Goal: Entertainment & Leisure: Browse casually

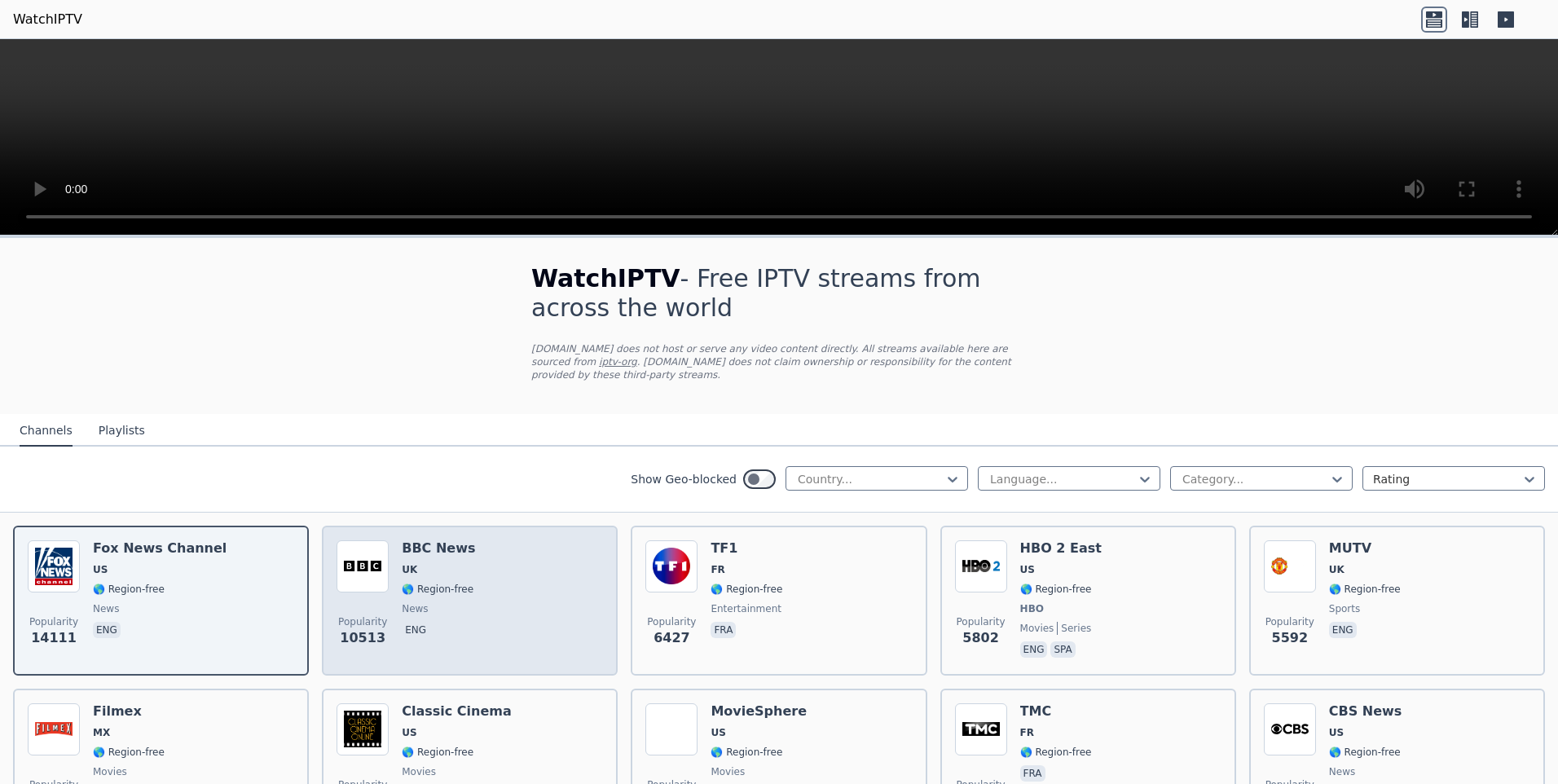
click at [337, 555] on img at bounding box center [363, 566] width 52 height 52
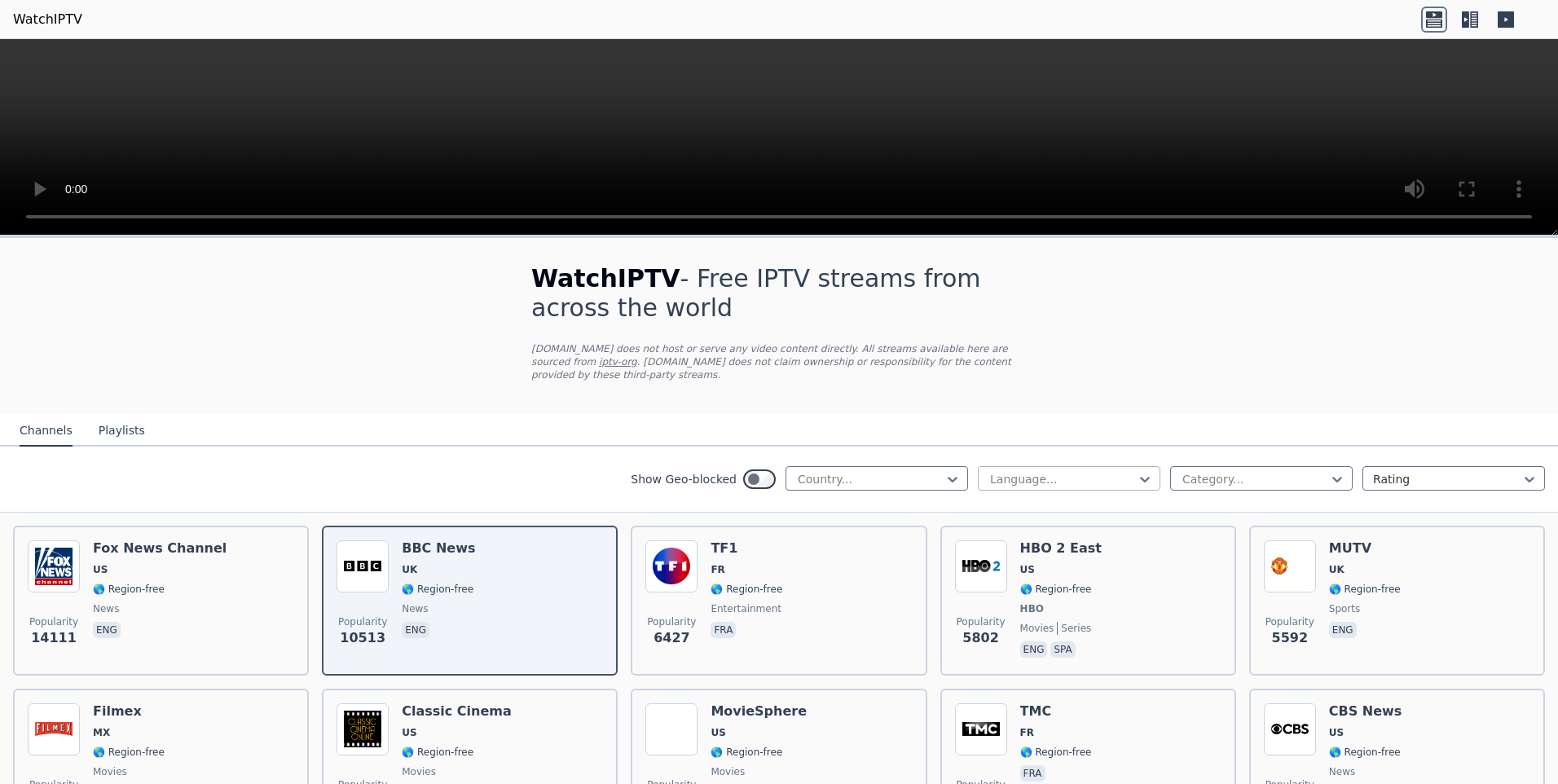
click at [1037, 472] on div at bounding box center [1062, 478] width 148 height 16
click at [1200, 417] on nav "Channels Playlists" at bounding box center [779, 429] width 1558 height 33
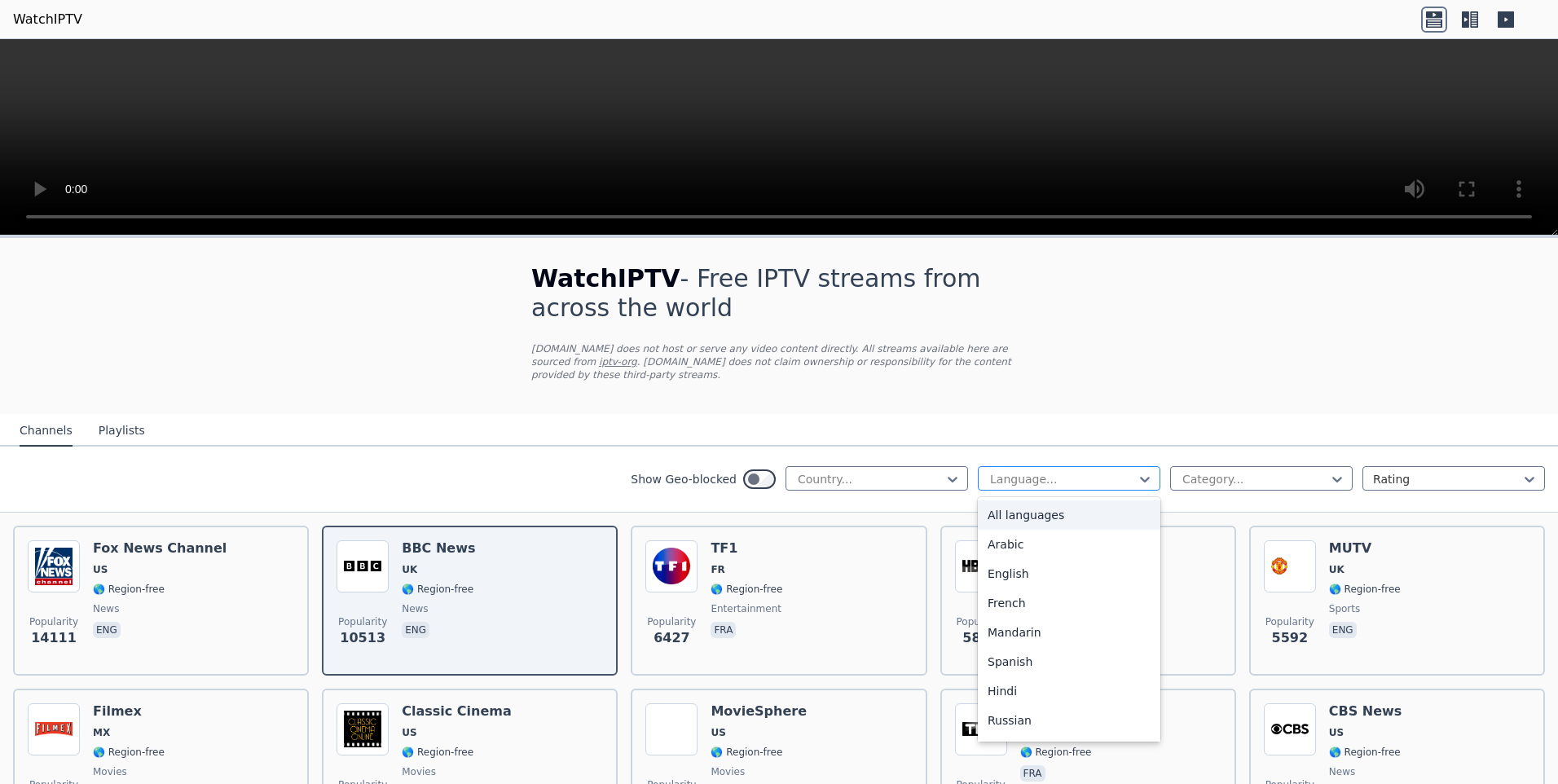
click at [1089, 471] on div at bounding box center [1062, 478] width 148 height 16
click at [998, 588] on div "French" at bounding box center [1069, 603] width 182 height 29
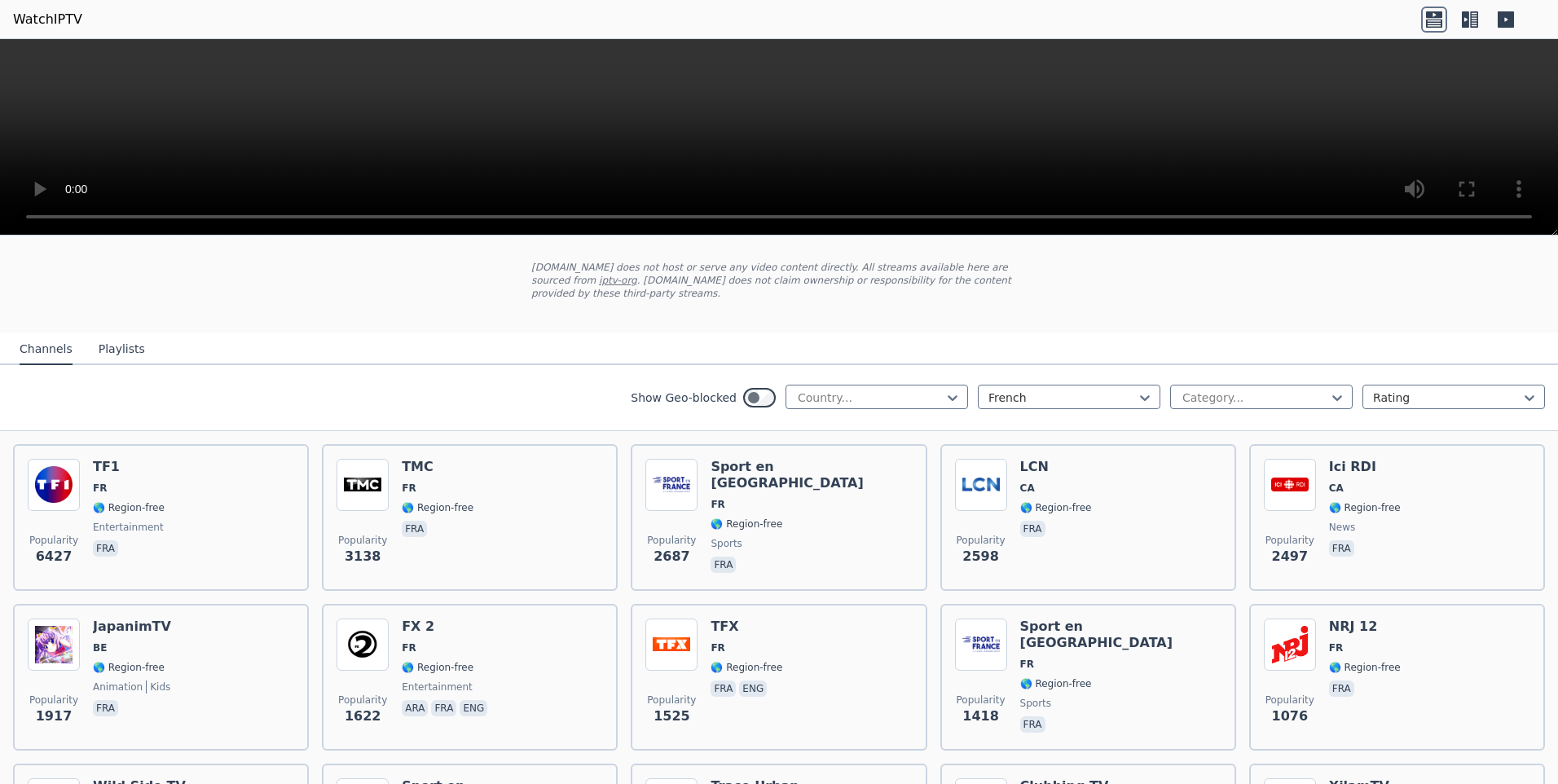
scroll to position [163, 0]
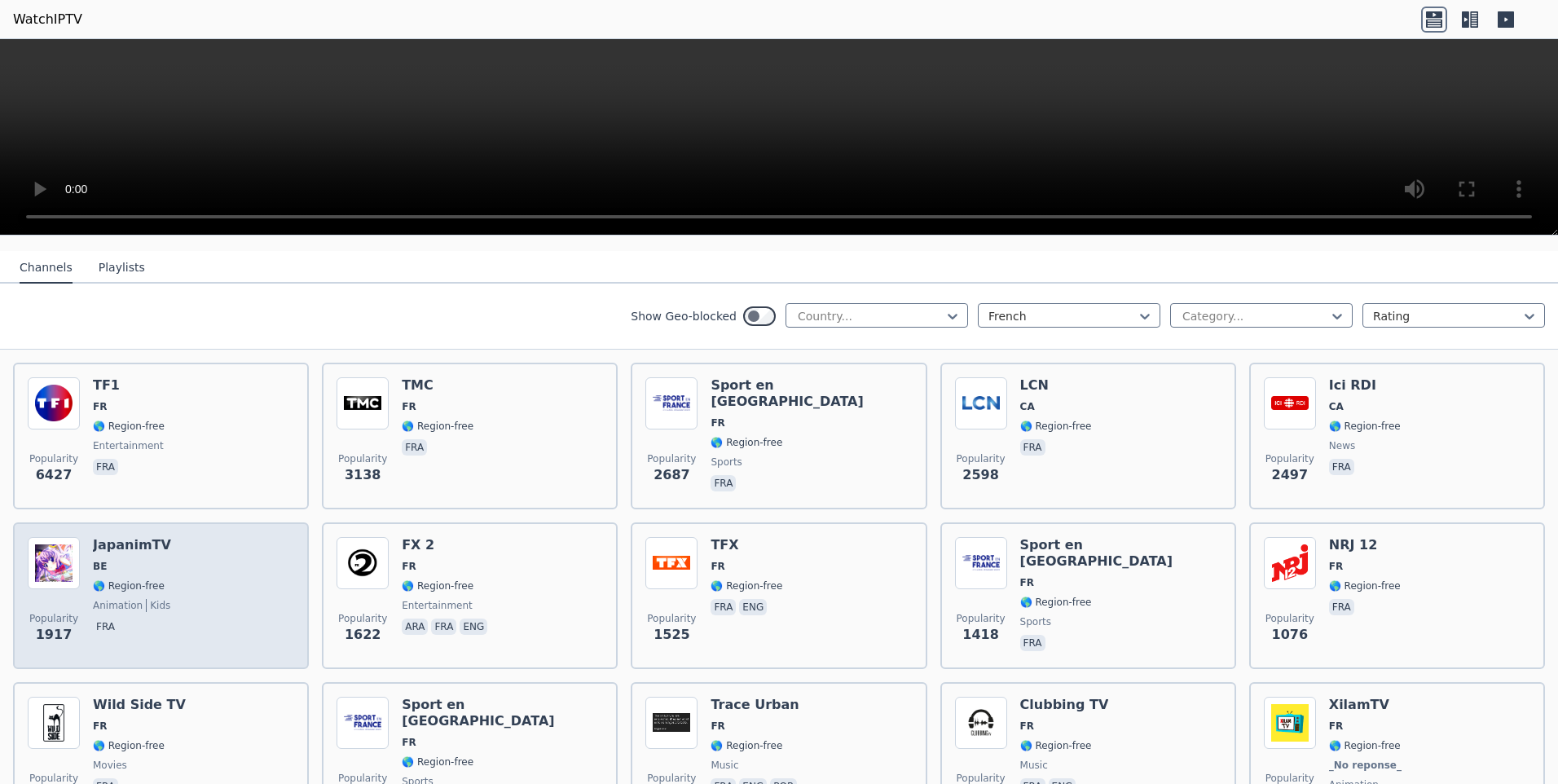
click at [205, 544] on div "Popularity 1917 JapanimTV BE 🌎 Region-free animation kids fra" at bounding box center [161, 595] width 267 height 117
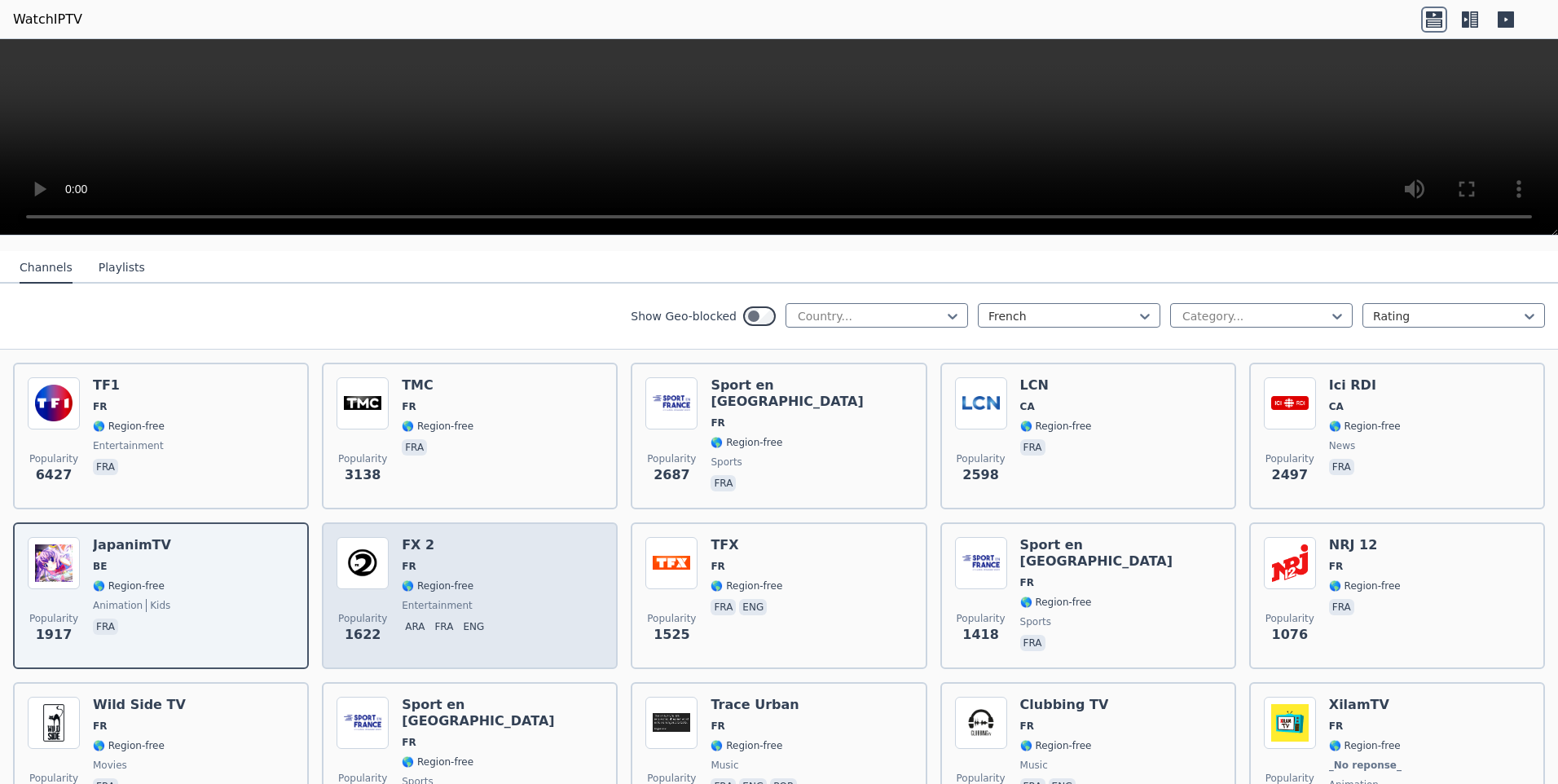
click at [501, 549] on div "Popularity 1622 FX 2 FR 🌎 Region-free entertainment ara fra eng" at bounding box center [470, 595] width 267 height 117
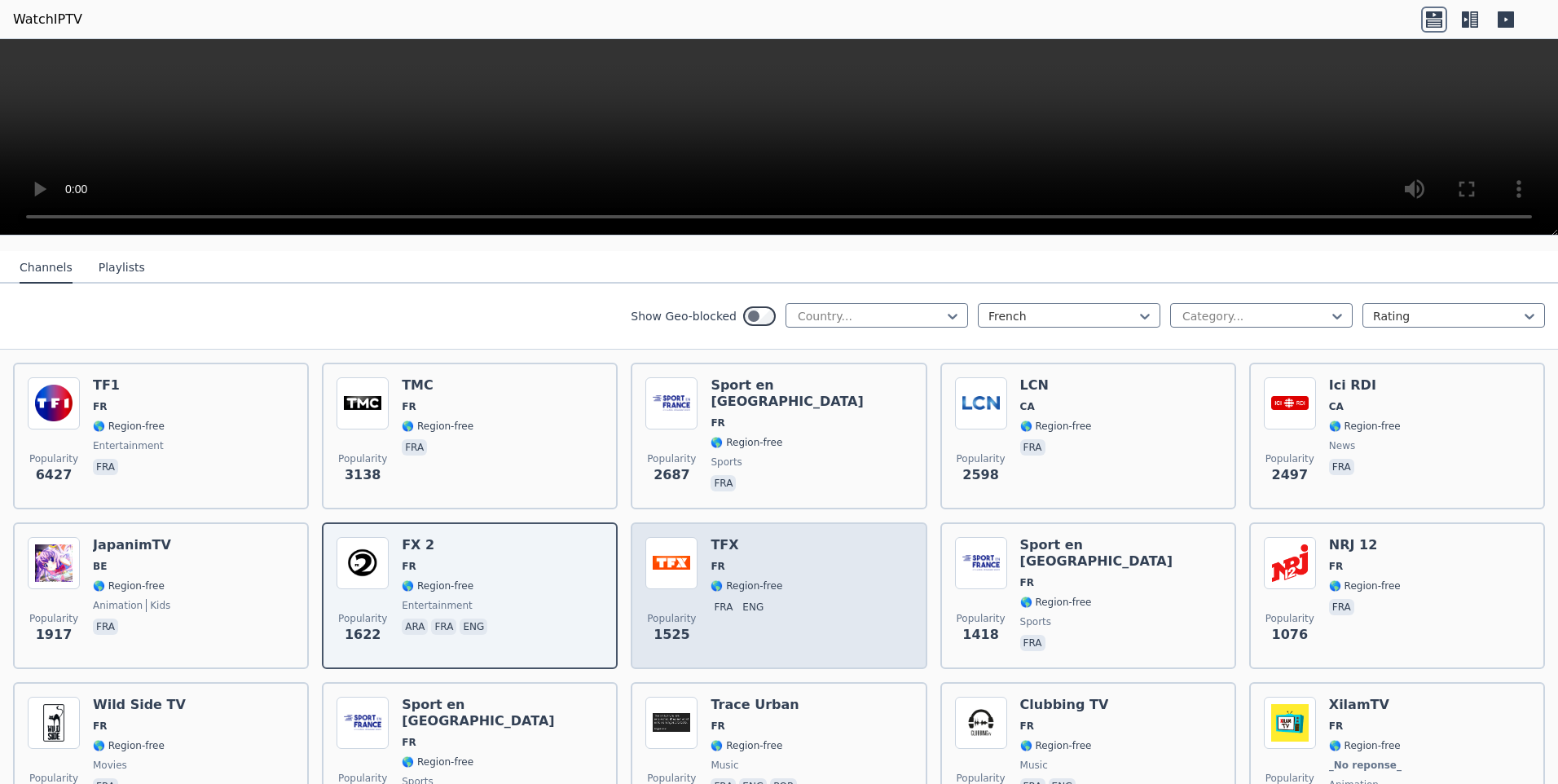
click at [801, 540] on div "Popularity 1525 TFX FR 🌎 Region-free fra eng" at bounding box center [779, 595] width 267 height 117
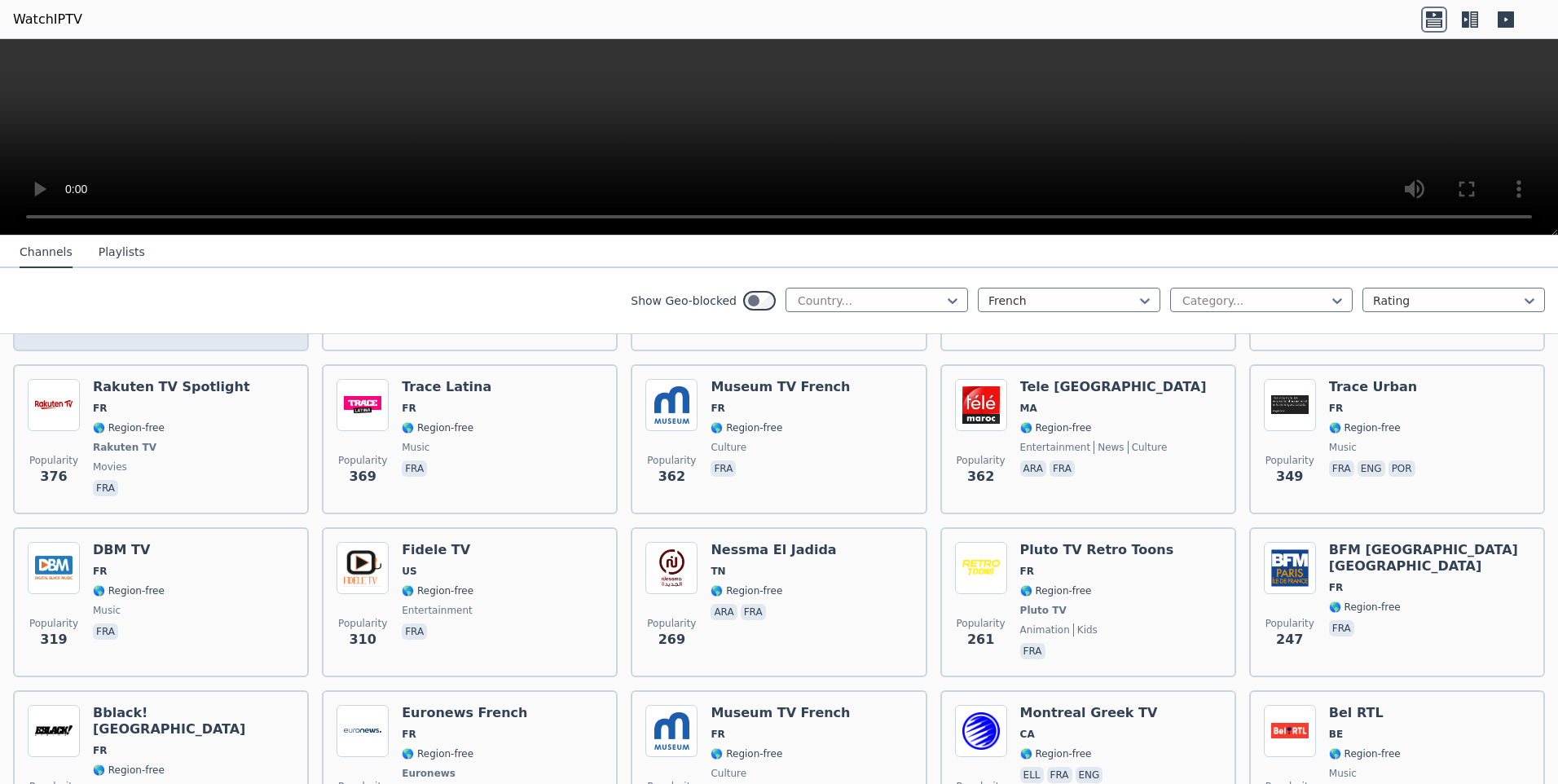
scroll to position [815, 0]
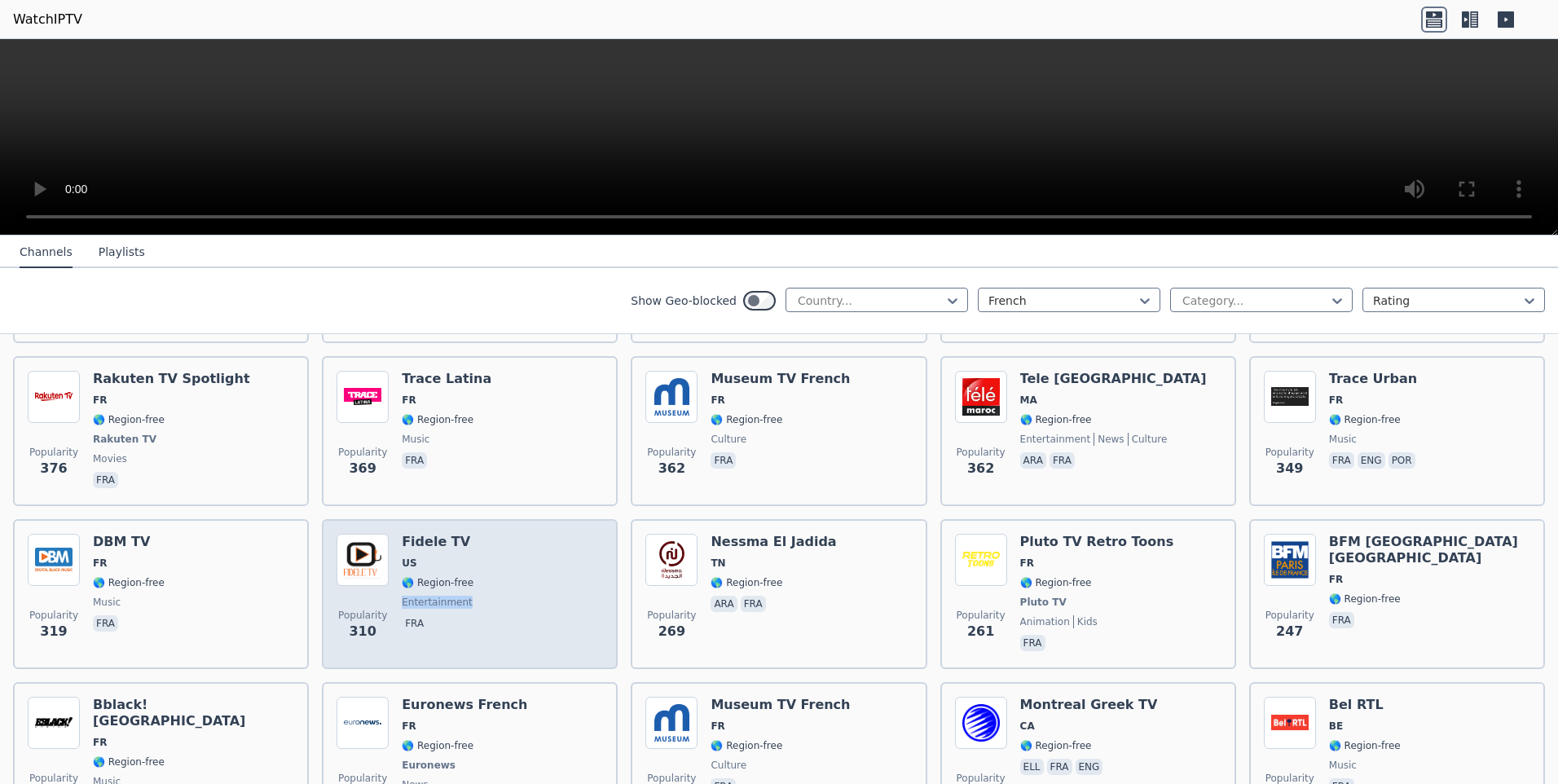
click at [500, 578] on div "Popularity 310 Fidele TV US 🌎 Region-free entertainment fra" at bounding box center [470, 593] width 267 height 121
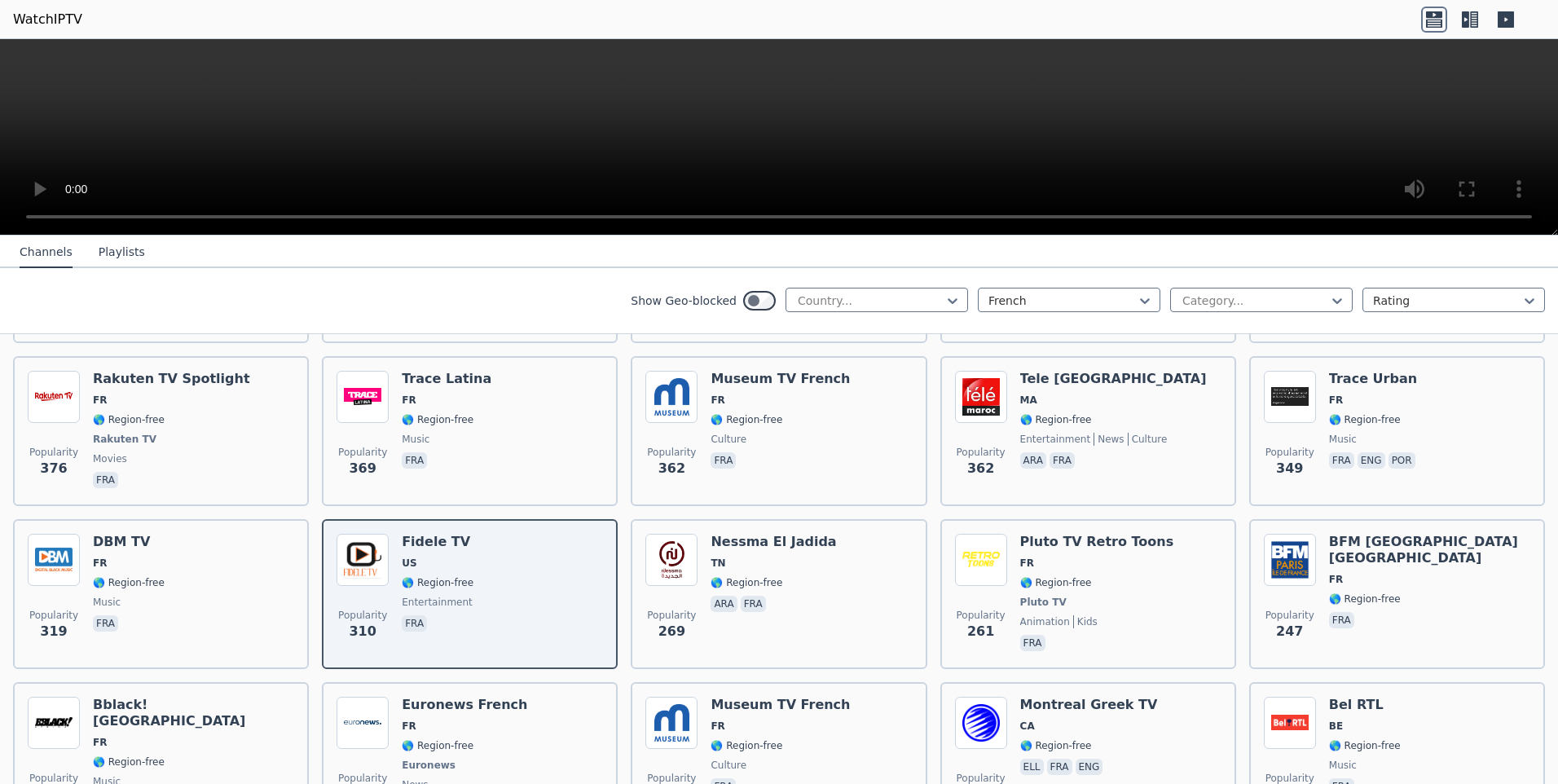
drag, startPoint x: 500, startPoint y: 578, endPoint x: 614, endPoint y: 489, distance: 144.6
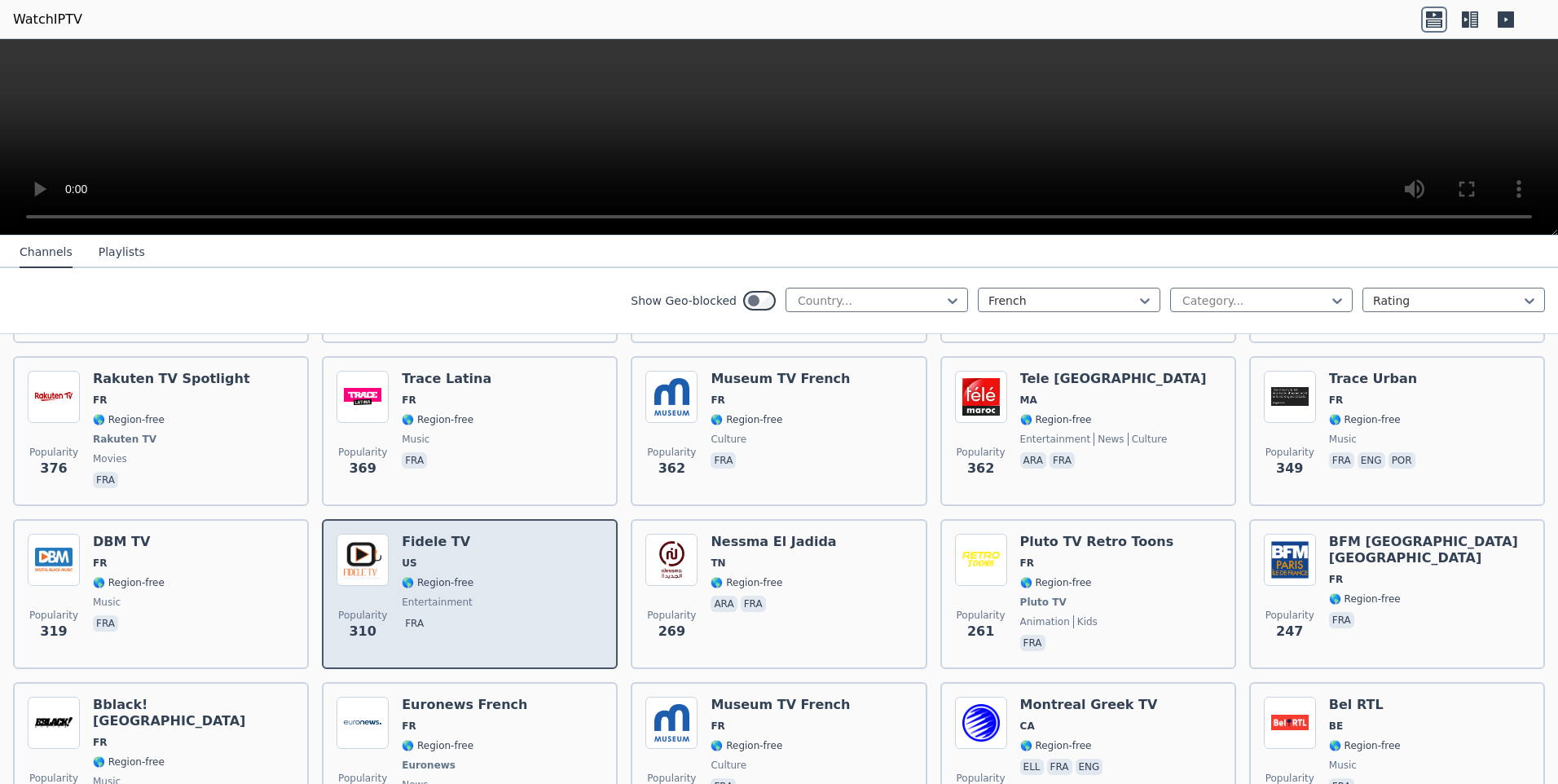
click at [459, 595] on span "entertainment" at bounding box center [437, 602] width 72 height 13
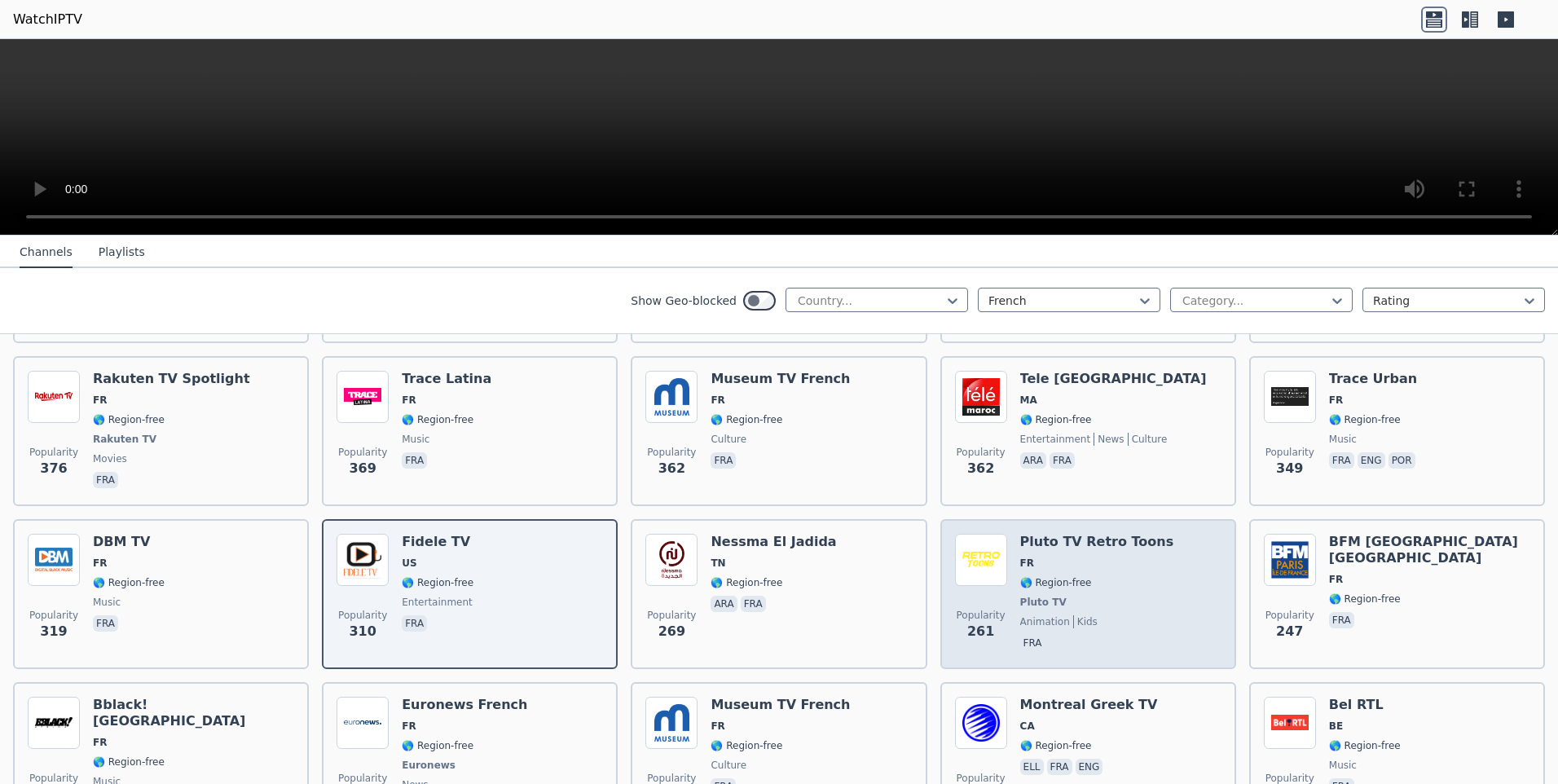
click at [1145, 575] on div "Popularity 261 Pluto TV Retro Toons FR 🌎 Region-free Pluto TV animation kids fra" at bounding box center [1087, 593] width 267 height 121
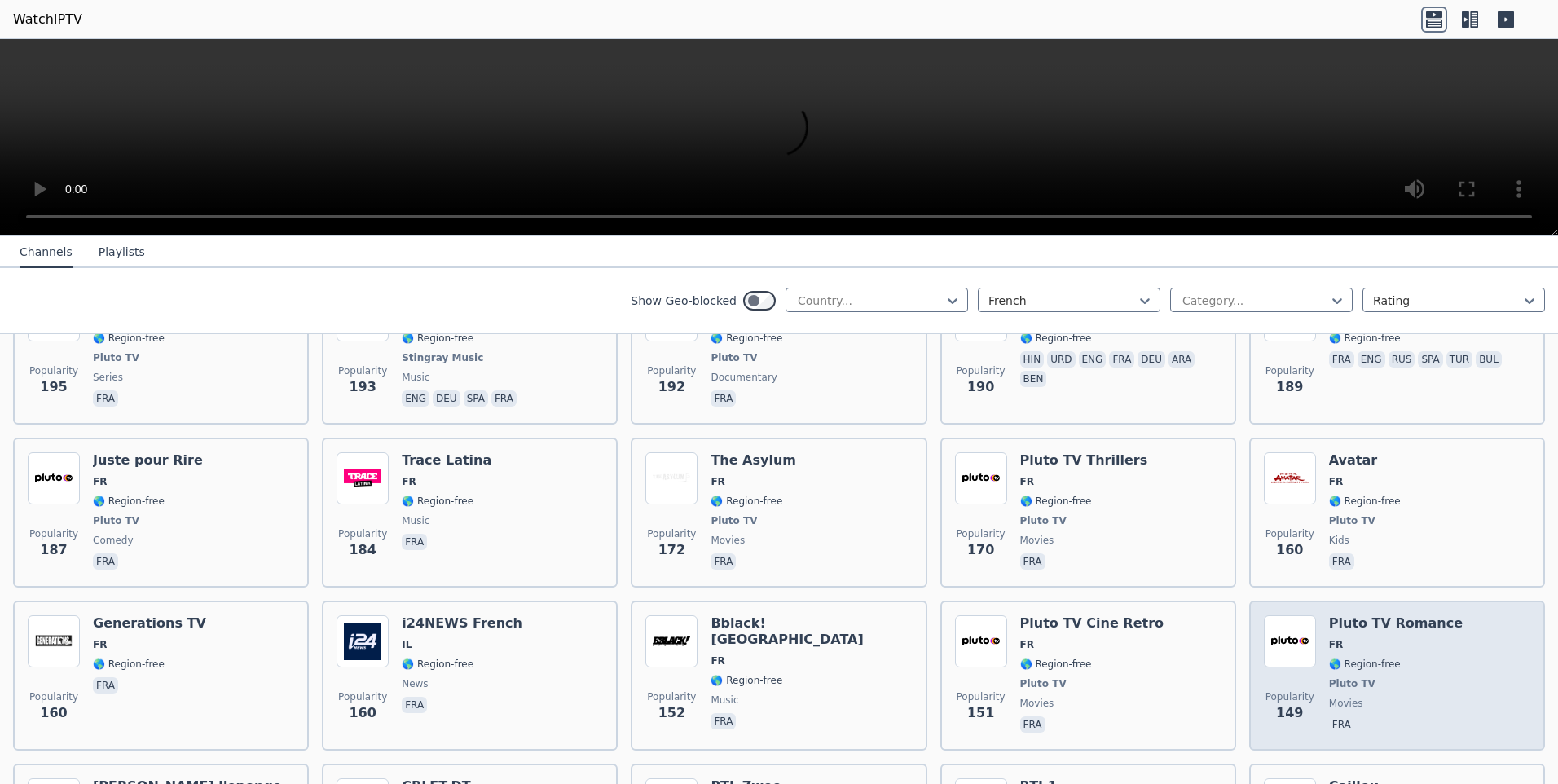
scroll to position [1710, 0]
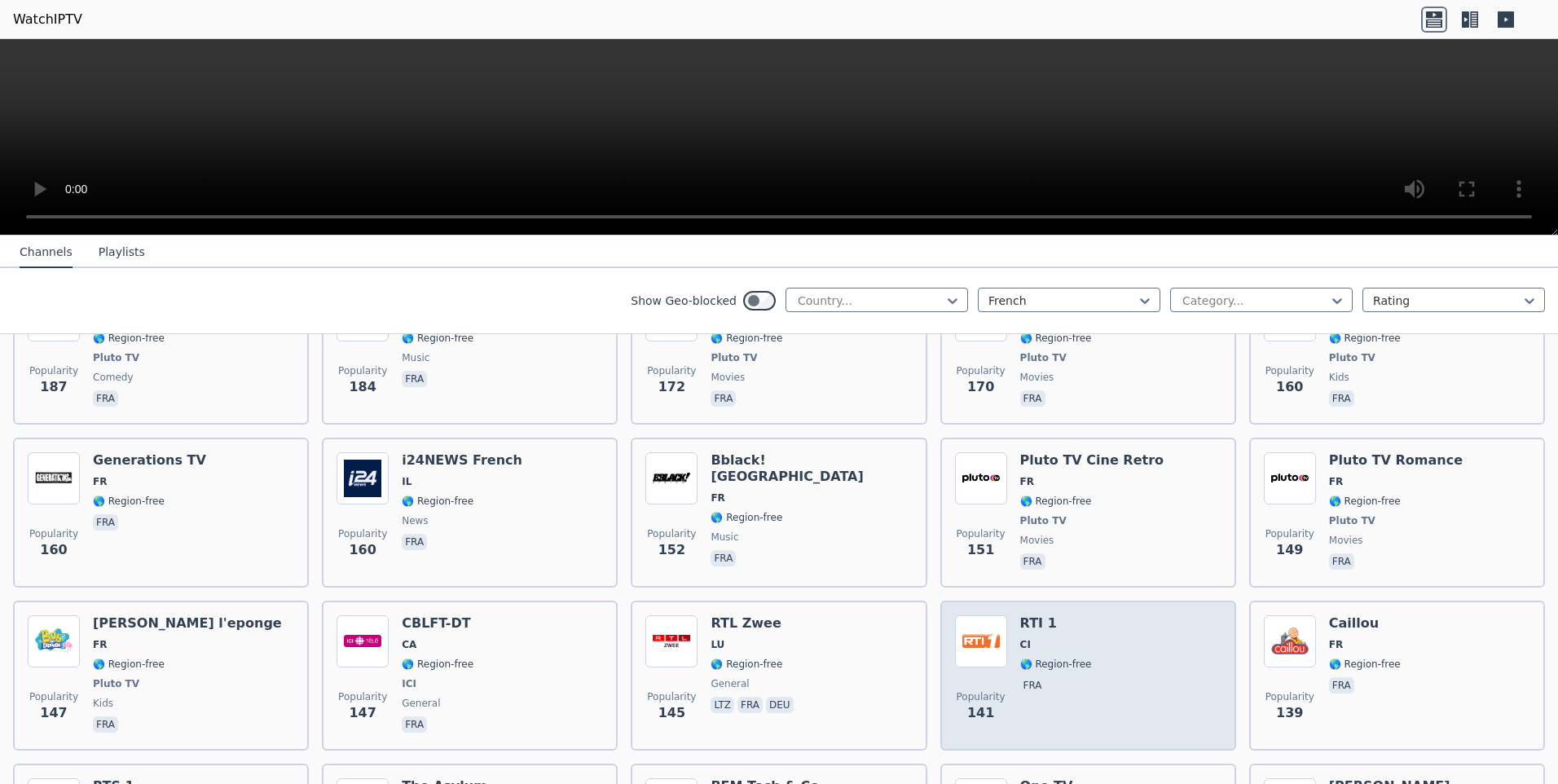
click at [1042, 619] on div "RTI 1 CI 🌎 Region-free fra" at bounding box center [1056, 675] width 72 height 121
click at [1105, 628] on div "Popularity 141 RTI 1 CI 🌎 Region-free fra" at bounding box center [1087, 675] width 267 height 121
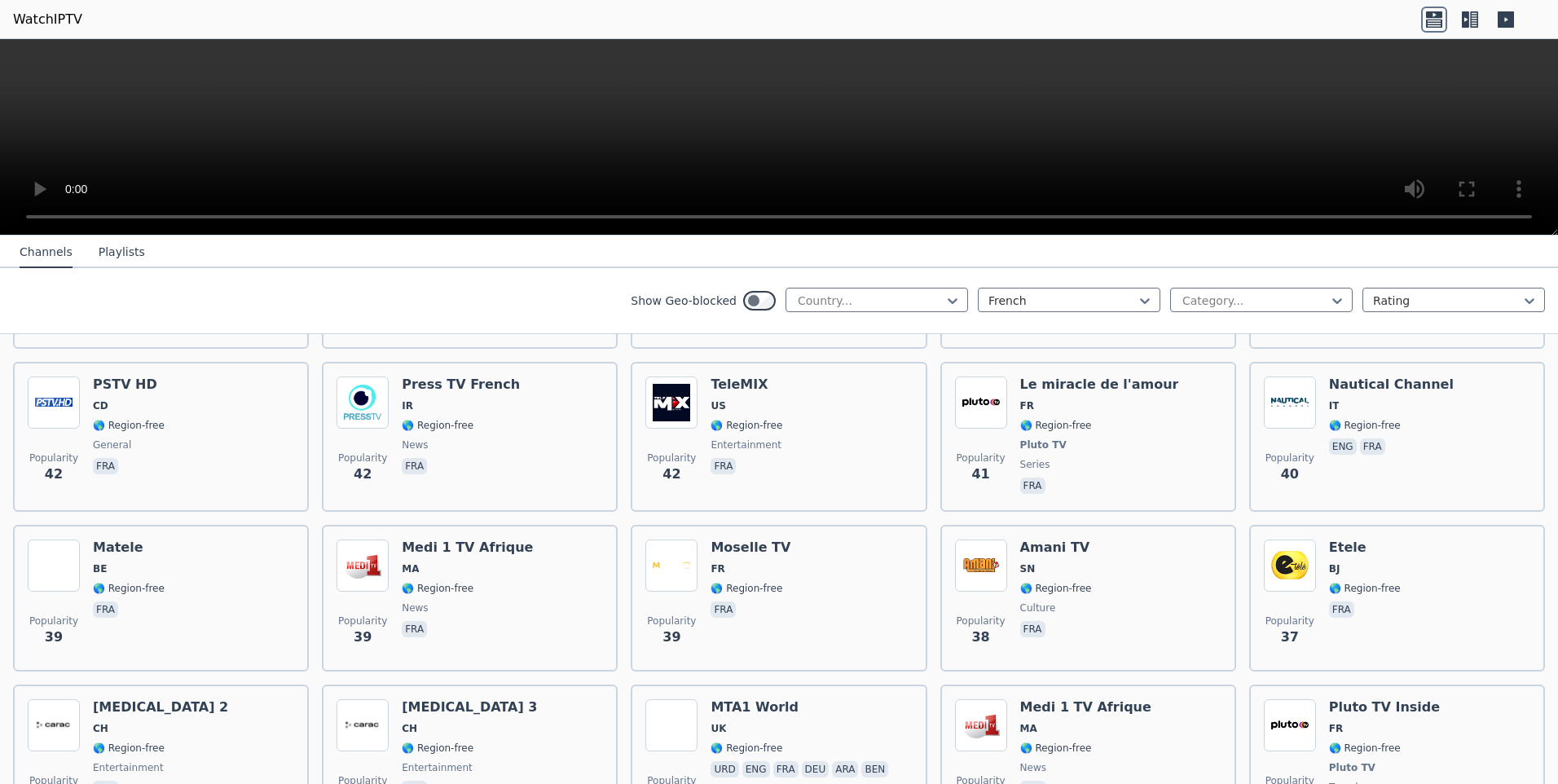
scroll to position [5620, 0]
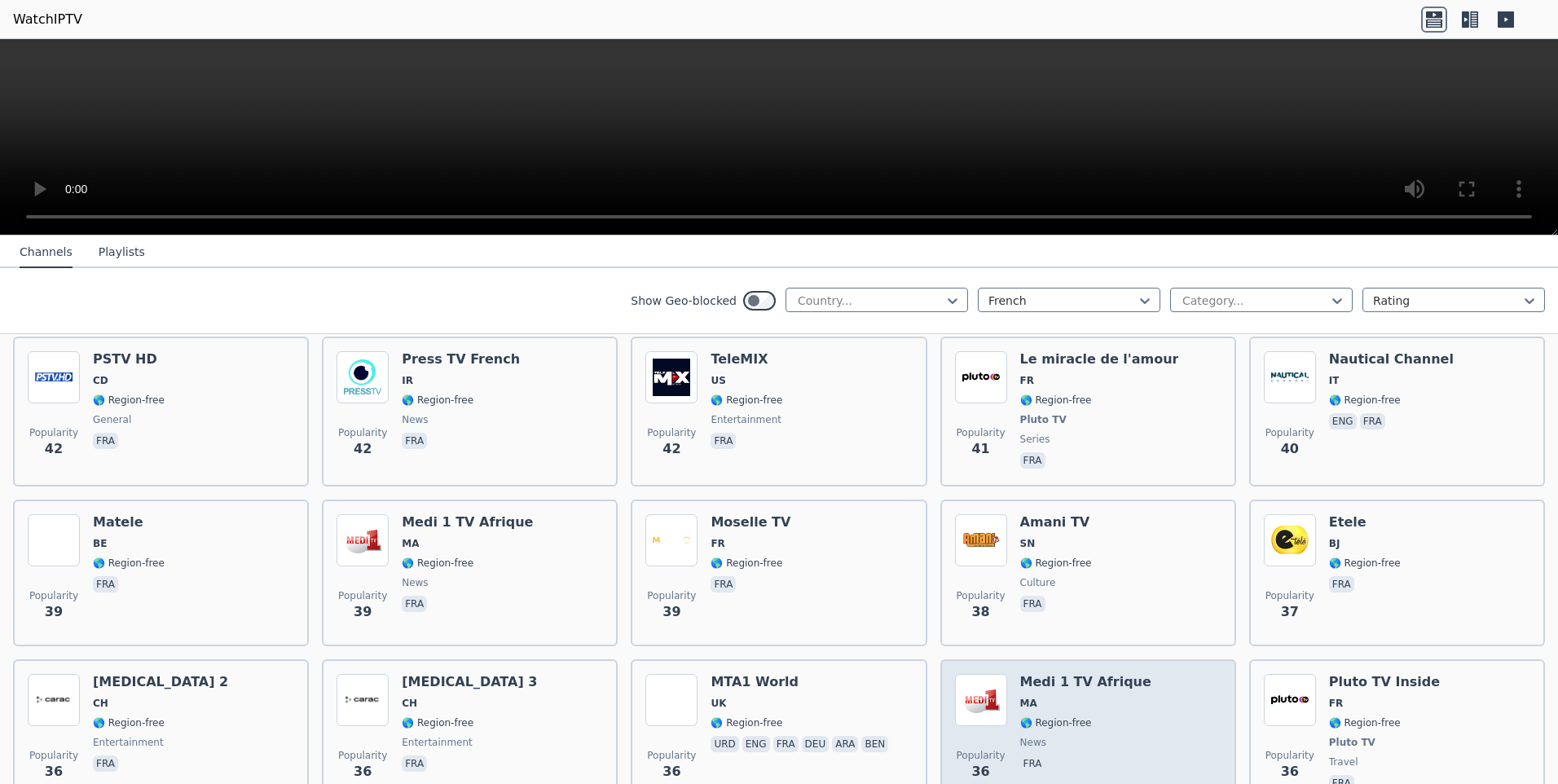
click at [1109, 696] on span "MA" at bounding box center [1085, 703] width 131 height 13
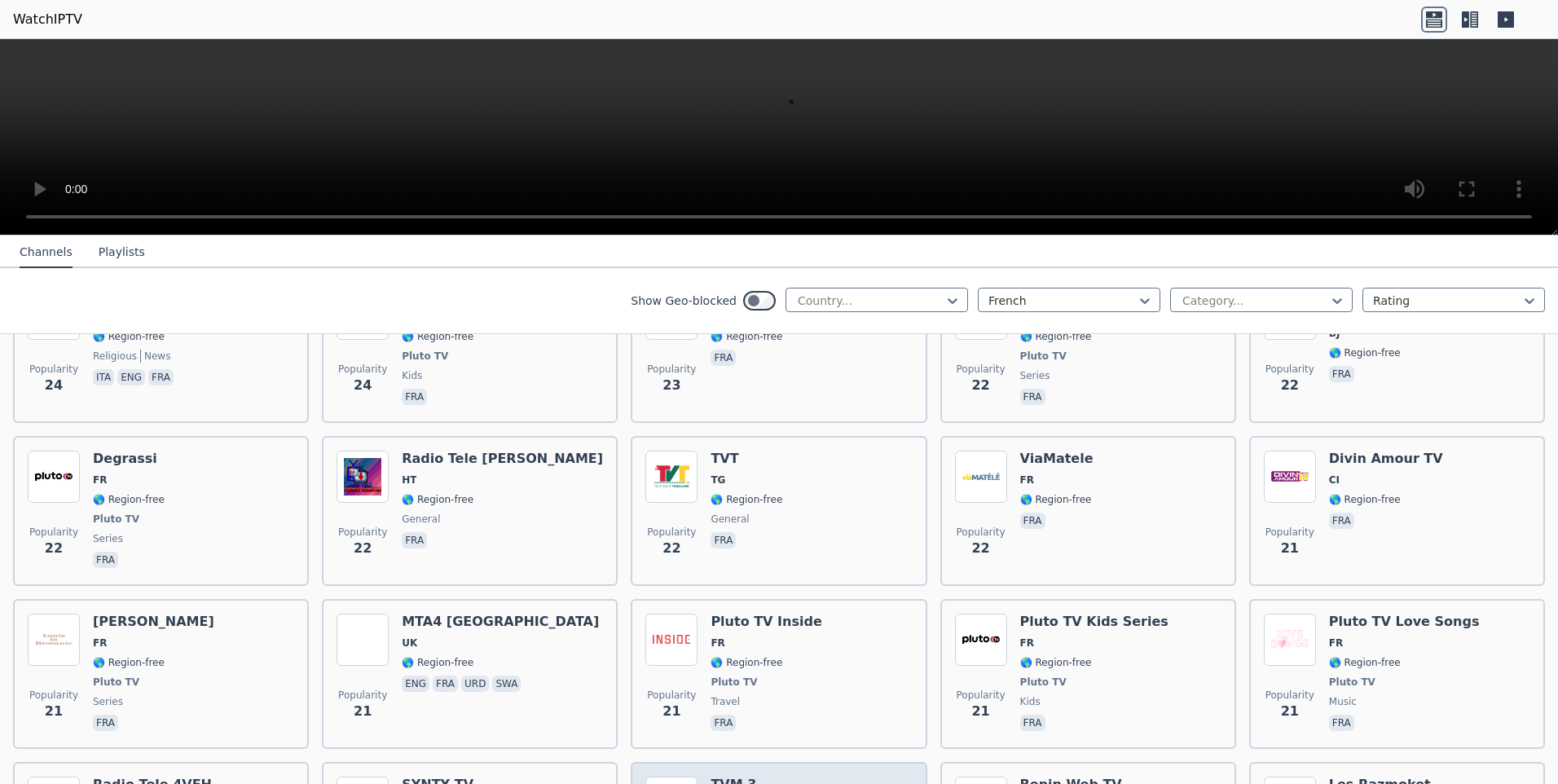
scroll to position [7671, 0]
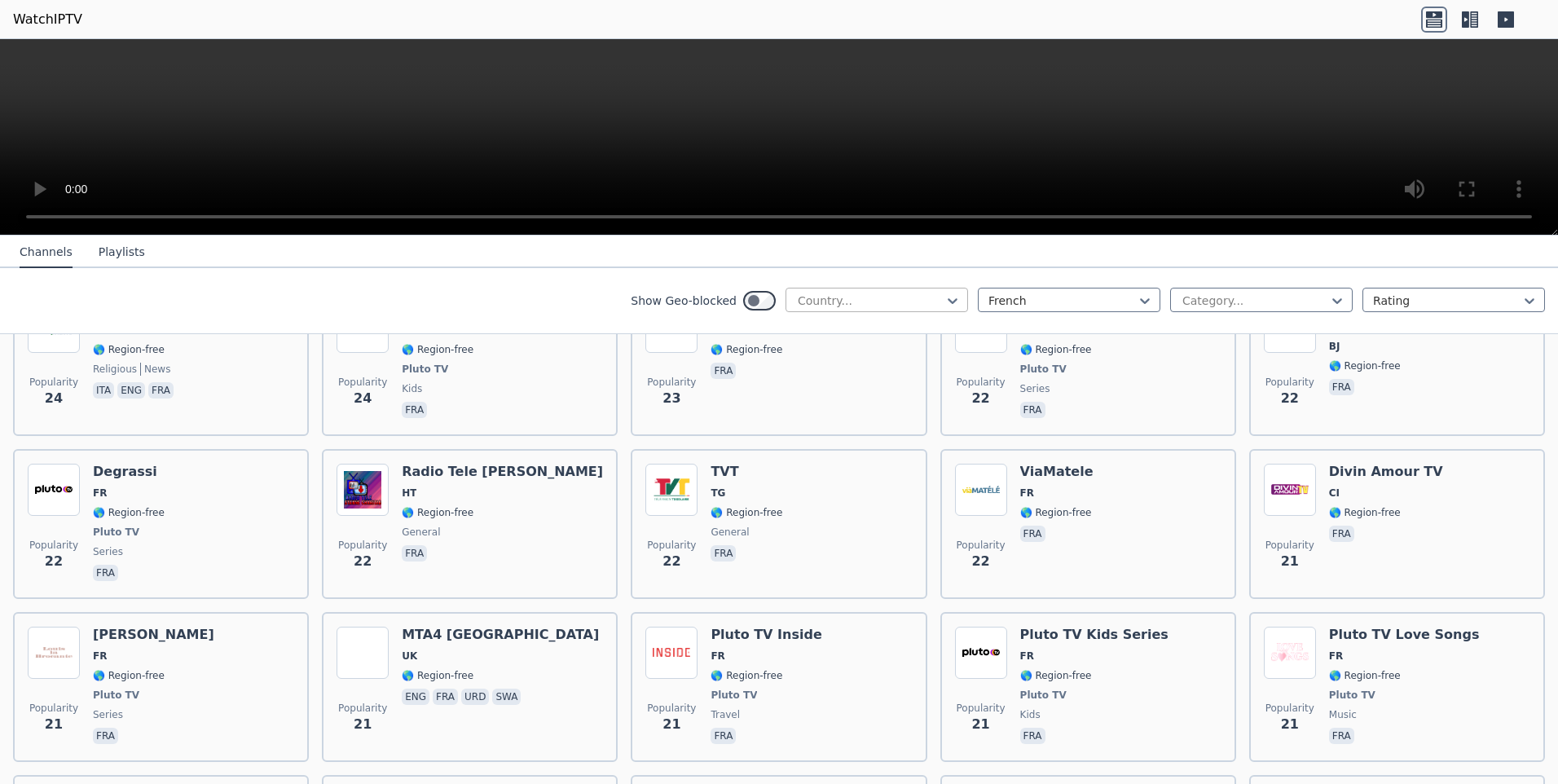
click at [922, 301] on div at bounding box center [870, 300] width 148 height 16
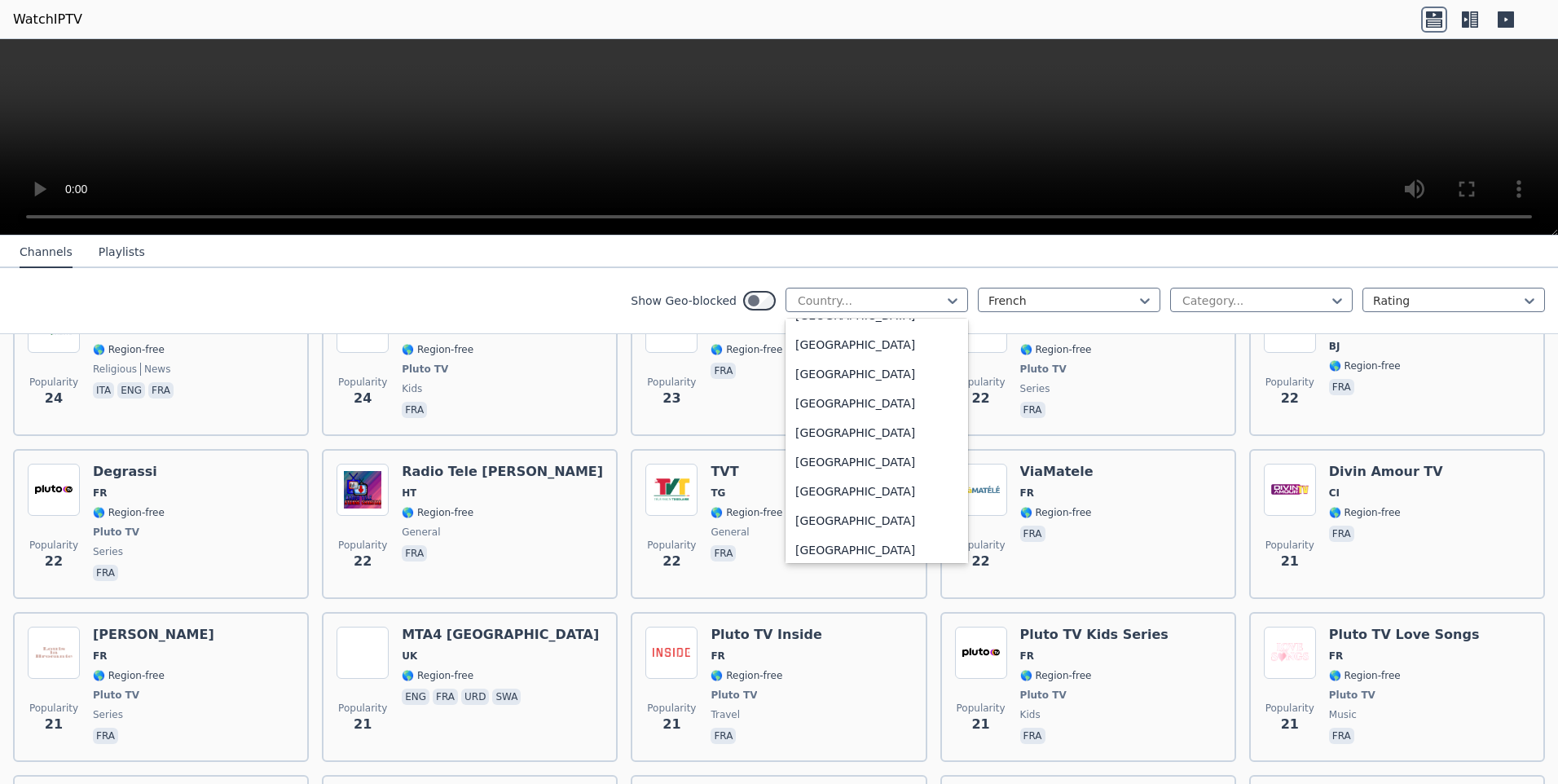
scroll to position [1710, 0]
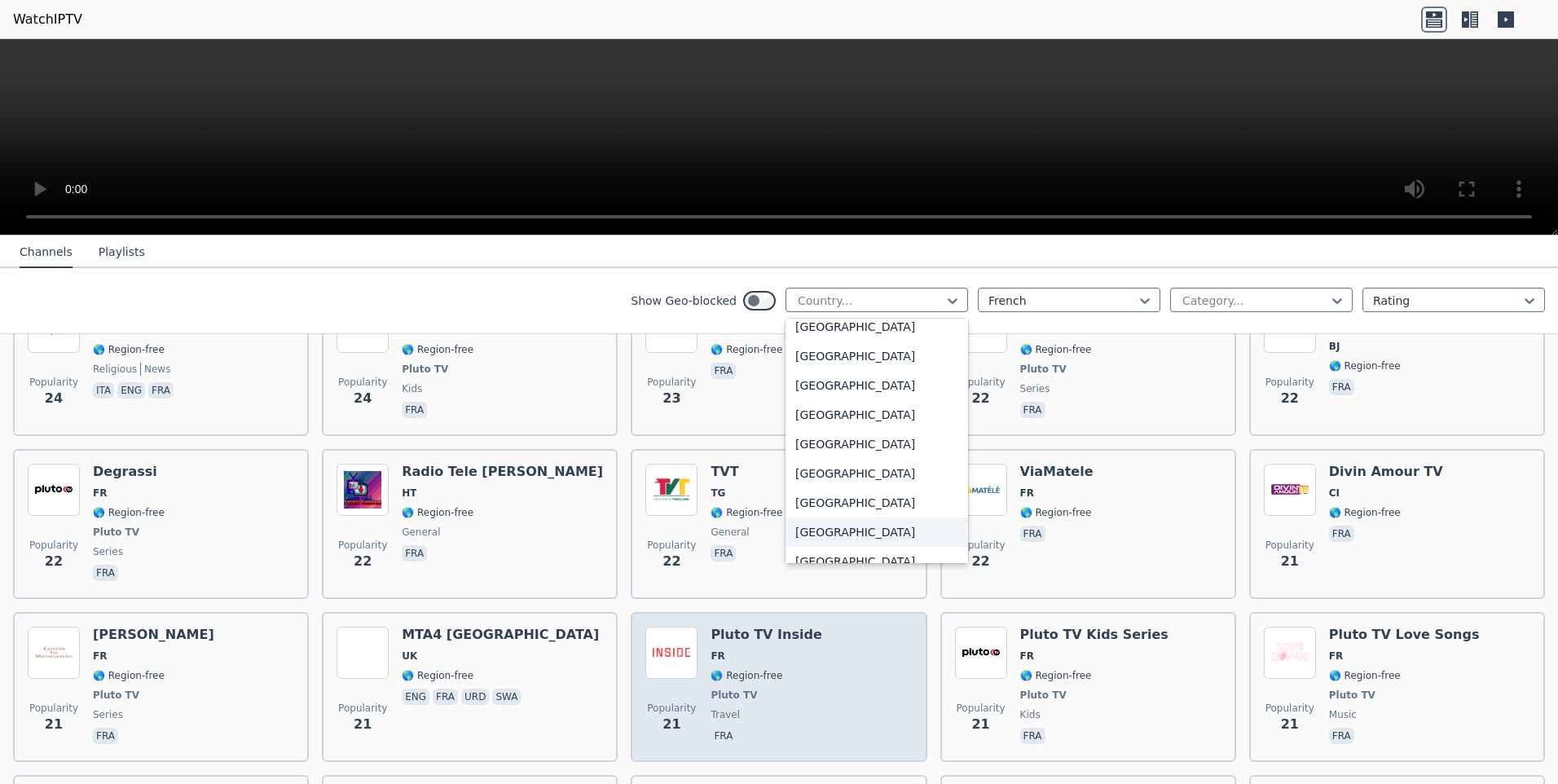
click at [799, 539] on div "France" at bounding box center [876, 531] width 182 height 29
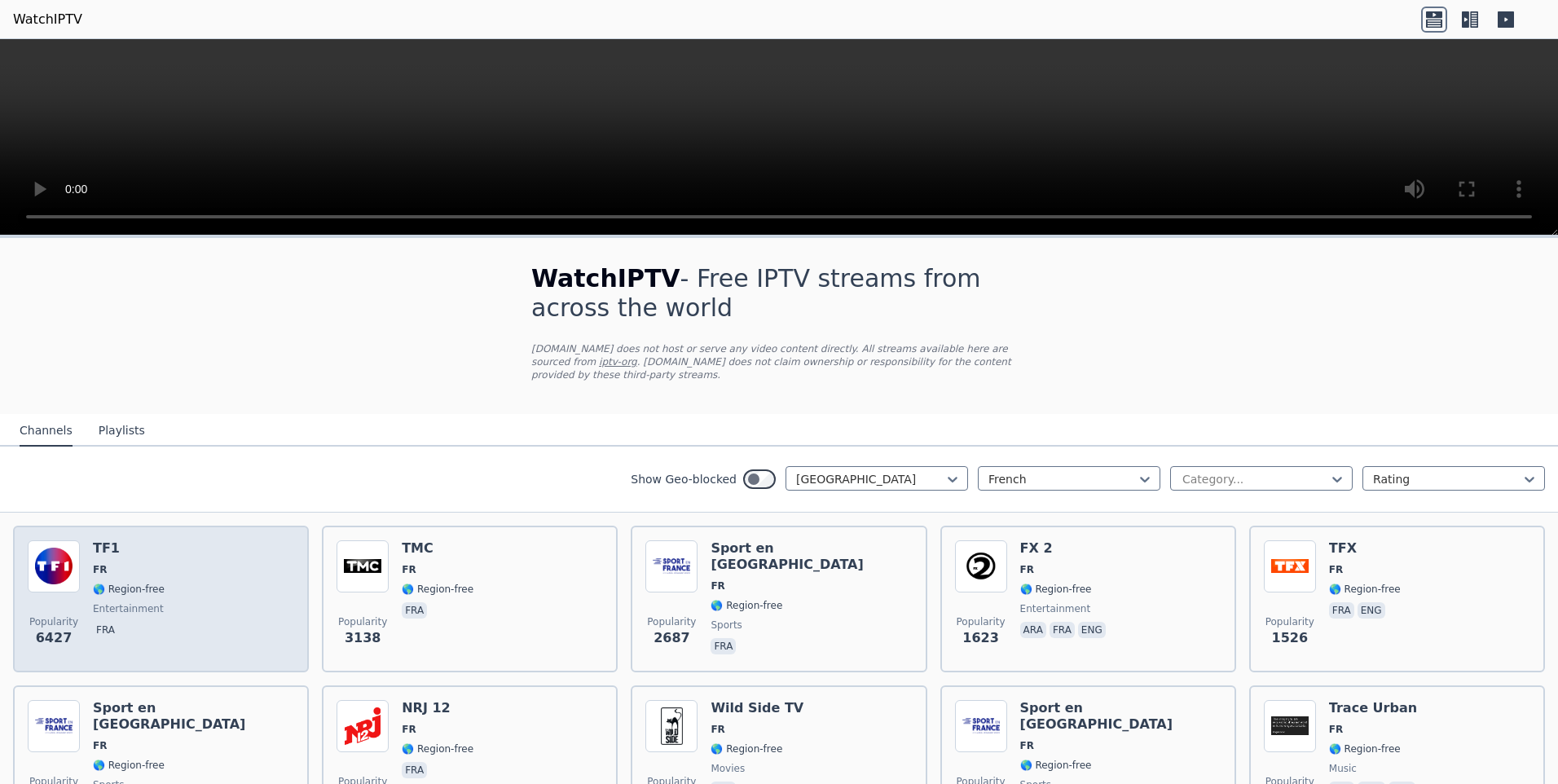
click at [205, 578] on div "Popularity 6427 TF1 FR 🌎 Region-free entertainment fra" at bounding box center [161, 598] width 267 height 117
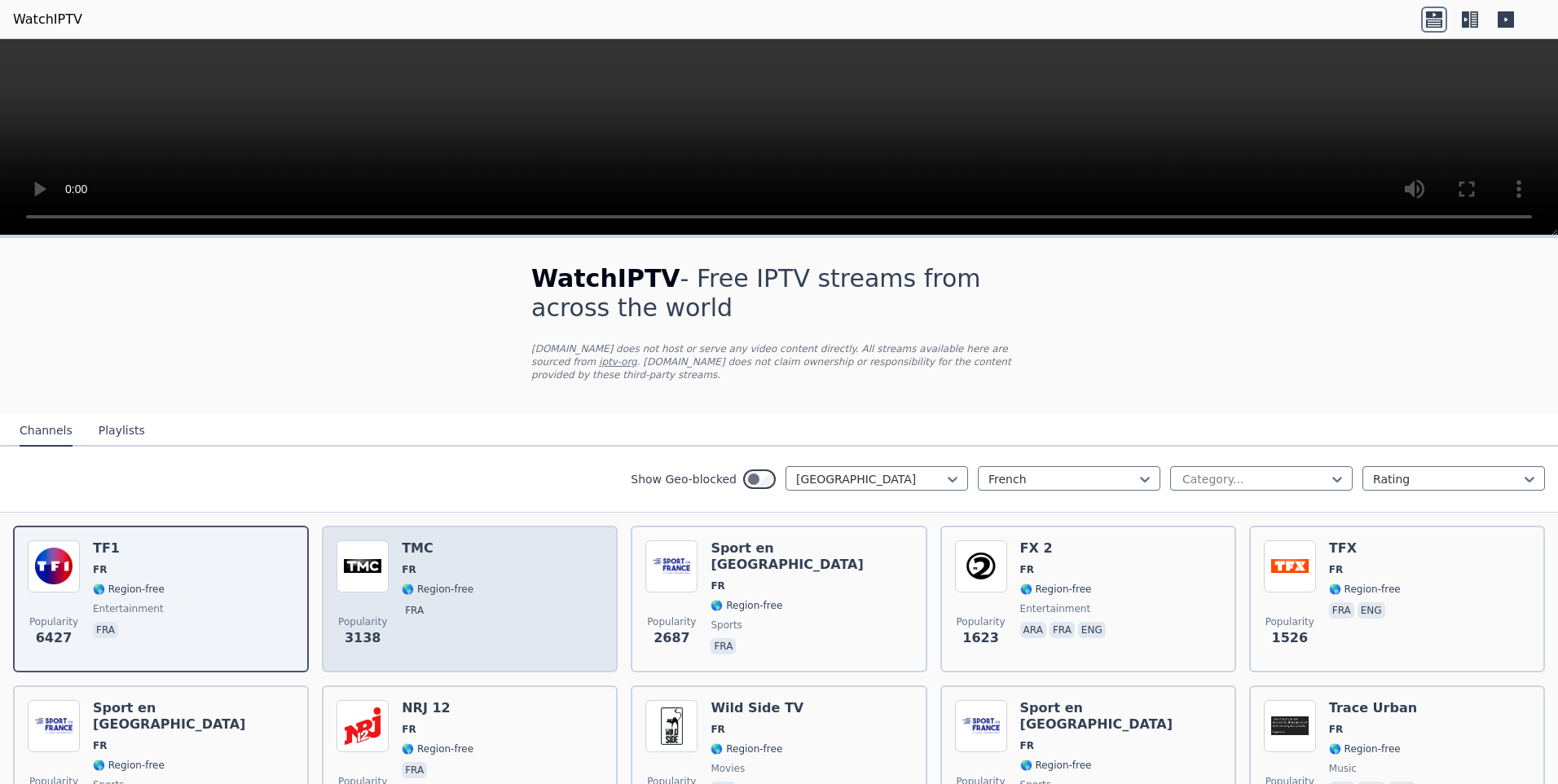
click at [501, 540] on div "Popularity 3138 TMC FR 🌎 Region-free fra" at bounding box center [470, 598] width 267 height 117
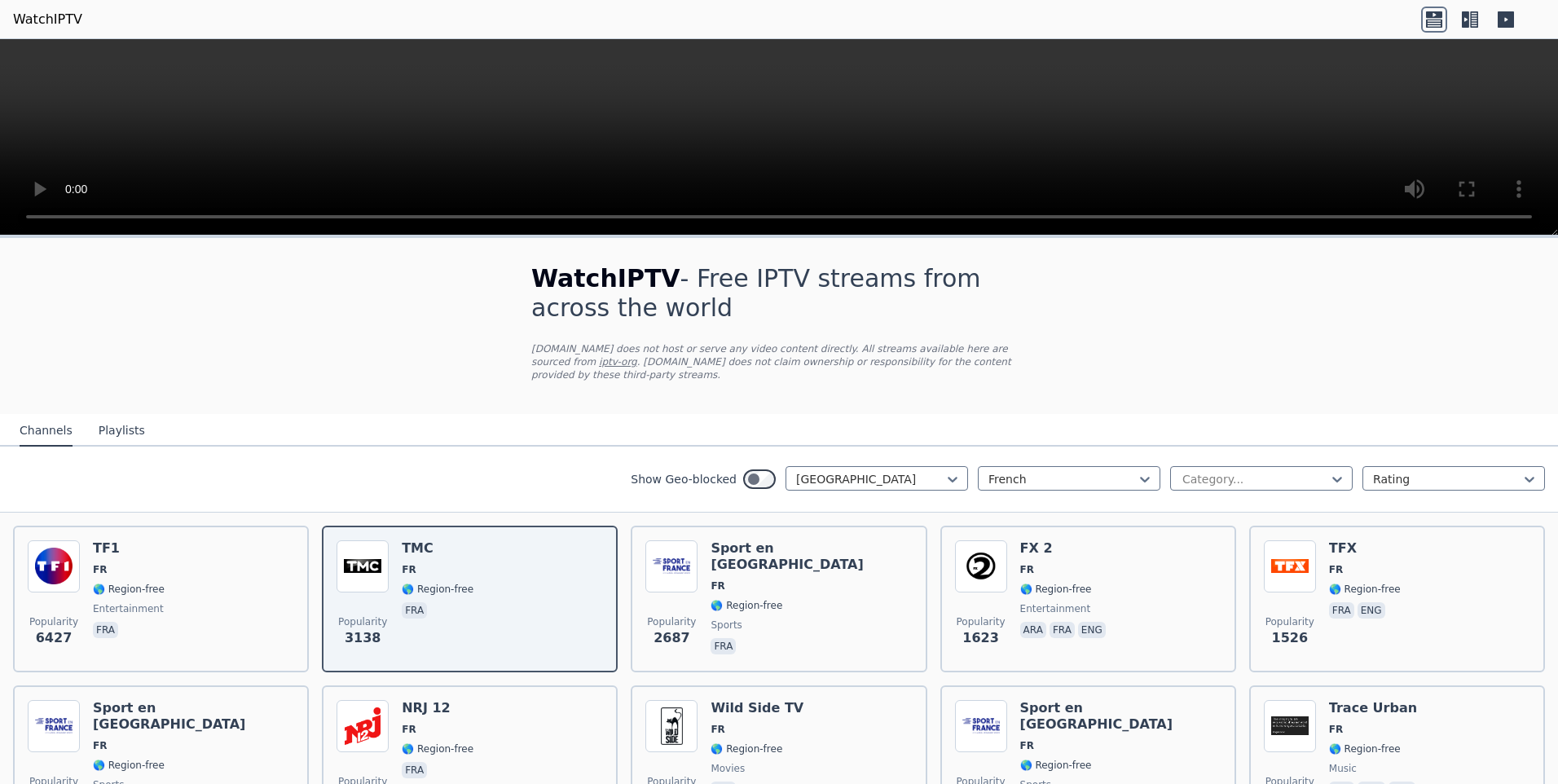
click at [637, 356] on link "iptv-org" at bounding box center [618, 361] width 38 height 11
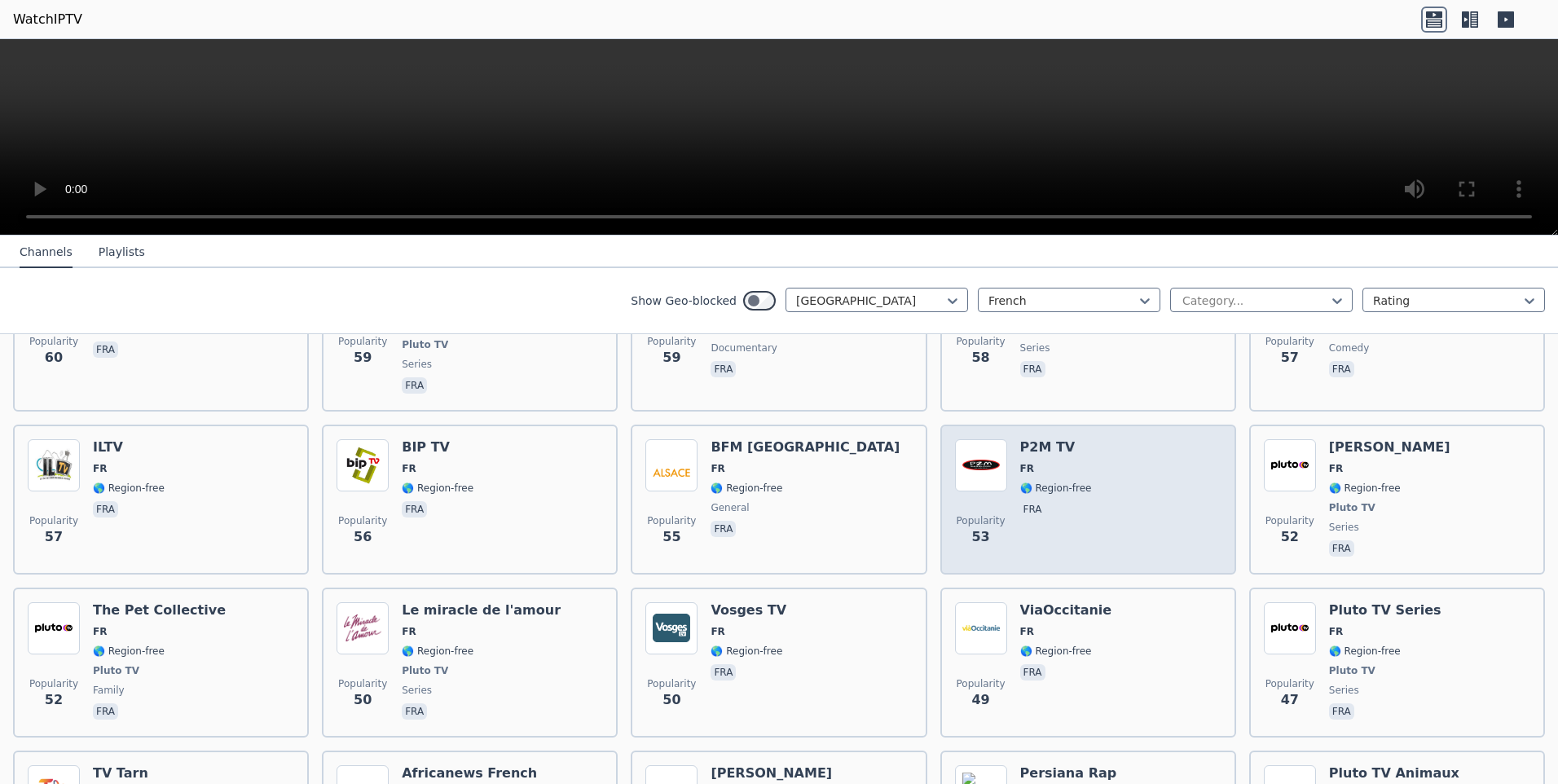
scroll to position [3013, 0]
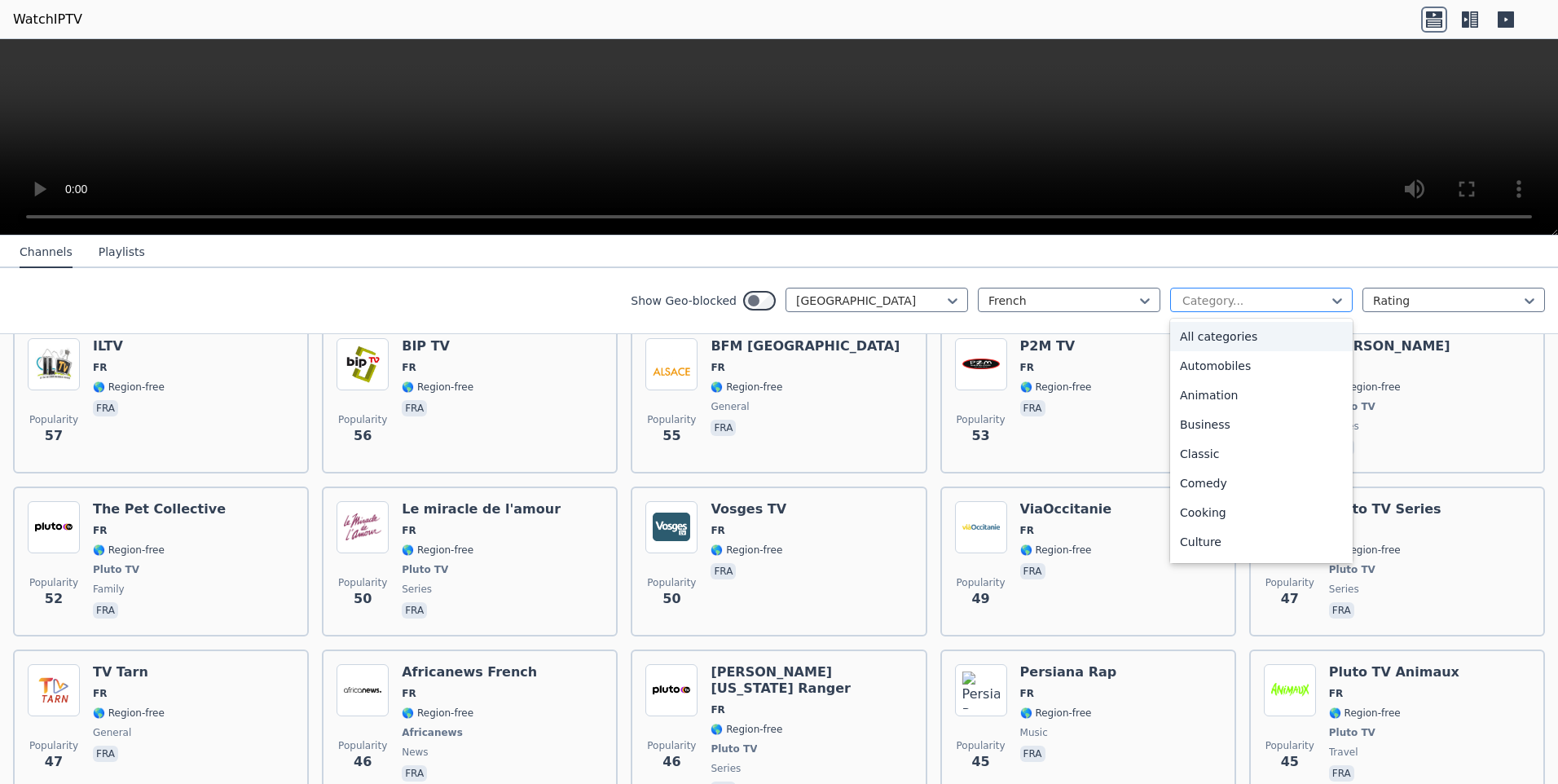
click at [1226, 299] on div at bounding box center [1255, 300] width 148 height 16
click at [1200, 393] on div "Animation" at bounding box center [1260, 395] width 182 height 29
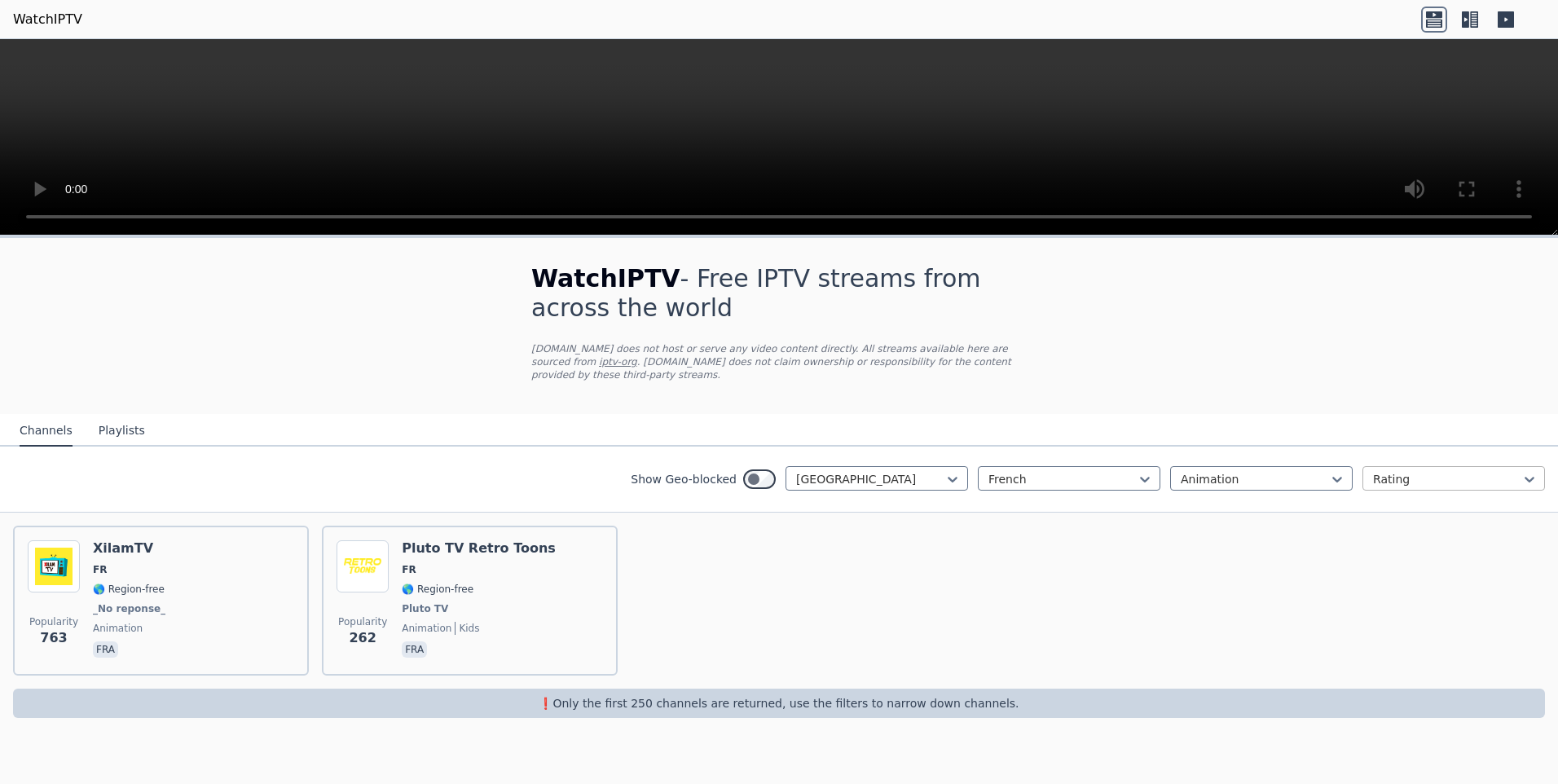
click at [1413, 471] on div at bounding box center [1447, 478] width 148 height 16
click at [1027, 602] on div "Popularity 763 XilamTV FR 🌎 Region-free _No reponse_ animation fra Popularity 2…" at bounding box center [779, 601] width 1558 height 176
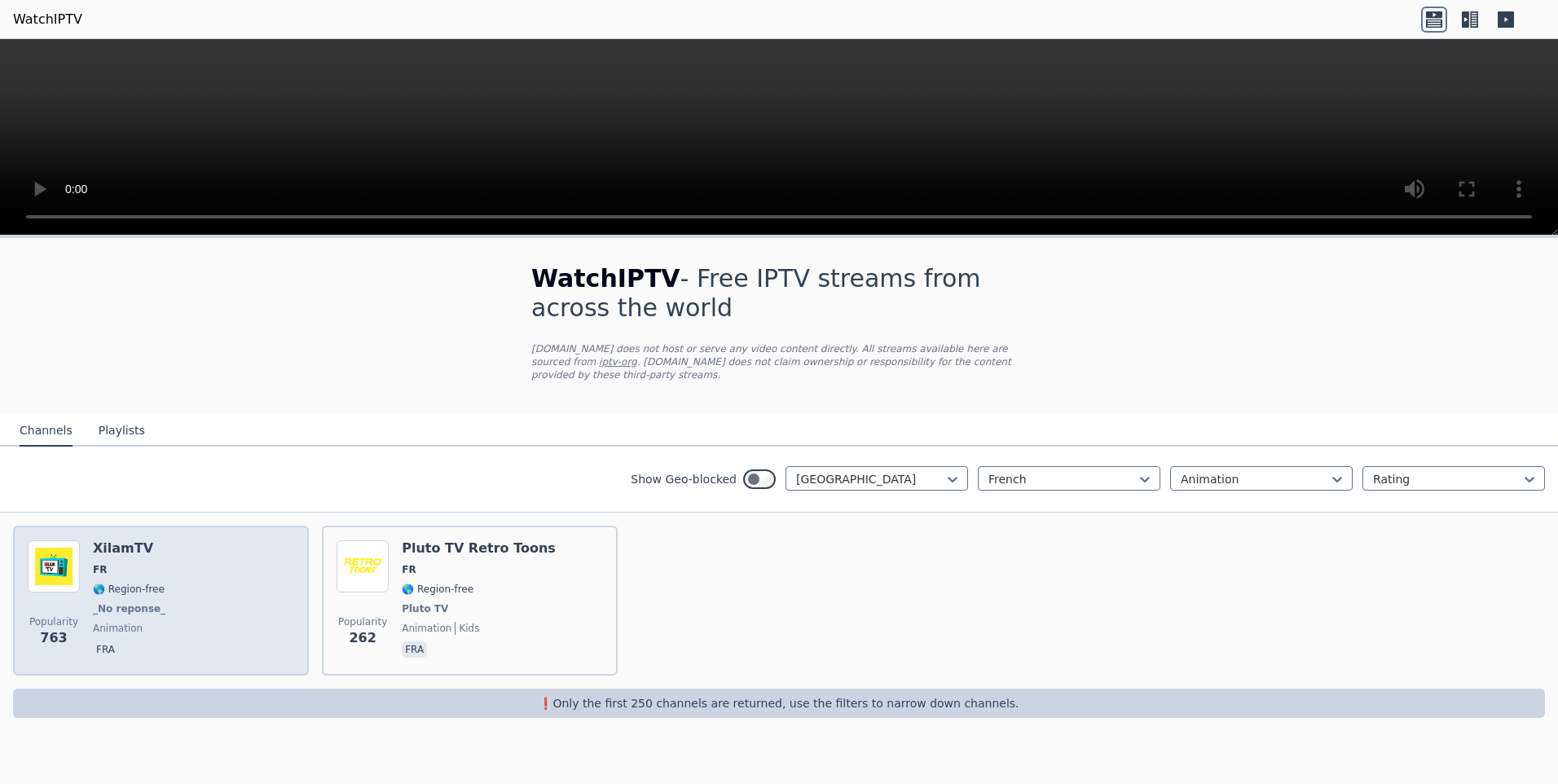
click at [82, 591] on div "Popularity 763 XilamTV FR 🌎 Region-free _No reponse_ animation fra" at bounding box center [161, 600] width 267 height 121
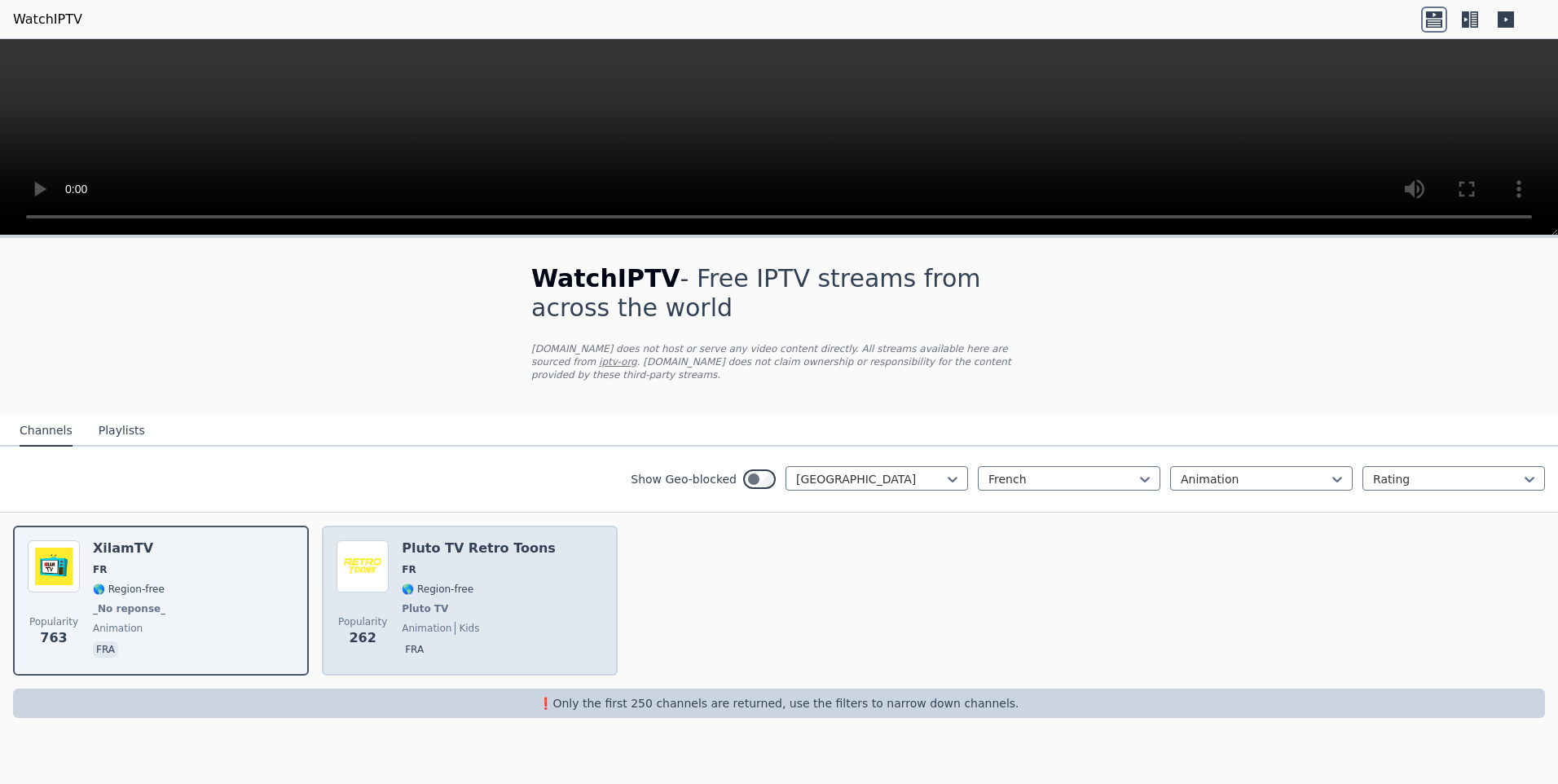
click at [561, 575] on div "Popularity 262 Pluto TV Retro Toons FR 🌎 Region-free Pluto TV animation kids fra" at bounding box center [470, 600] width 267 height 121
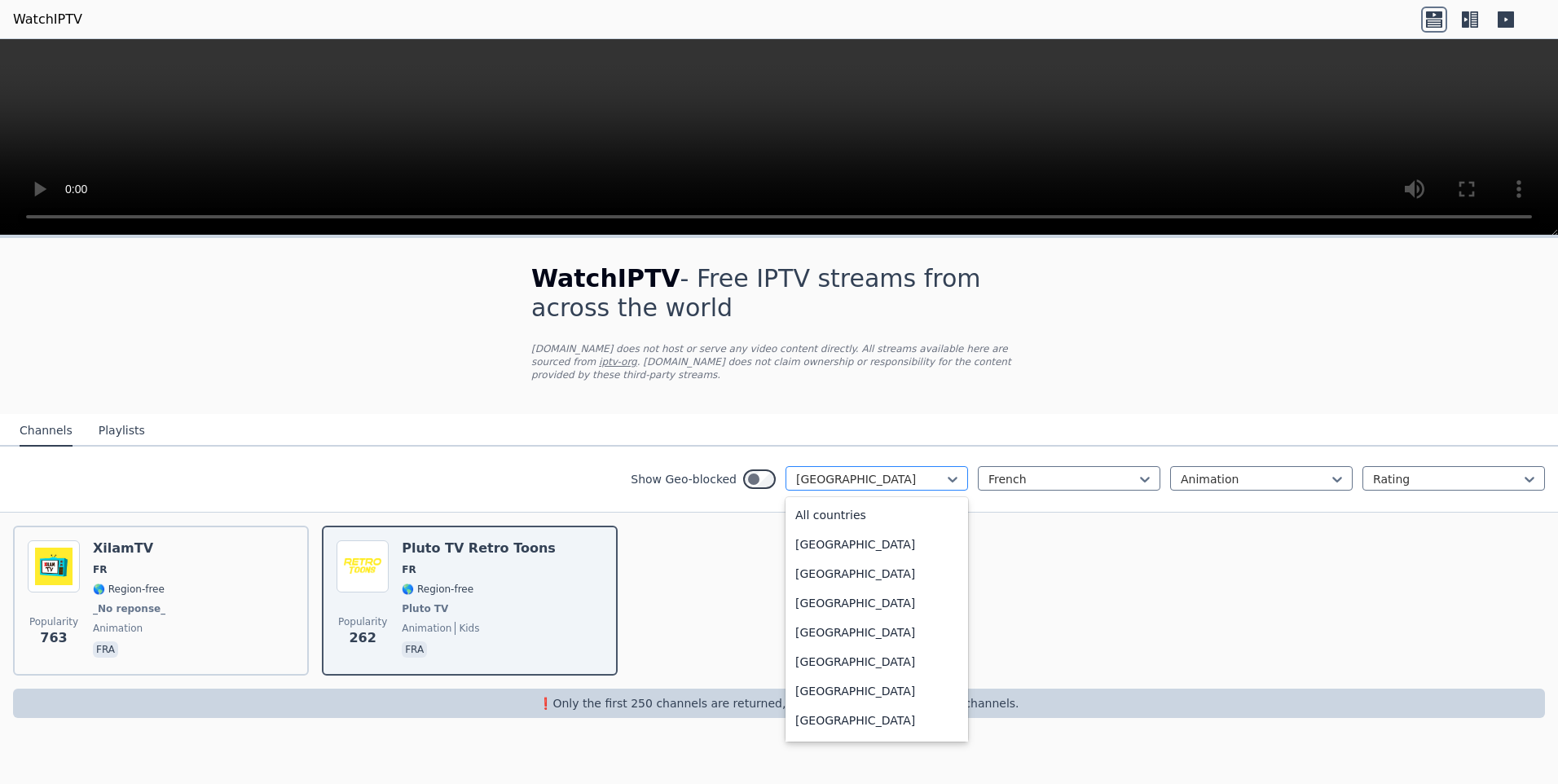
click at [927, 474] on div "France" at bounding box center [876, 478] width 182 height 24
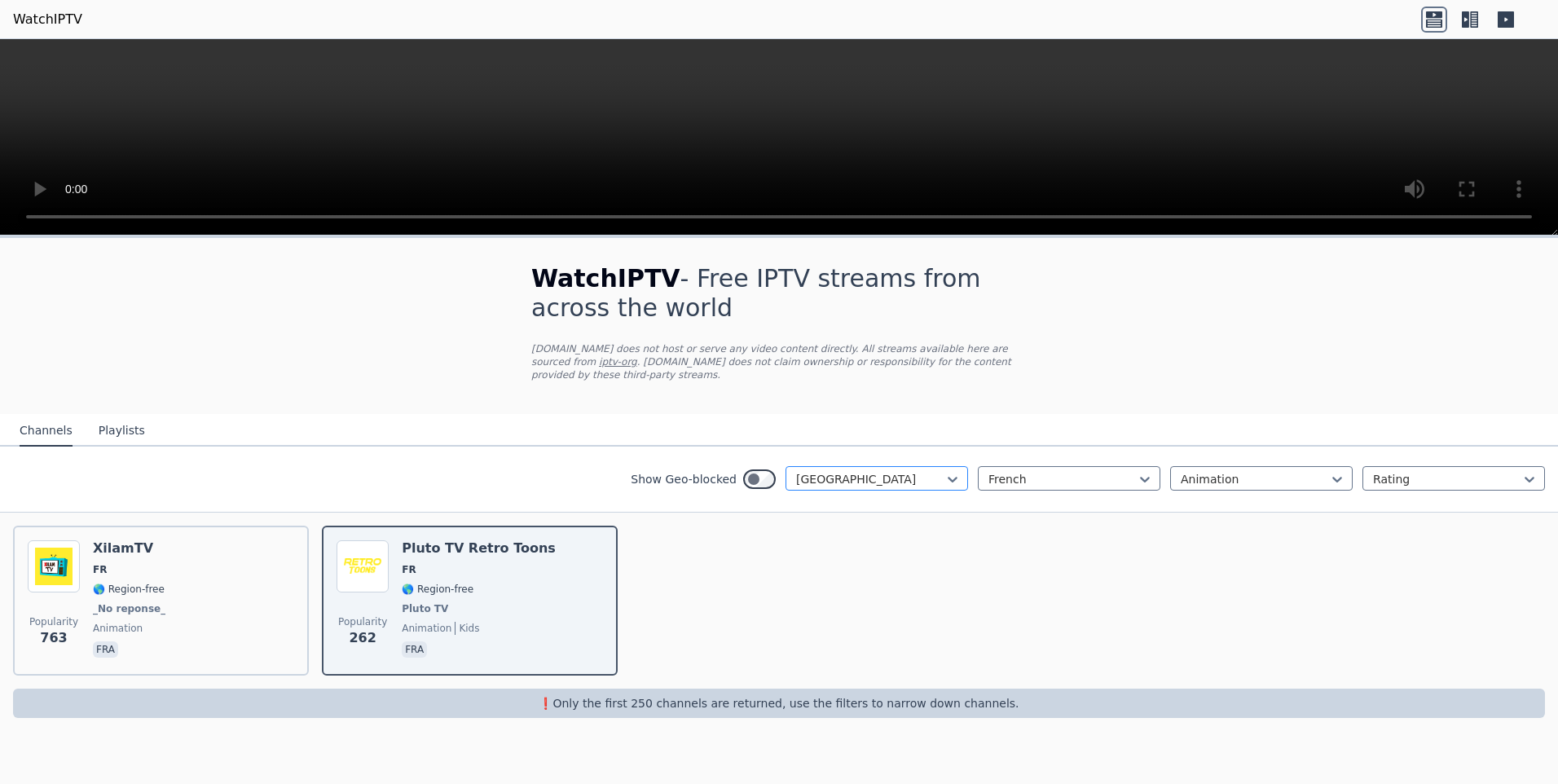
click at [927, 474] on div "France" at bounding box center [876, 478] width 182 height 24
click at [1200, 471] on div at bounding box center [1255, 478] width 148 height 16
click at [1243, 655] on div "Sports" at bounding box center [1260, 664] width 182 height 29
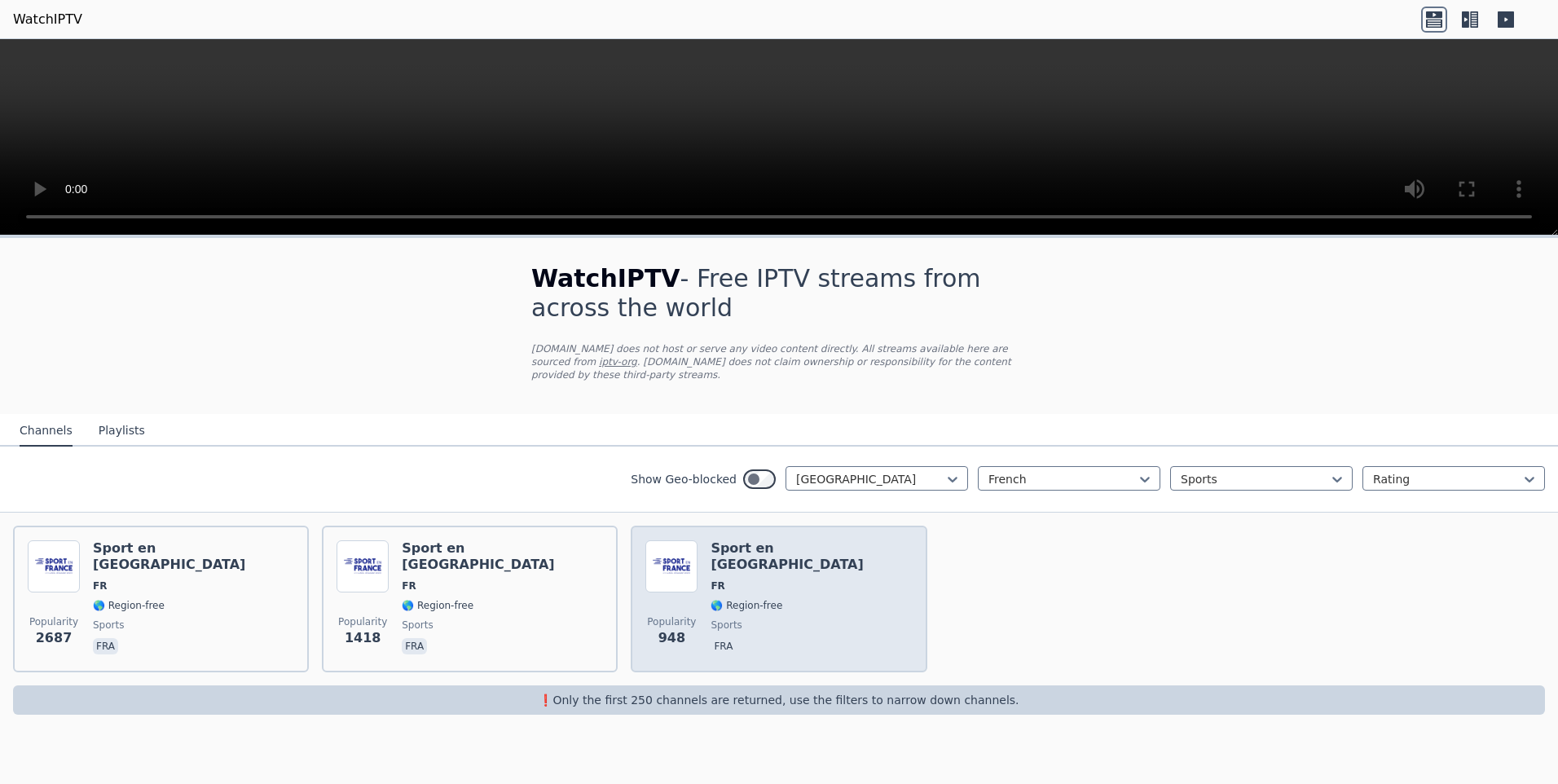
click at [770, 567] on div "Sport en France FR 🌎 Region-free sports fra" at bounding box center [810, 598] width 201 height 117
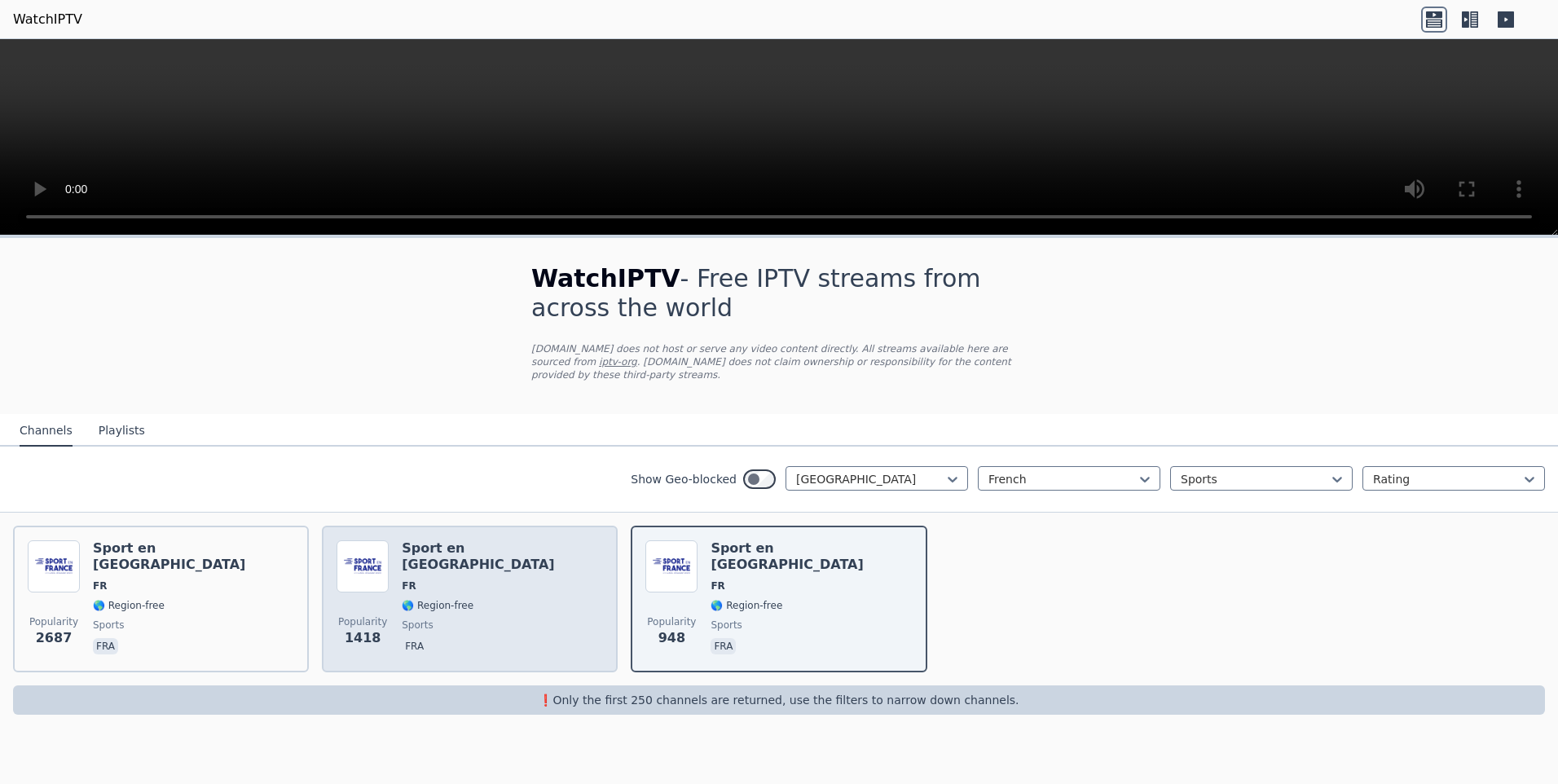
click at [421, 579] on span "FR" at bounding box center [502, 586] width 201 height 13
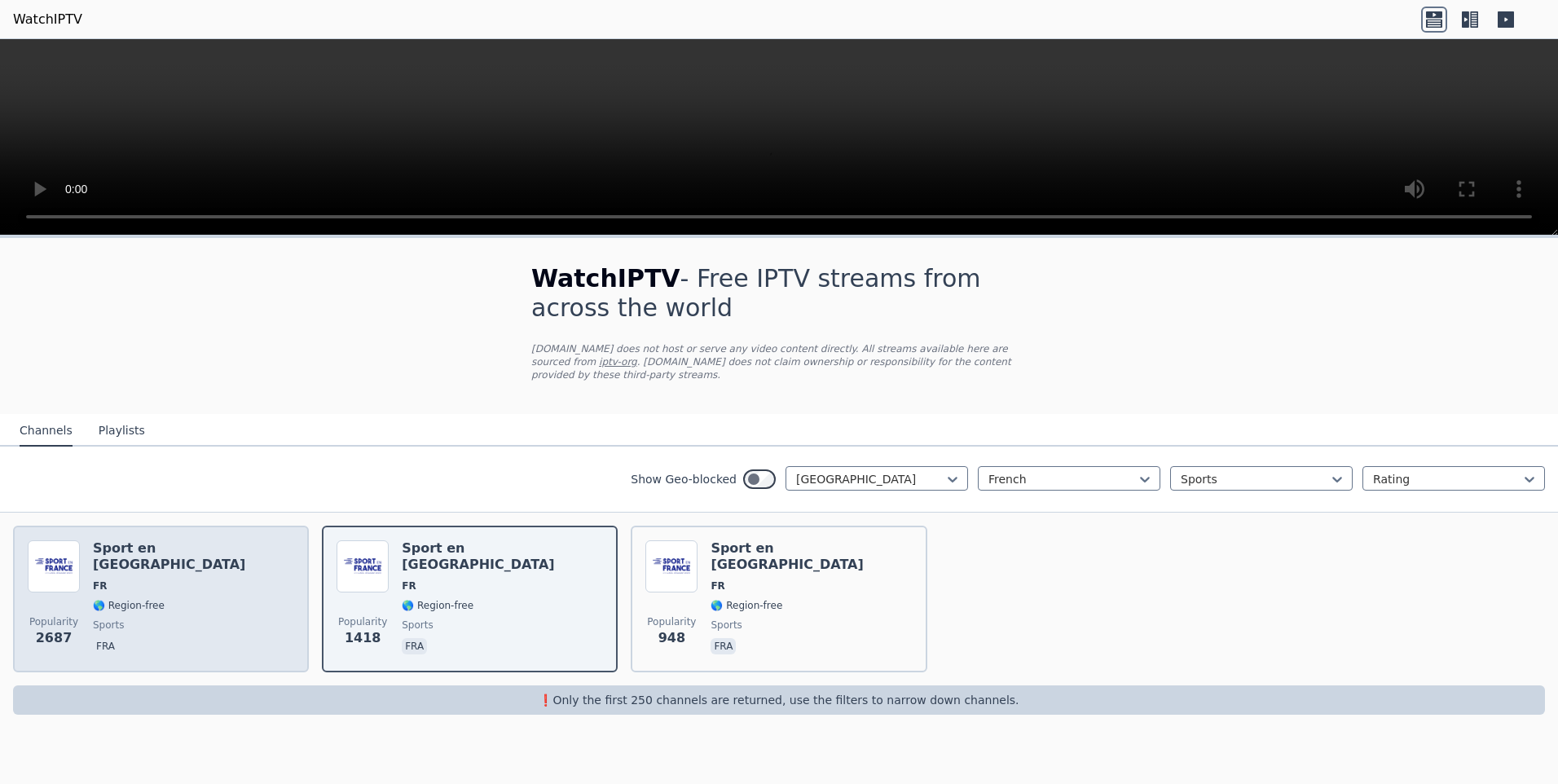
click at [237, 573] on div "Popularity 2687 Sport en France FR 🌎 Region-free sports fra" at bounding box center [161, 598] width 267 height 117
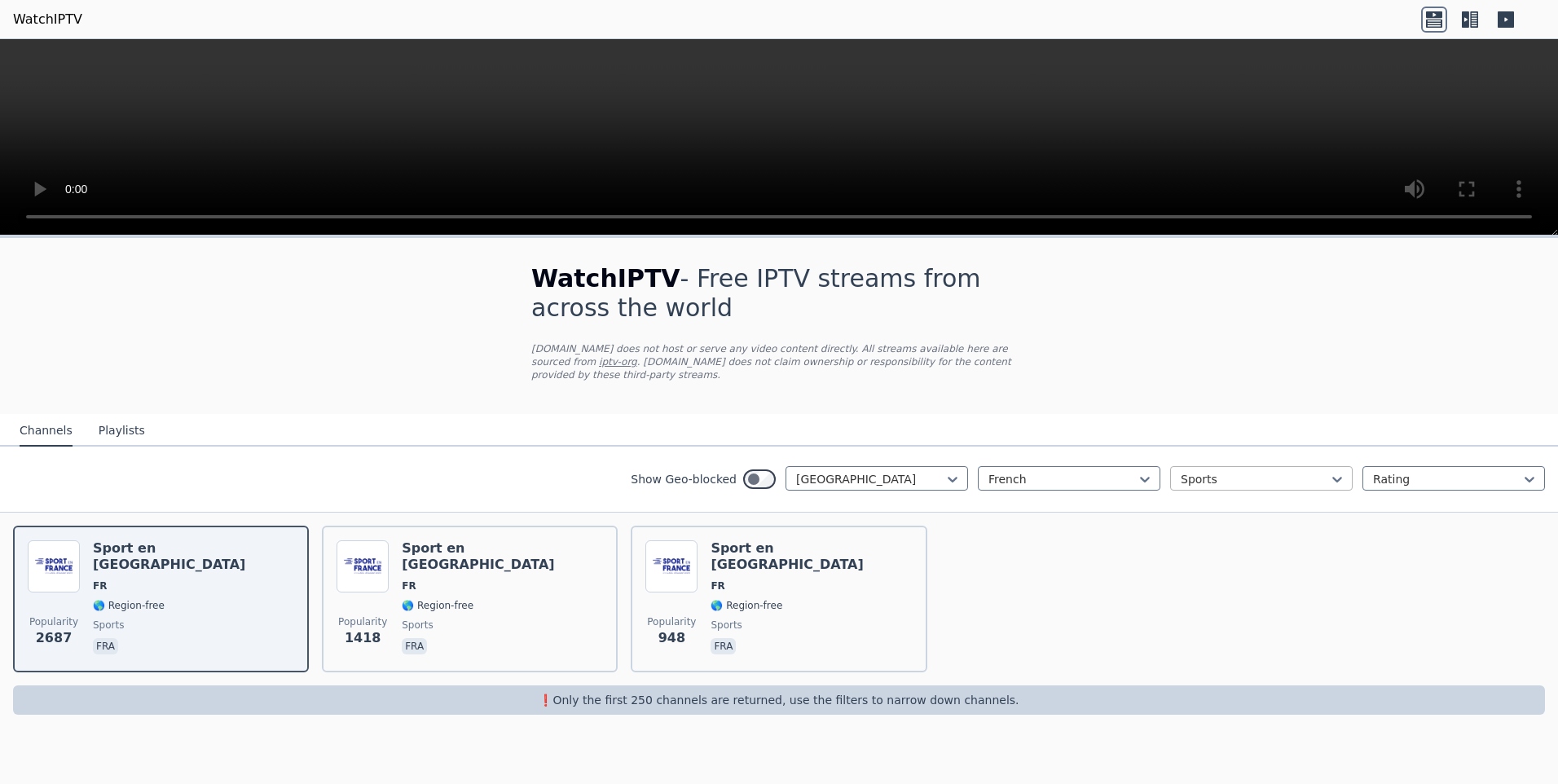
click at [1235, 475] on div "Sports" at bounding box center [1260, 478] width 182 height 24
click at [1201, 648] on div "Series" at bounding box center [1260, 658] width 182 height 29
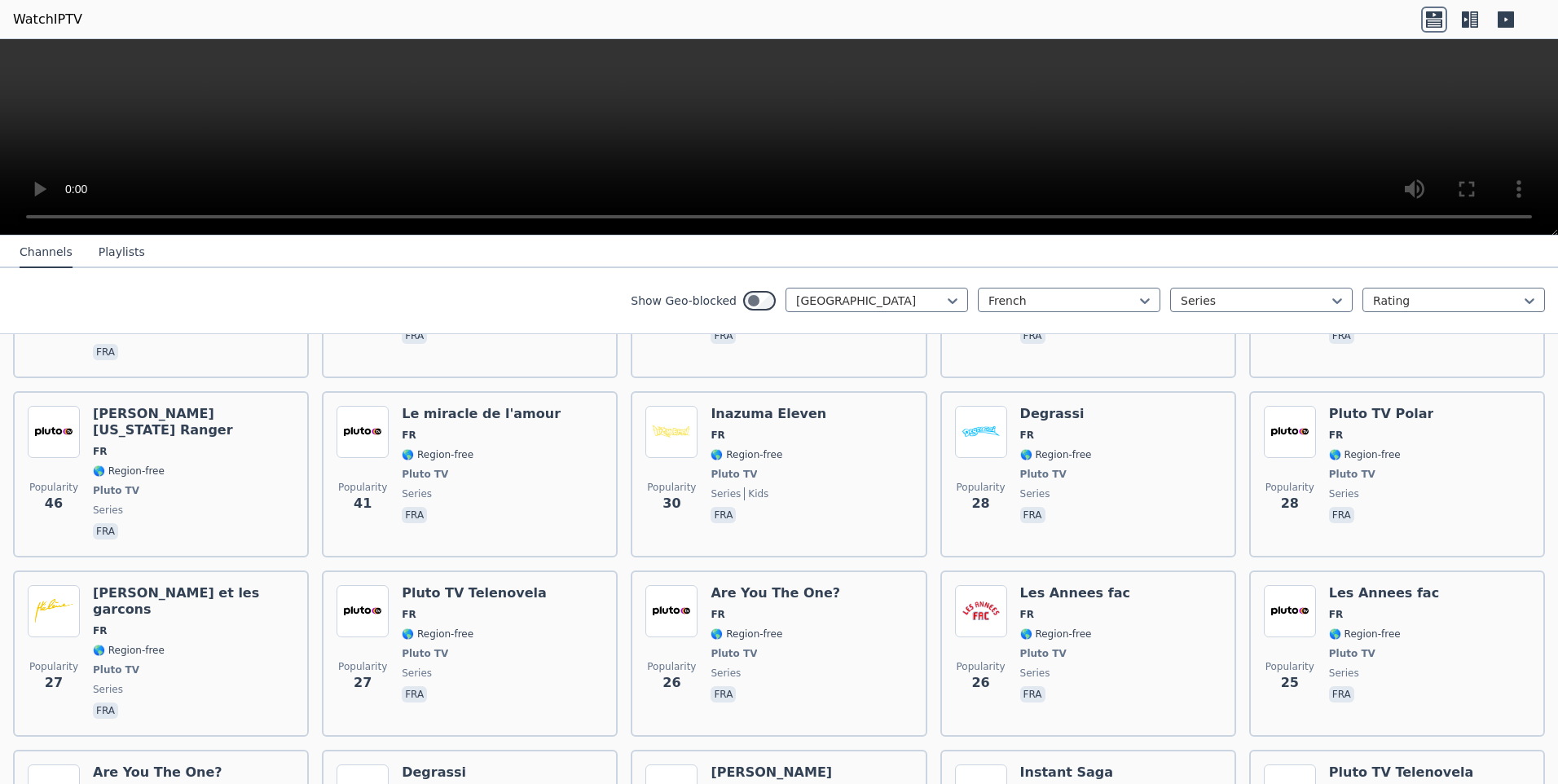
scroll to position [923, 0]
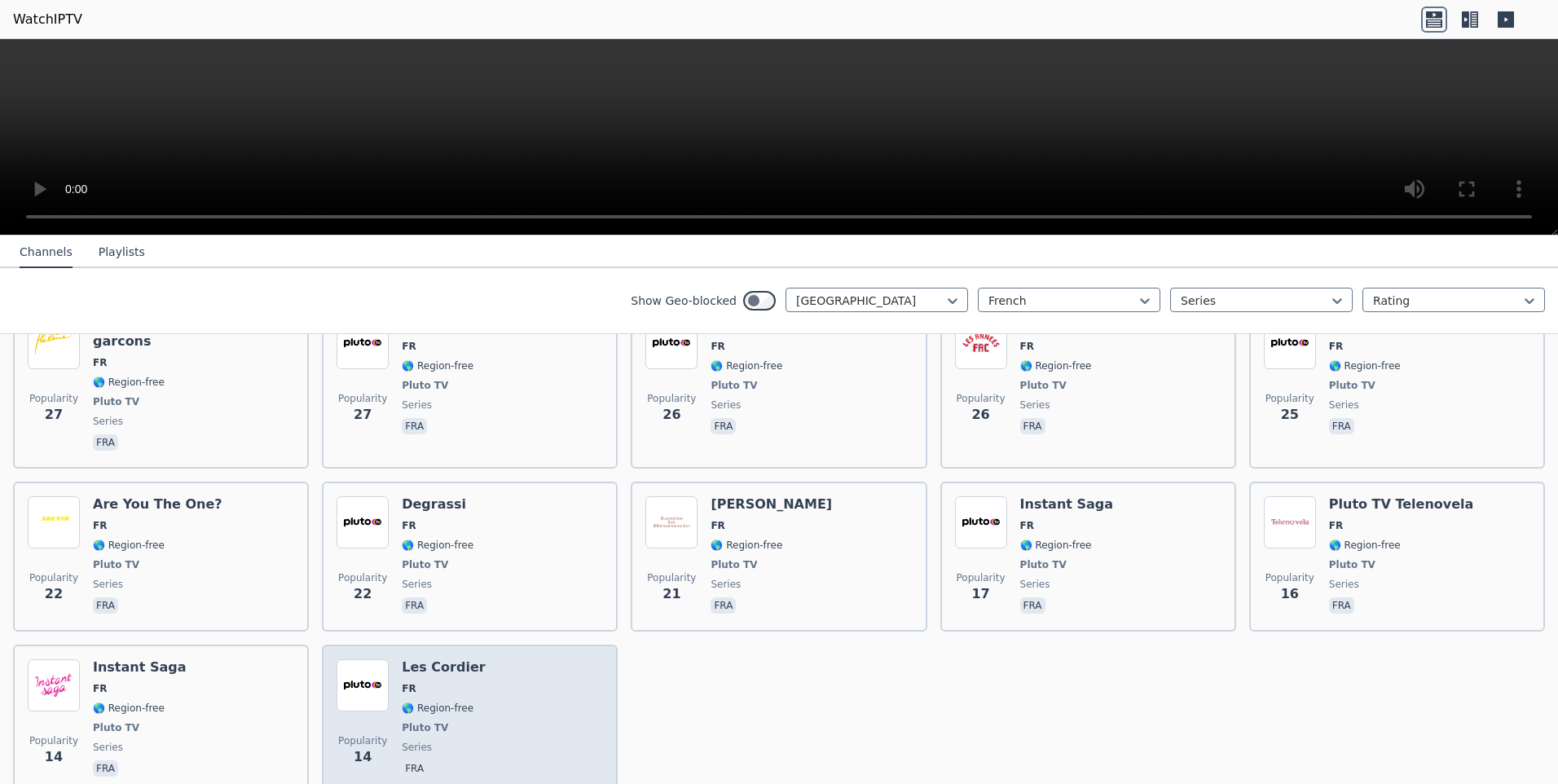
click at [484, 659] on div "Popularity 14 Les Cordier FR 🌎 Region-free Pluto TV series fra" at bounding box center [470, 719] width 267 height 121
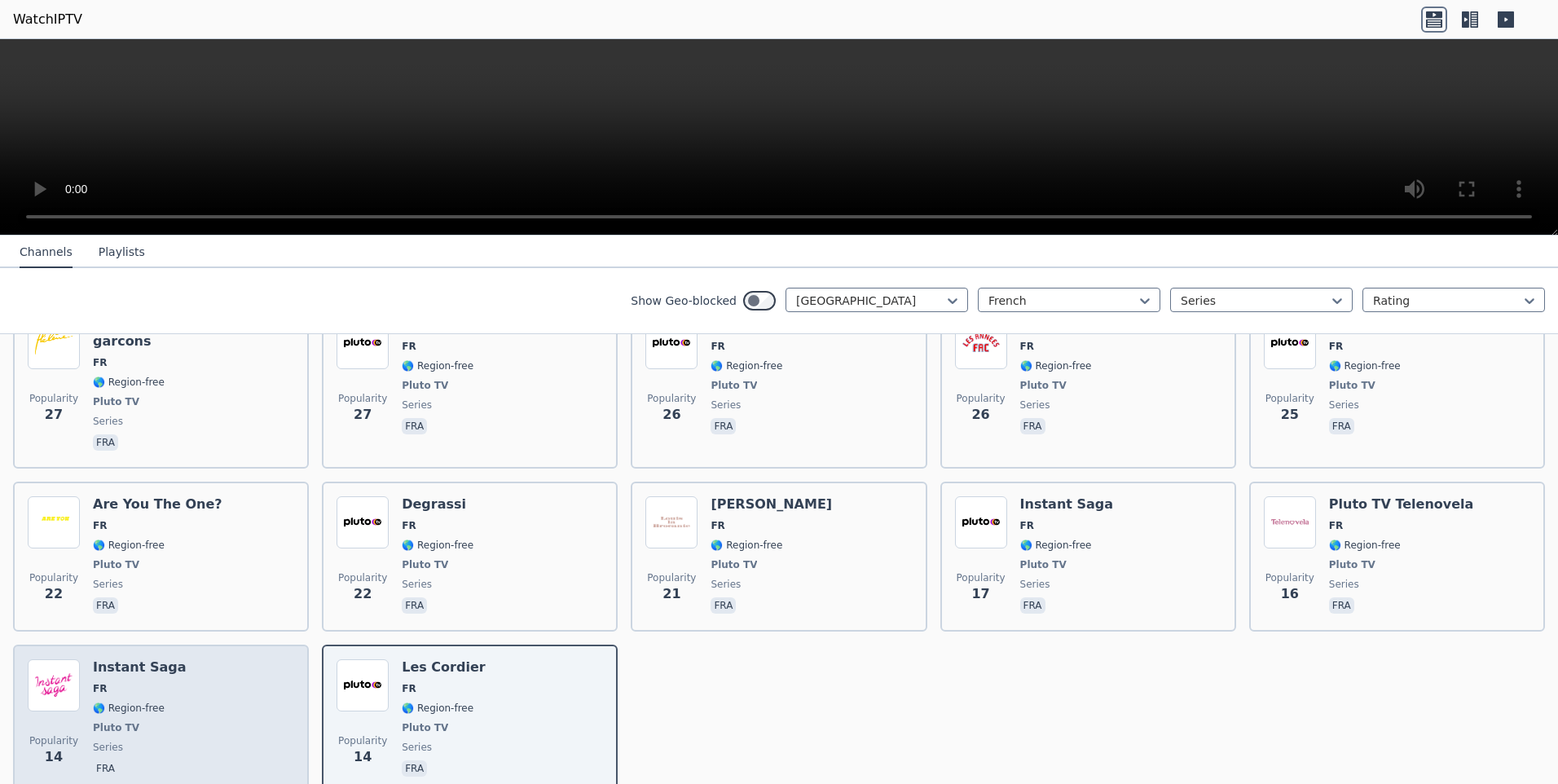
click at [173, 659] on div "Popularity 14 Instant Saga FR 🌎 Region-free Pluto TV series fra" at bounding box center [161, 719] width 267 height 121
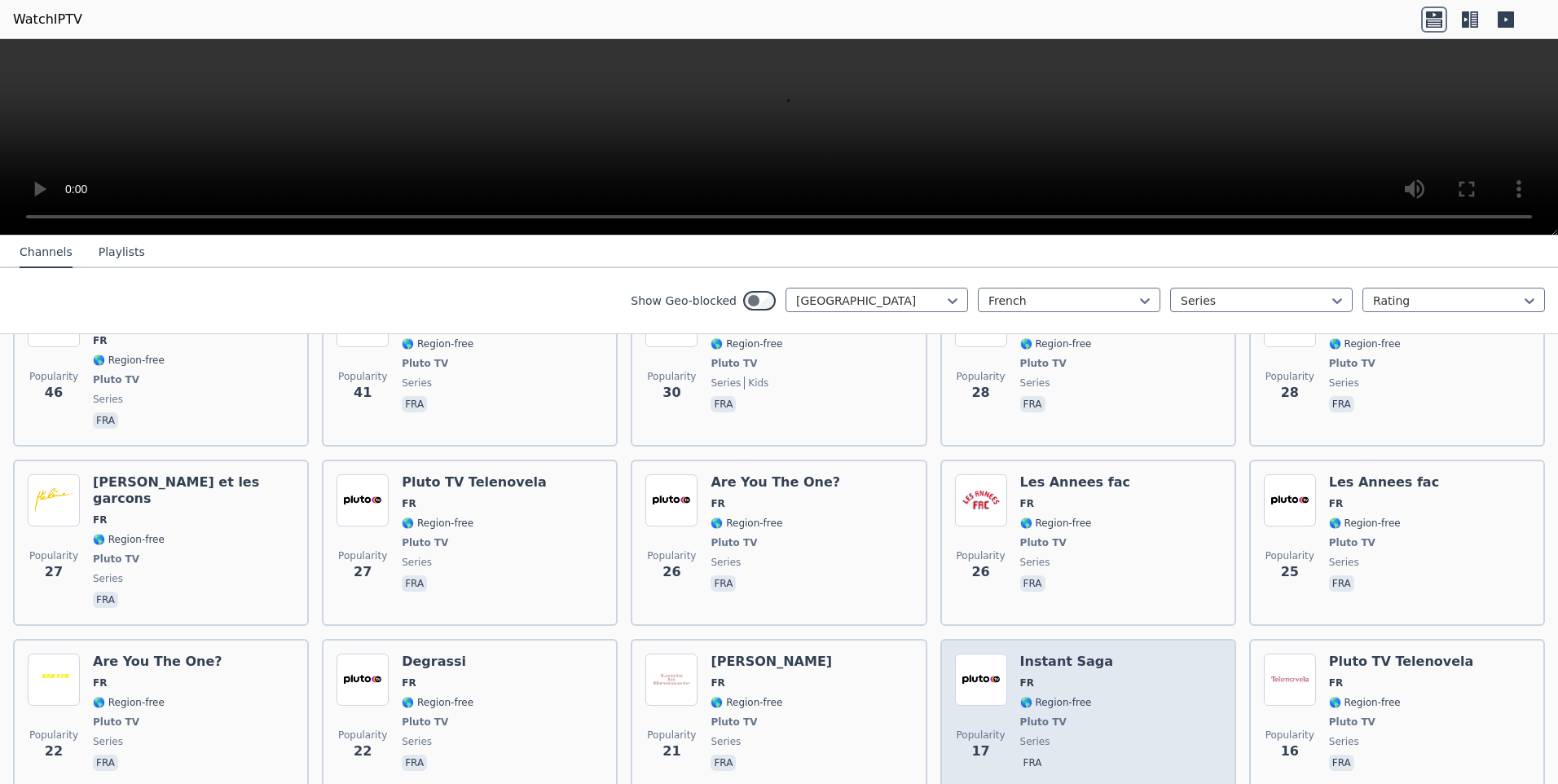
scroll to position [761, 0]
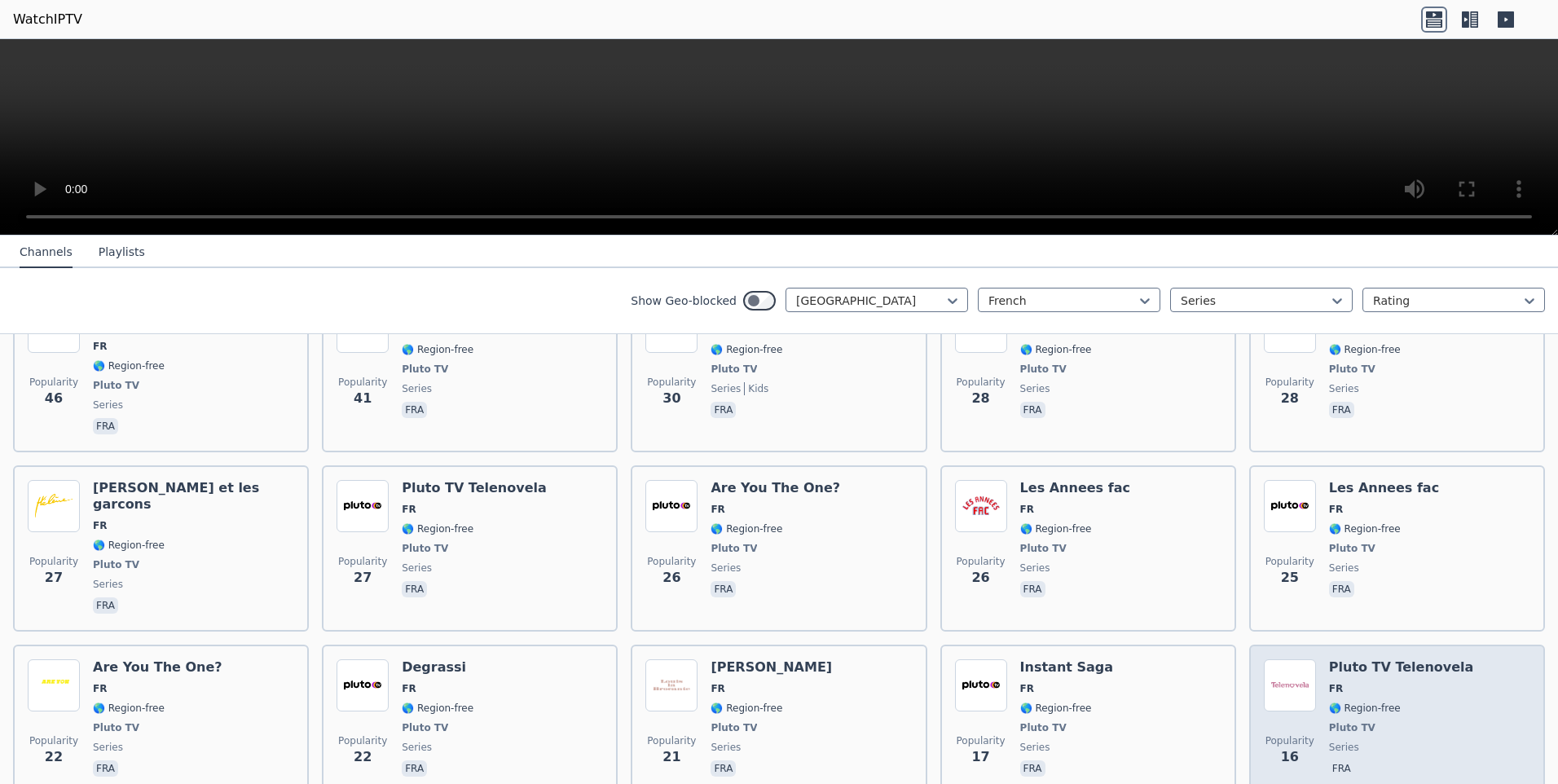
click at [1487, 659] on div "Popularity 16 Pluto TV Telenovela FR 🌎 Region-free Pluto TV series fra" at bounding box center [1396, 719] width 267 height 121
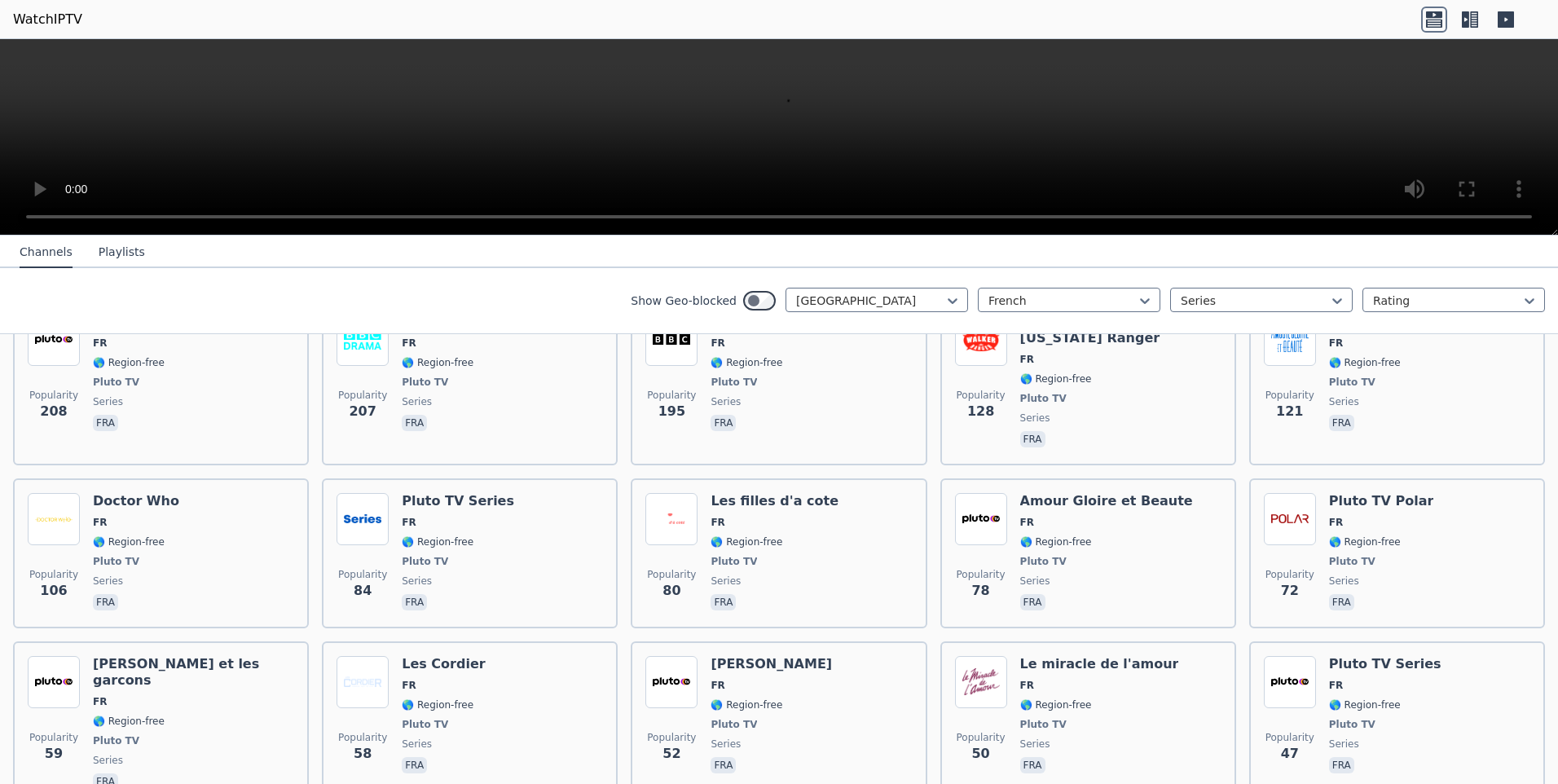
scroll to position [191, 0]
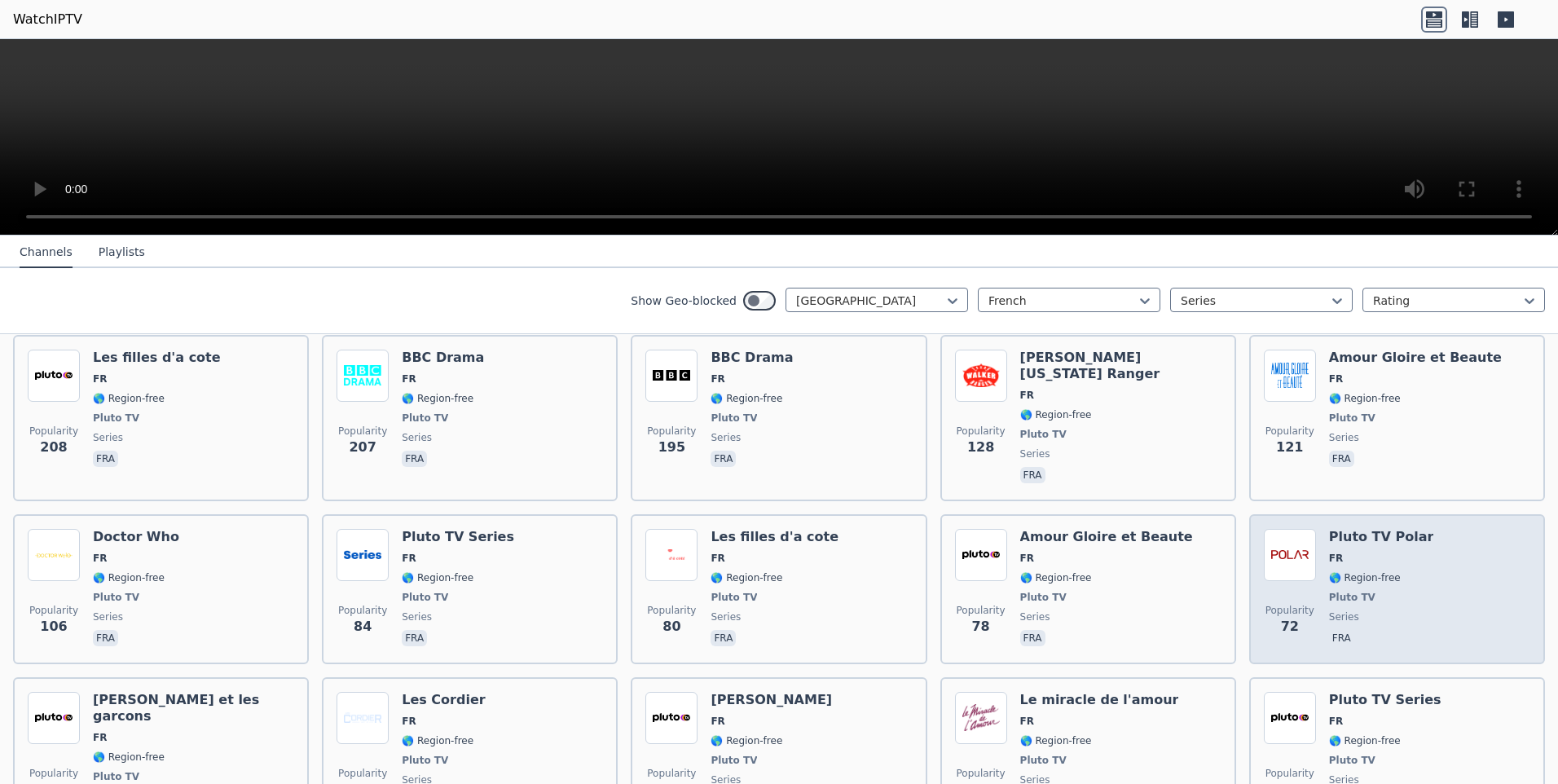
click at [1416, 548] on div "Popularity 72 Pluto TV Polar FR 🌎 Region-free Pluto TV series fra" at bounding box center [1396, 588] width 267 height 121
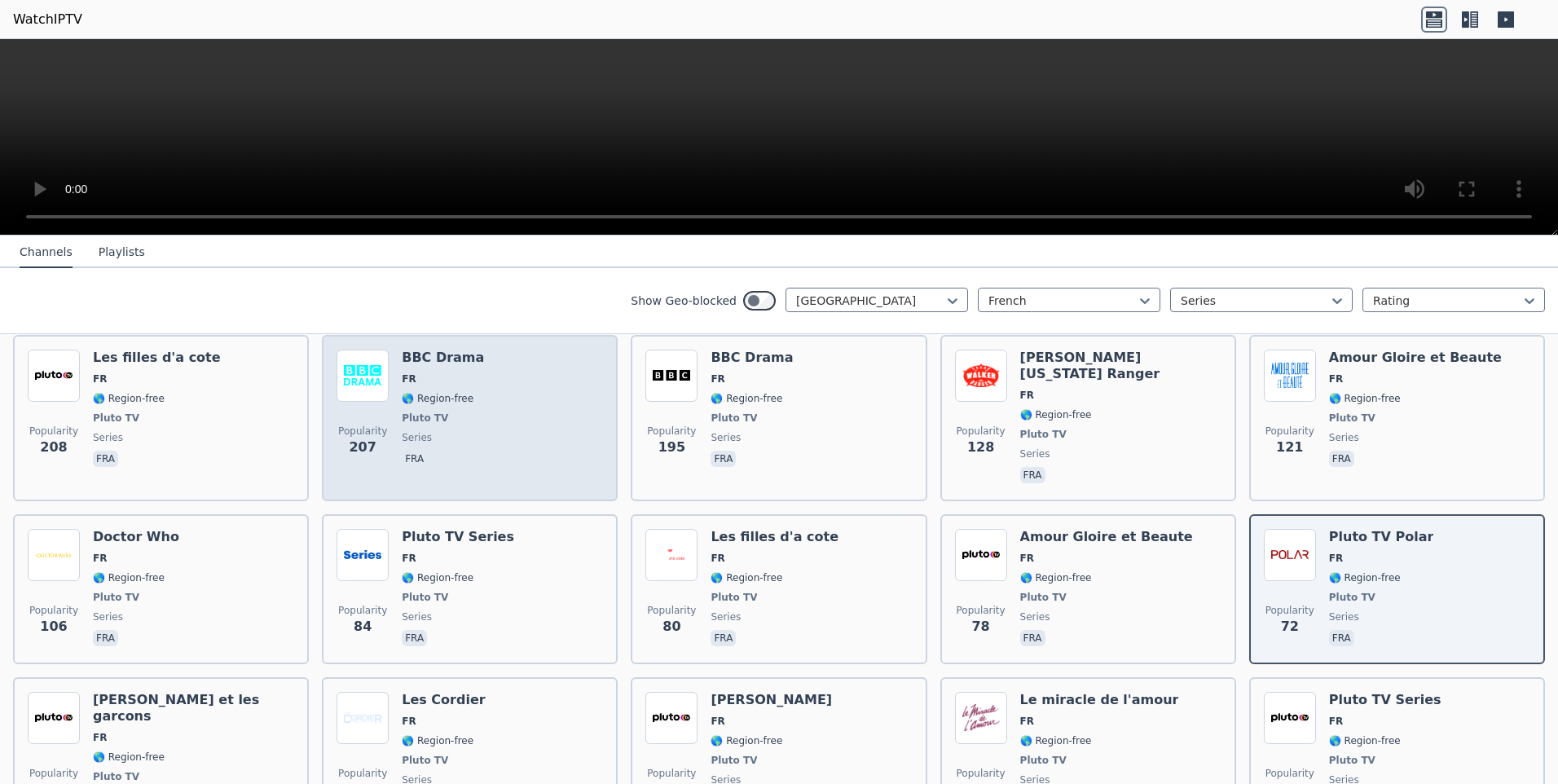
click at [460, 392] on span "🌎 Region-free" at bounding box center [437, 399] width 72 height 13
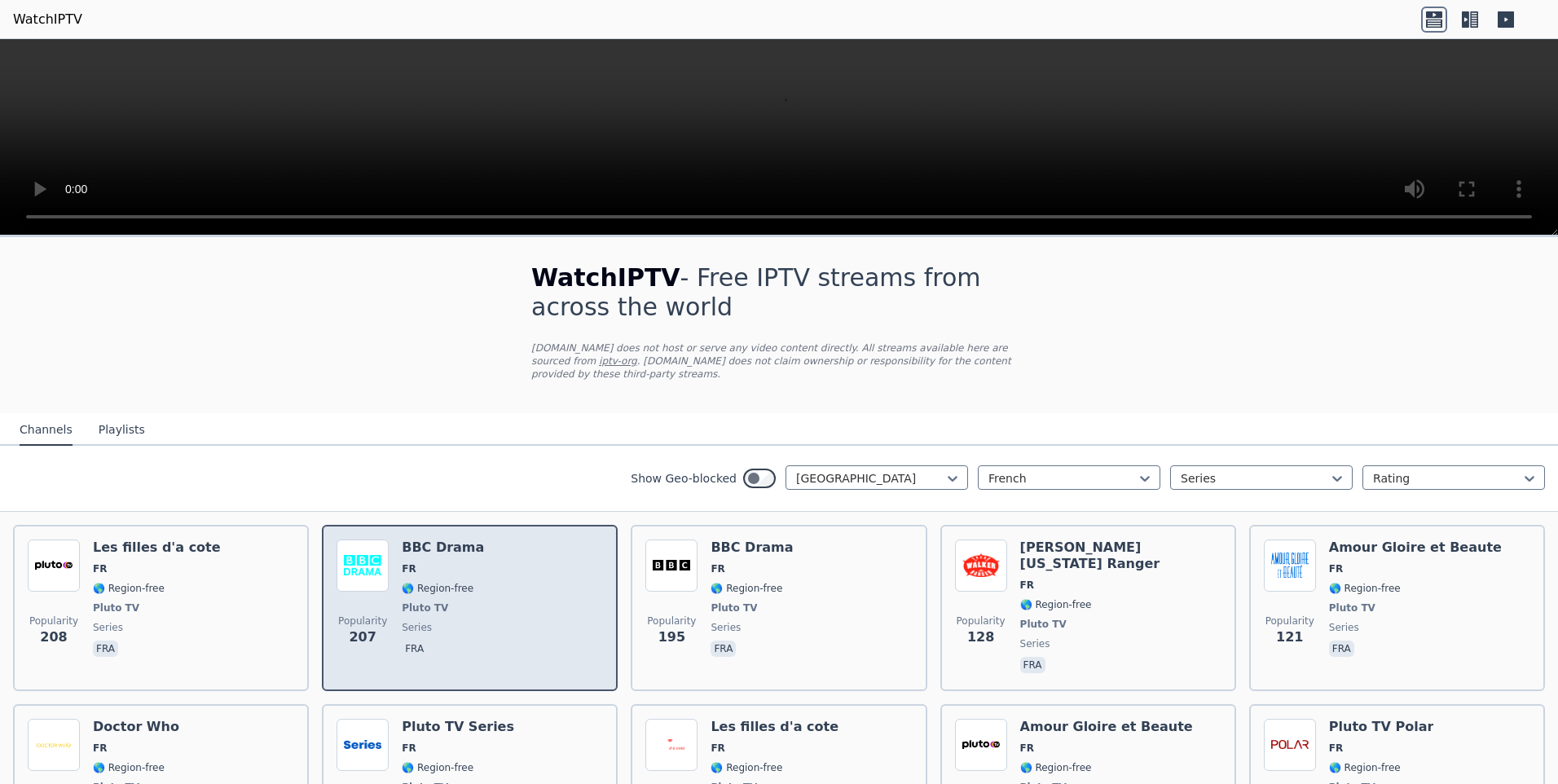
scroll to position [0, 0]
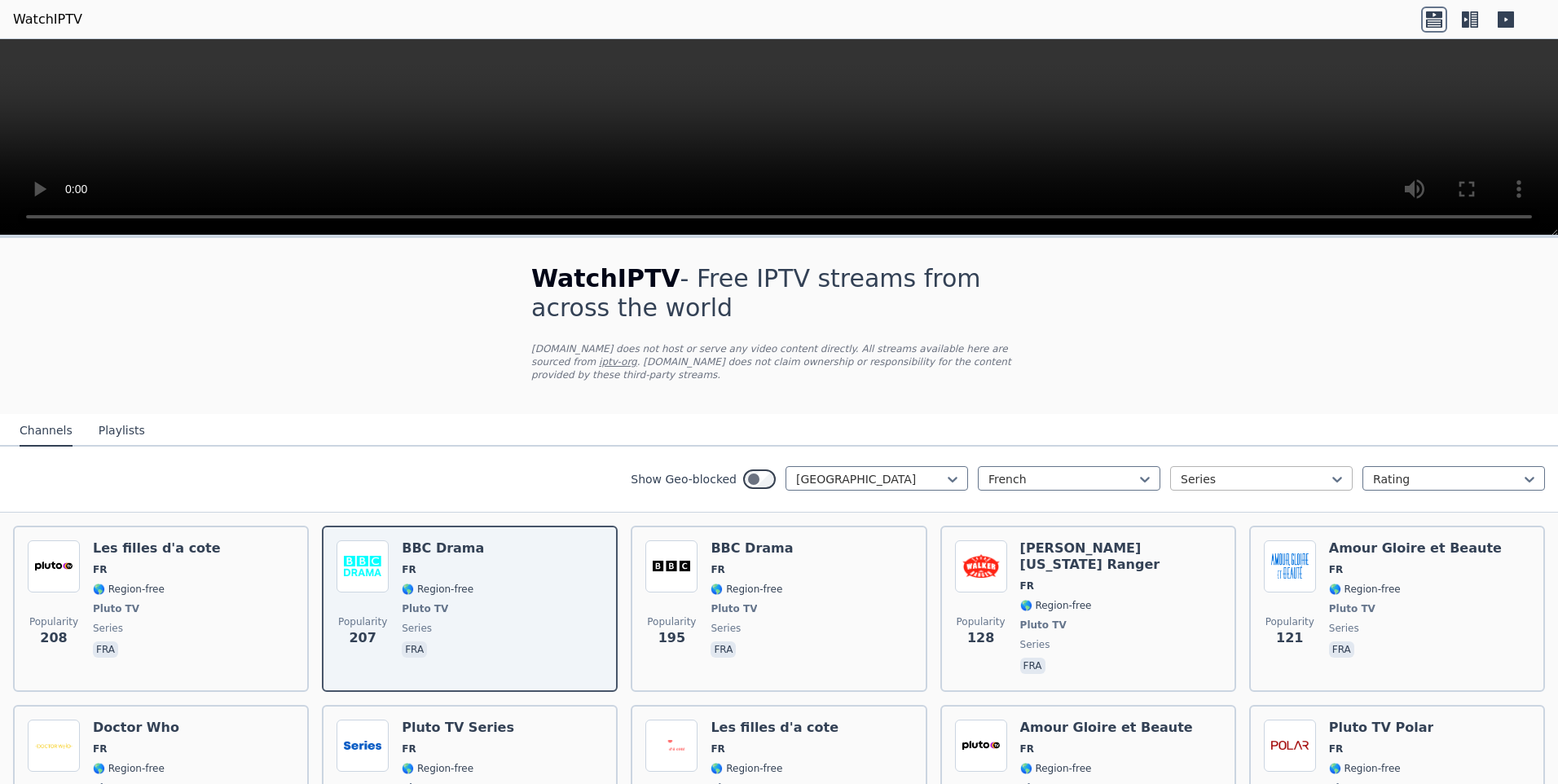
click at [1294, 471] on div at bounding box center [1255, 478] width 148 height 16
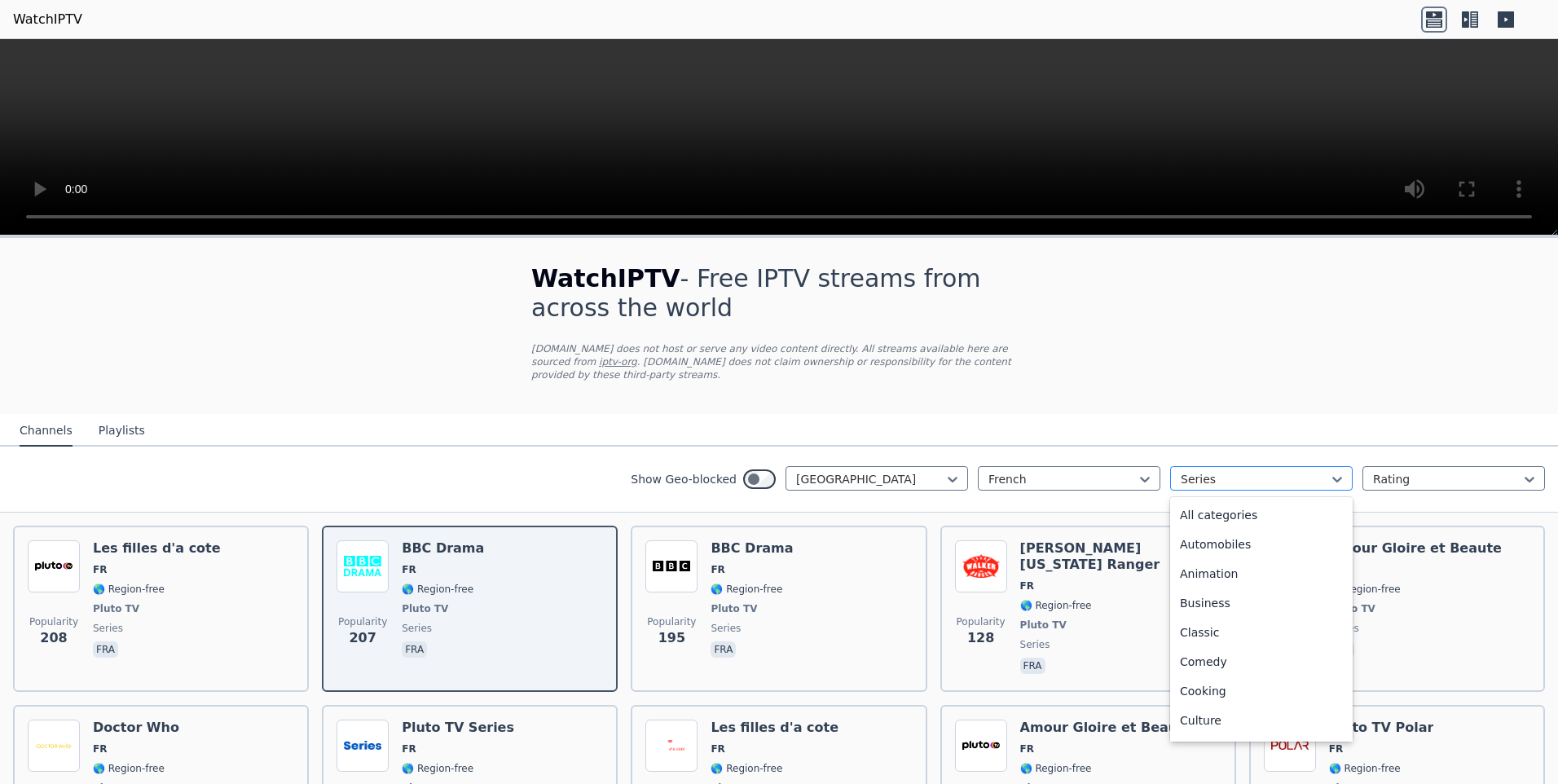
scroll to position [414, 0]
click at [1215, 675] on div "Religious" at bounding box center [1260, 687] width 182 height 29
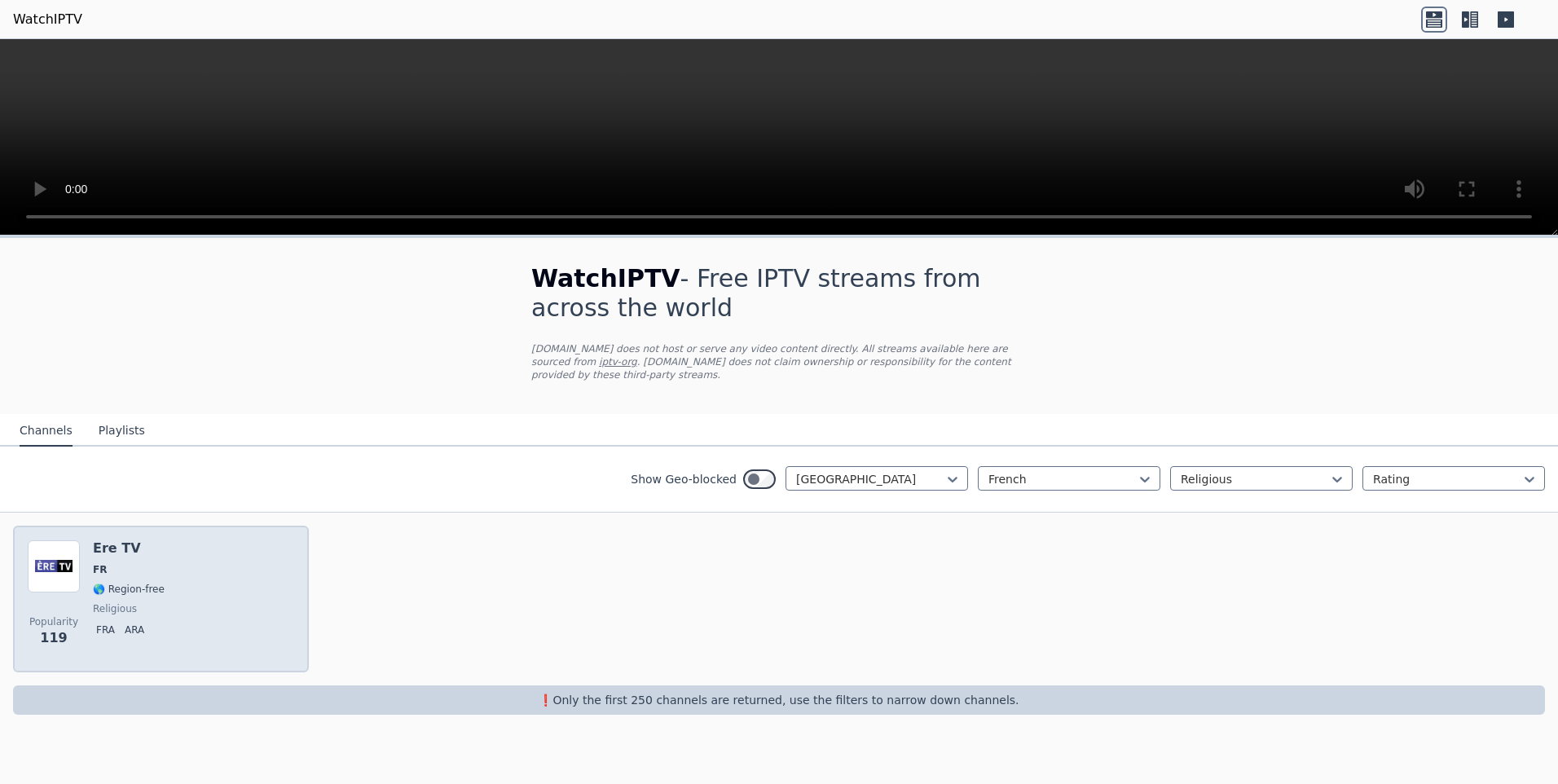
click at [103, 582] on span "🌎 Region-free" at bounding box center [128, 588] width 72 height 13
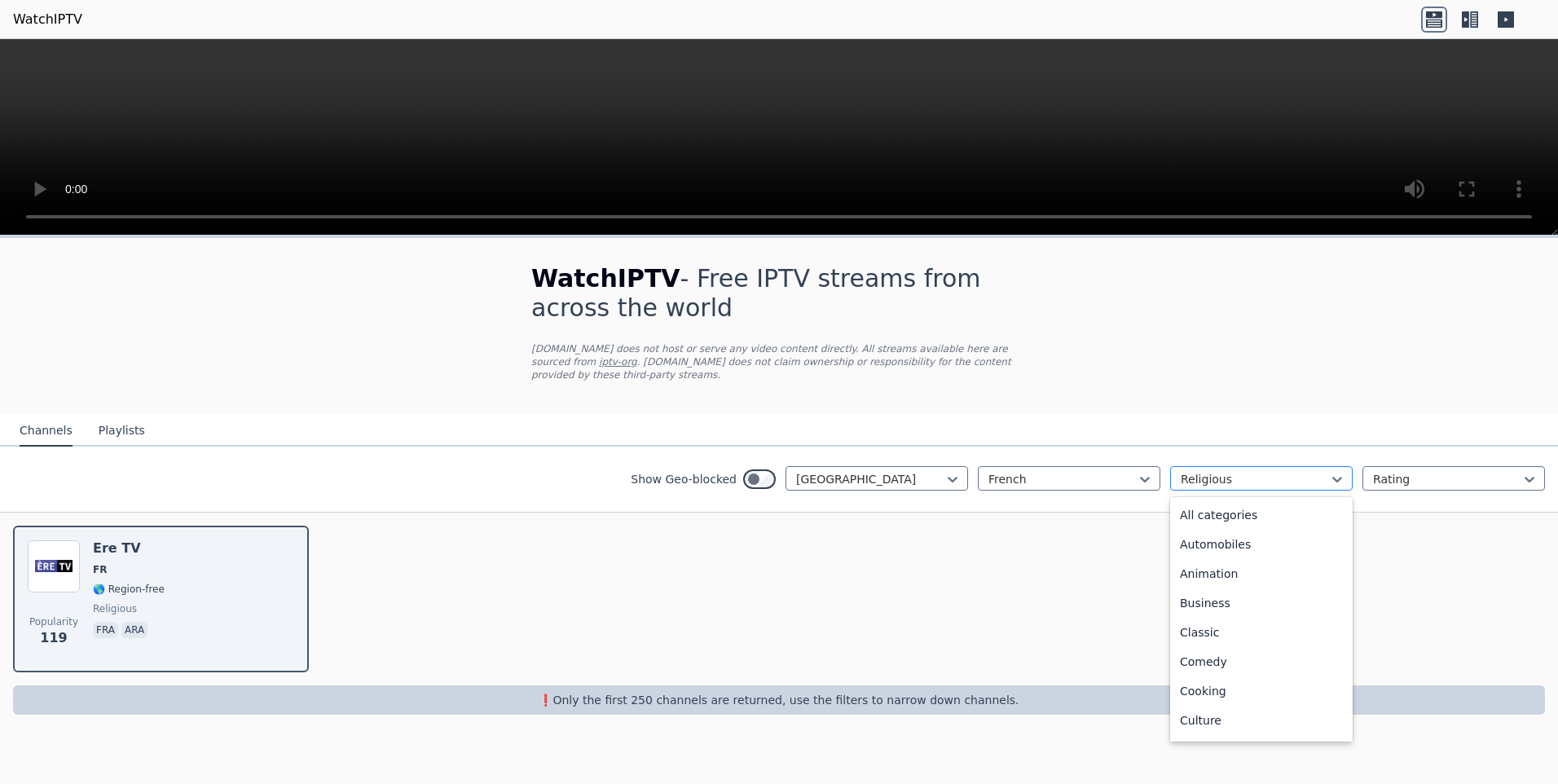
click at [1201, 471] on div at bounding box center [1255, 478] width 148 height 16
click at [1199, 673] on div "Relax" at bounding box center [1260, 687] width 182 height 29
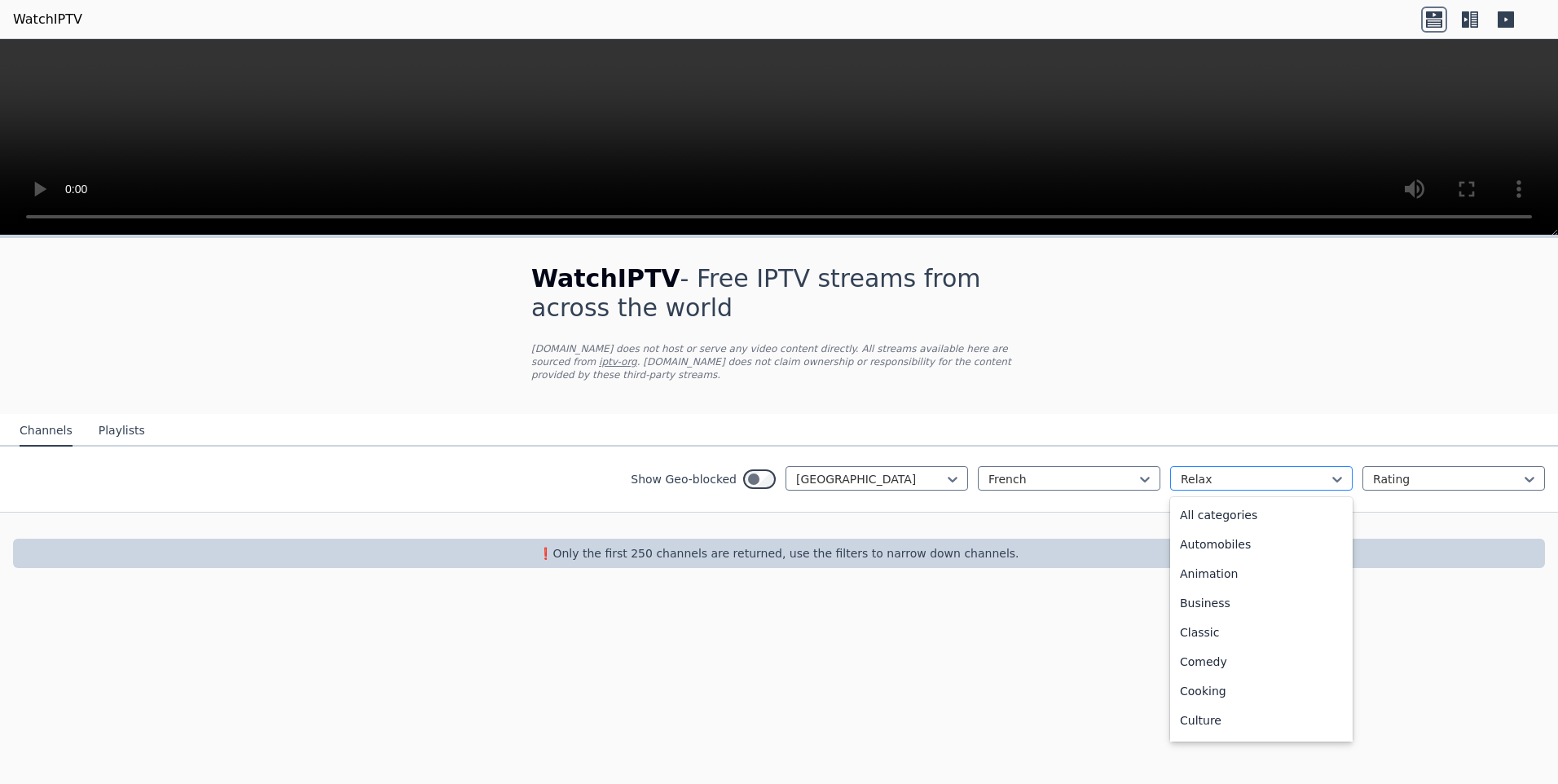
click at [1203, 471] on div at bounding box center [1255, 478] width 148 height 16
click at [1225, 673] on div "Outdoor" at bounding box center [1260, 687] width 182 height 29
click at [1199, 471] on div at bounding box center [1255, 478] width 148 height 16
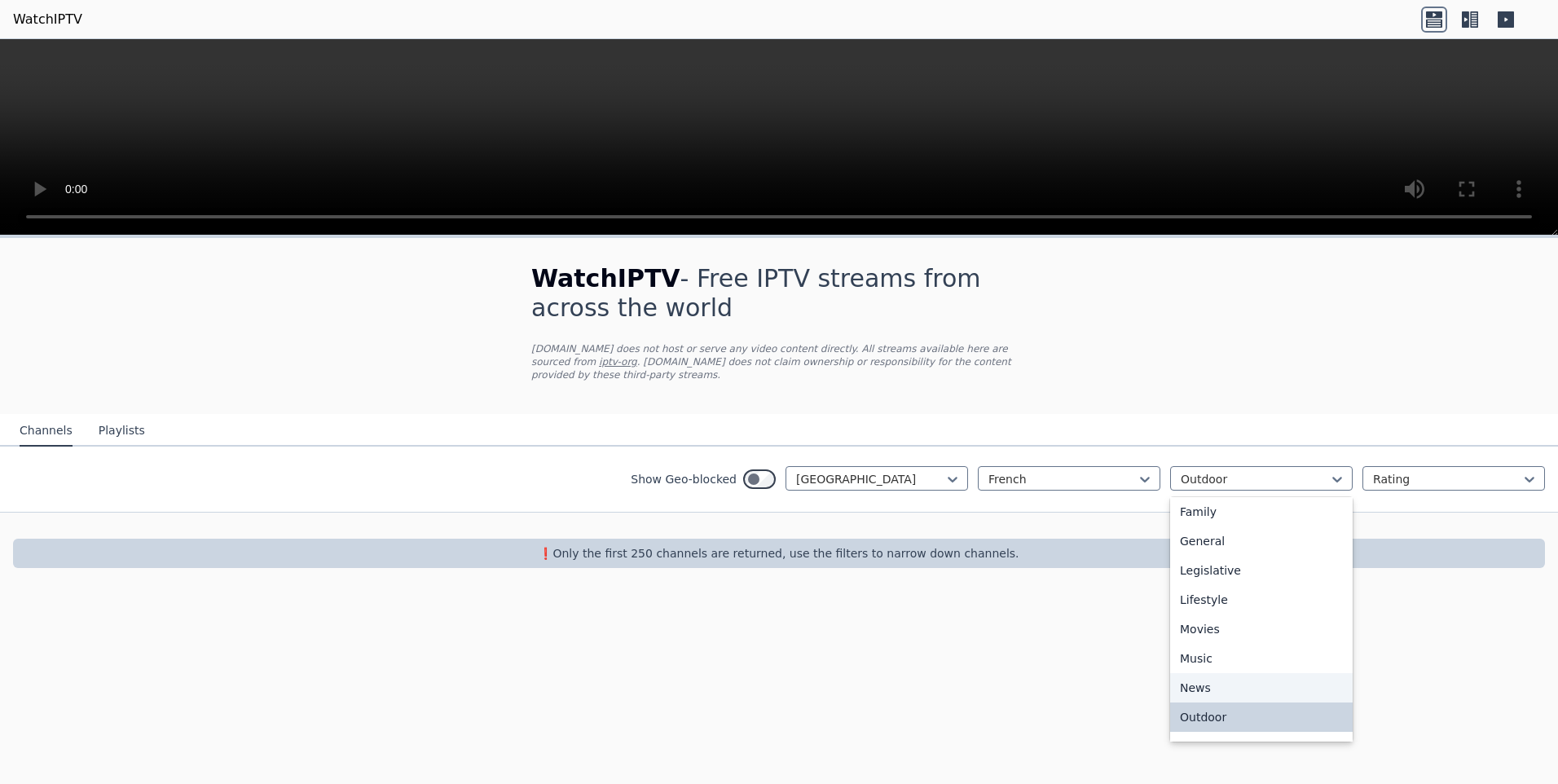
click at [1203, 676] on div "News" at bounding box center [1260, 687] width 182 height 29
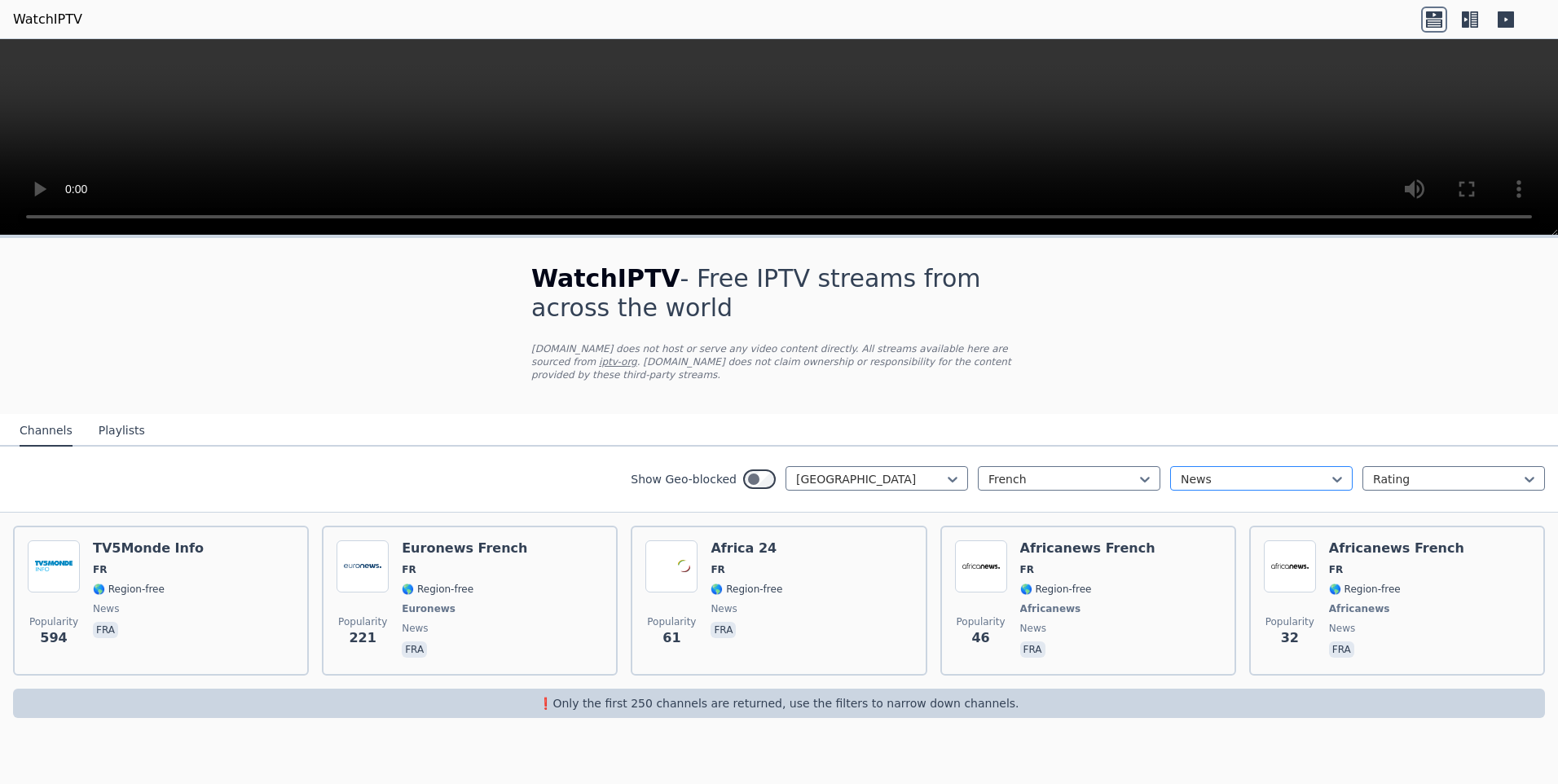
click at [1219, 471] on div at bounding box center [1255, 478] width 148 height 16
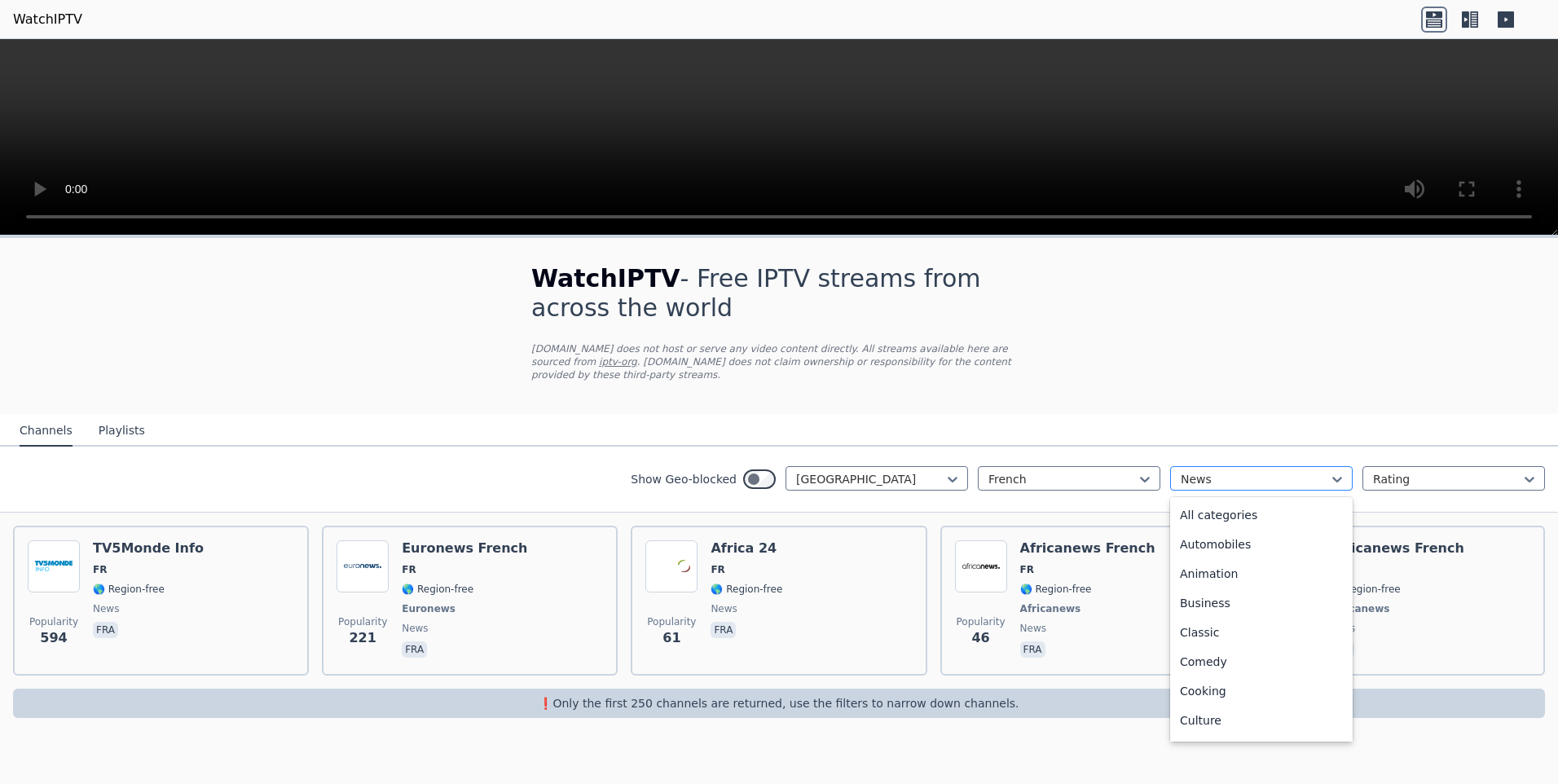
scroll to position [297, 0]
click at [1200, 622] on div "Lifestyle" at bounding box center [1260, 628] width 182 height 29
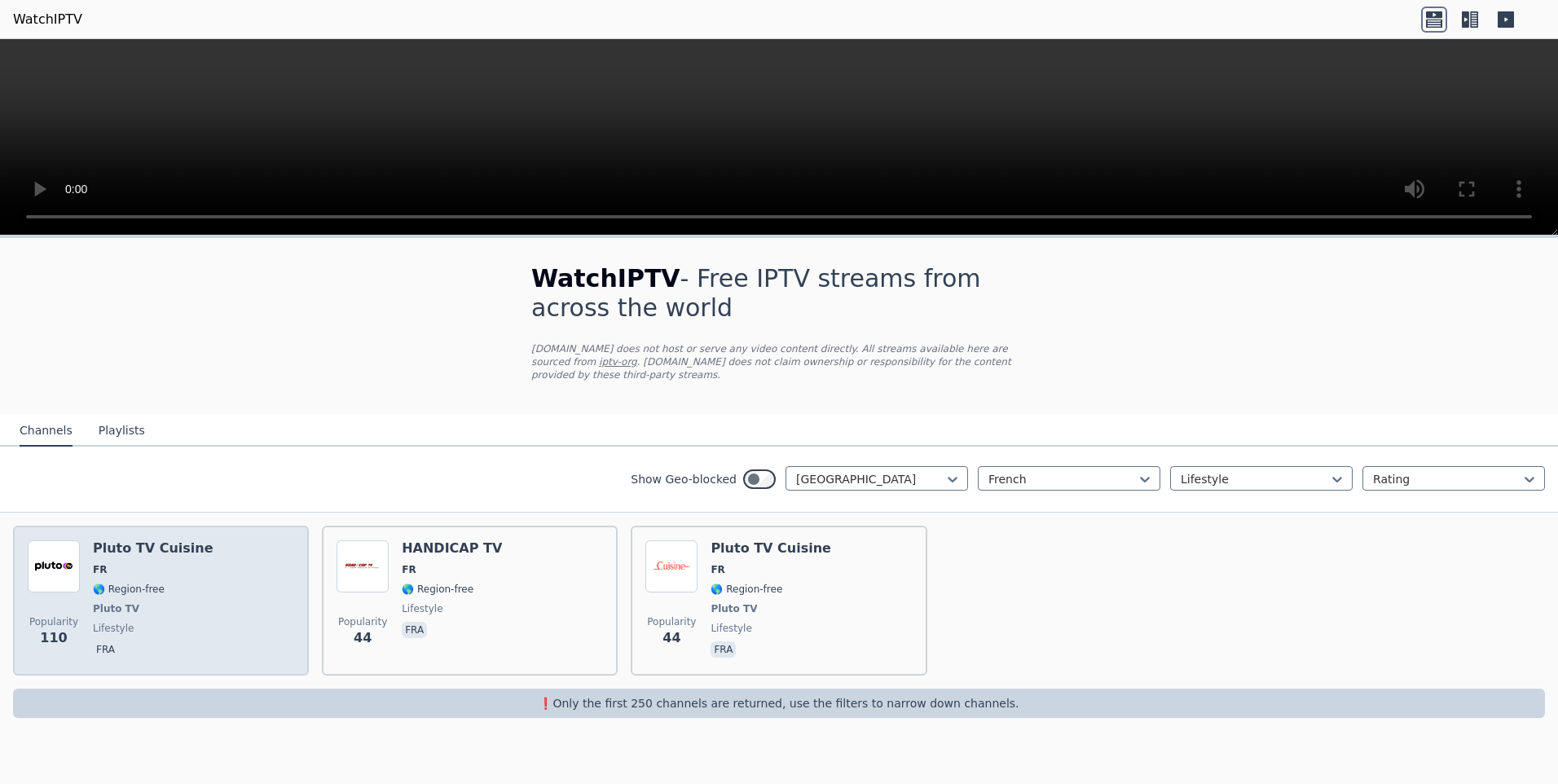
click at [113, 563] on span "FR" at bounding box center [153, 570] width 121 height 13
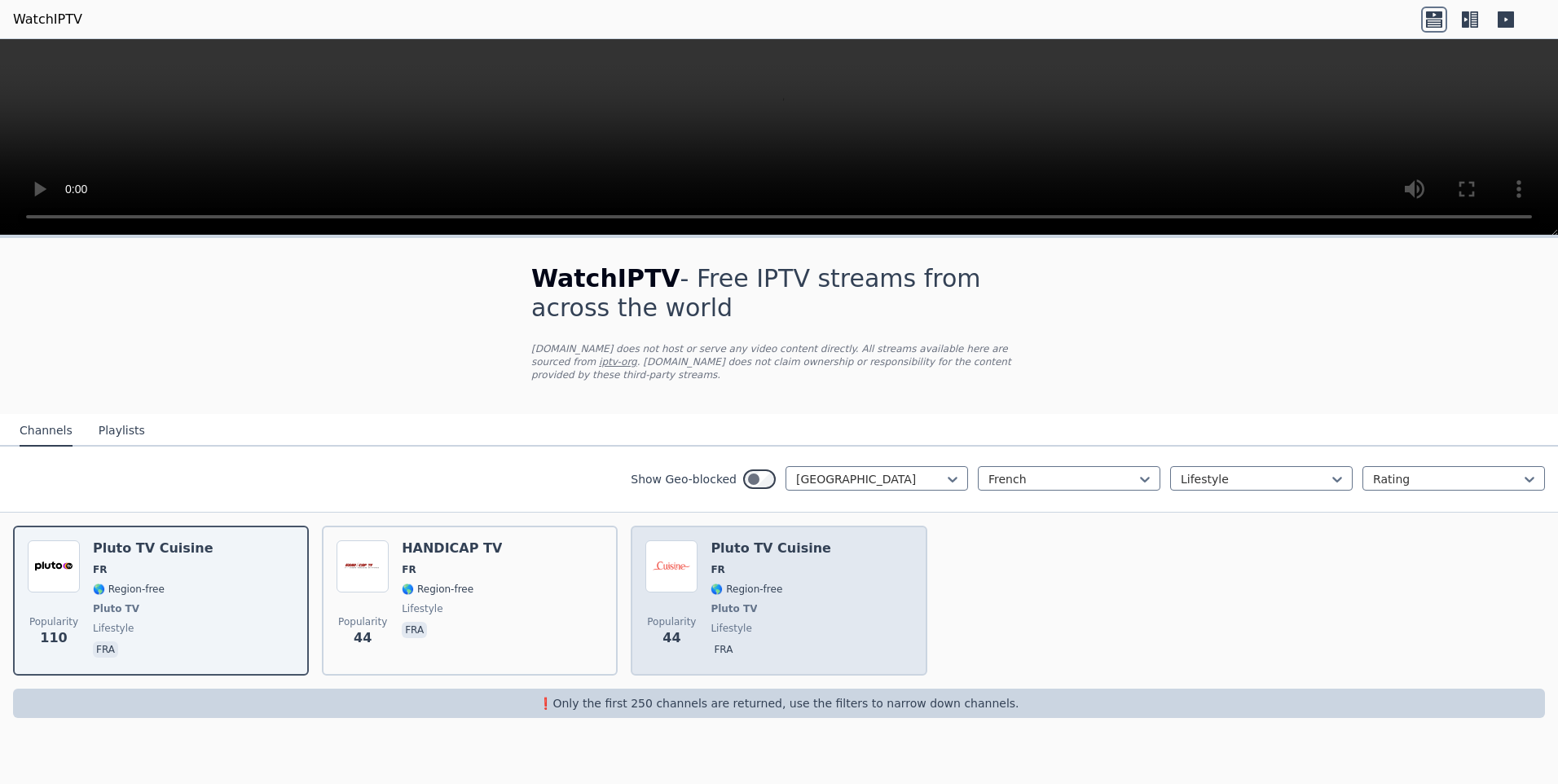
click at [809, 582] on div "Popularity 44 Pluto TV Cuisine FR 🌎 Region-free Pluto TV lifestyle fra" at bounding box center [779, 600] width 267 height 121
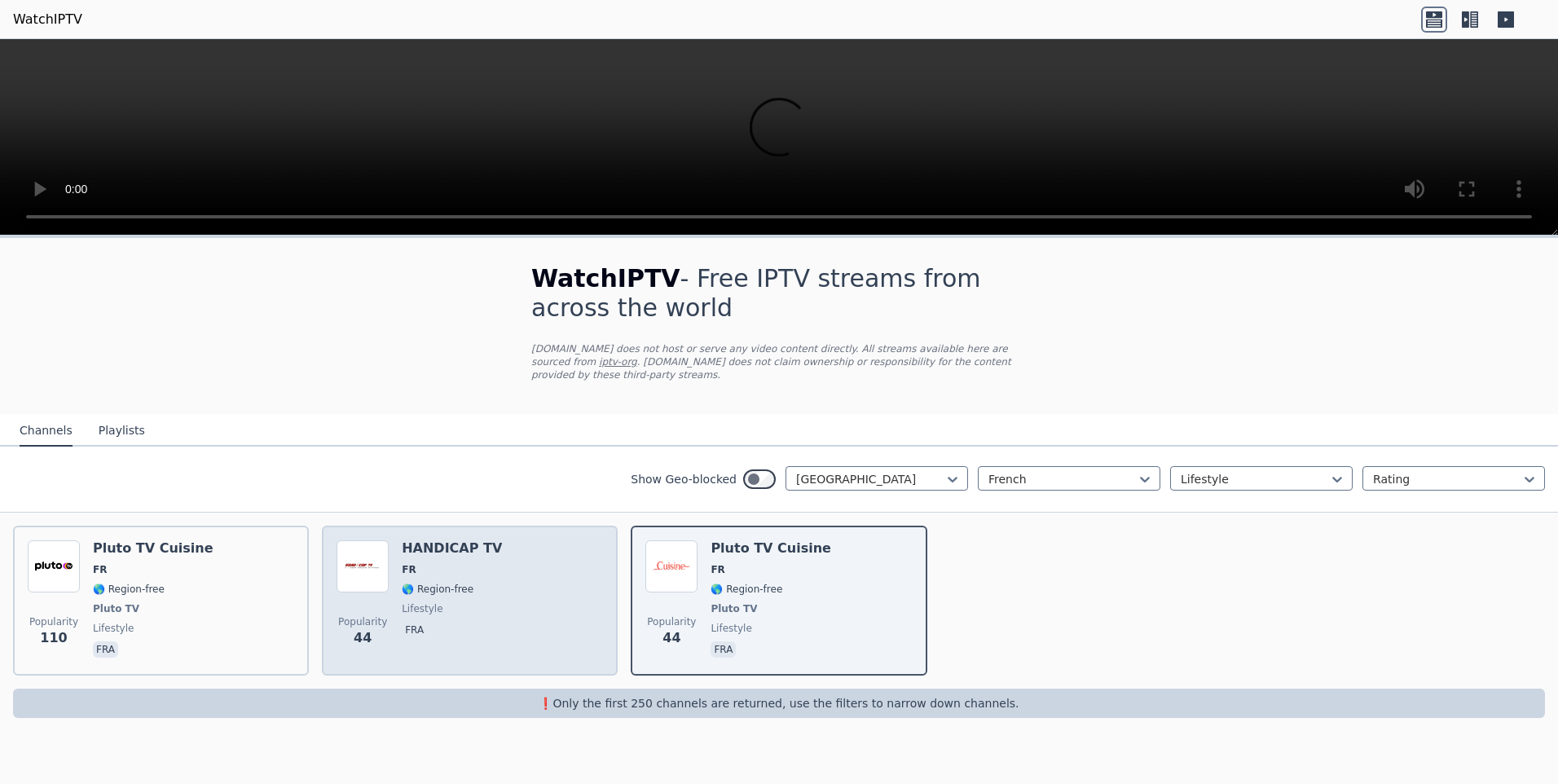
click at [513, 586] on div "Popularity 44 HANDICAP TV FR 🌎 Region-free lifestyle fra" at bounding box center [470, 600] width 267 height 121
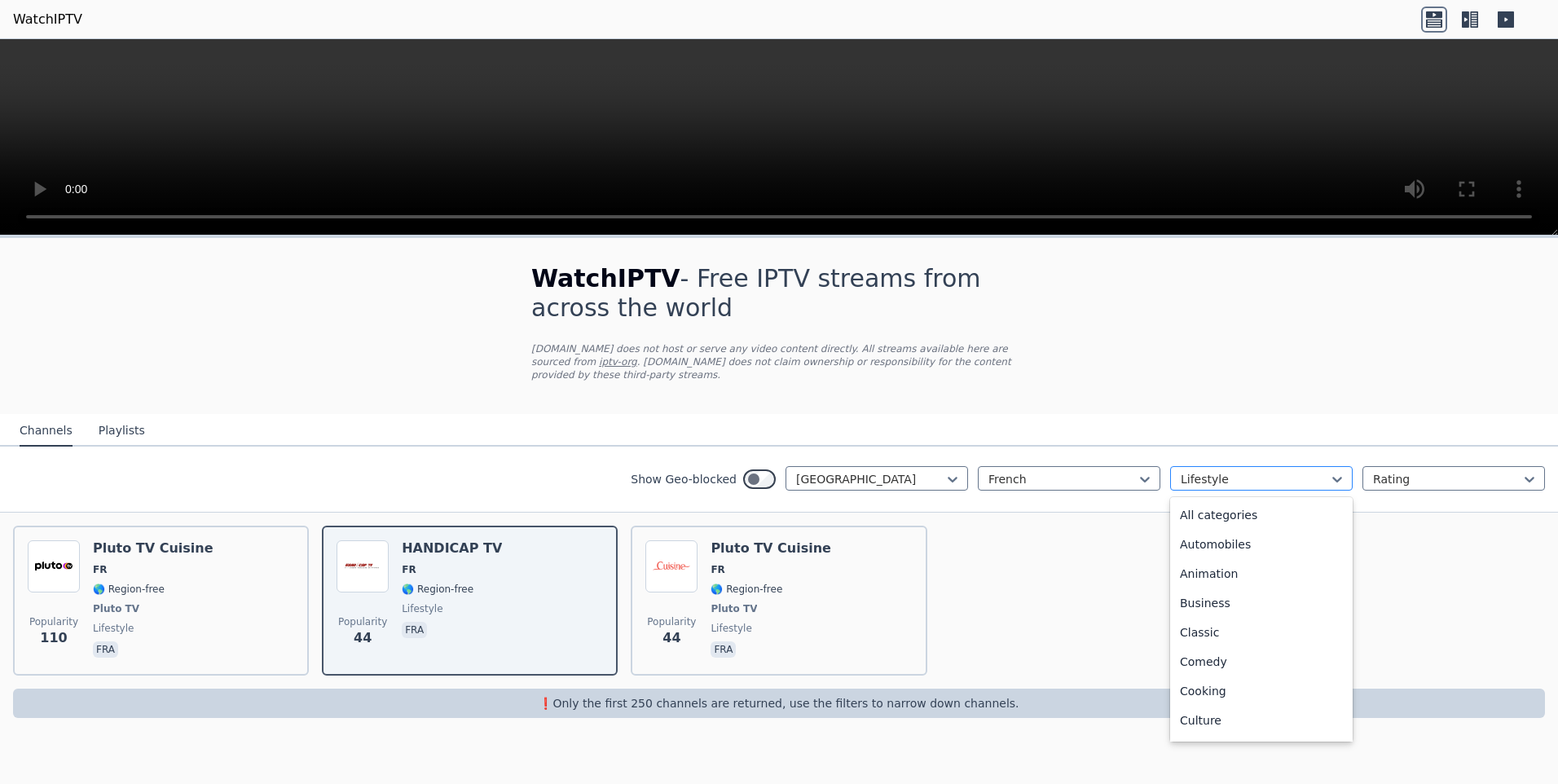
click at [1221, 471] on div at bounding box center [1255, 478] width 148 height 16
click at [1256, 676] on div "Legislative" at bounding box center [1260, 687] width 182 height 29
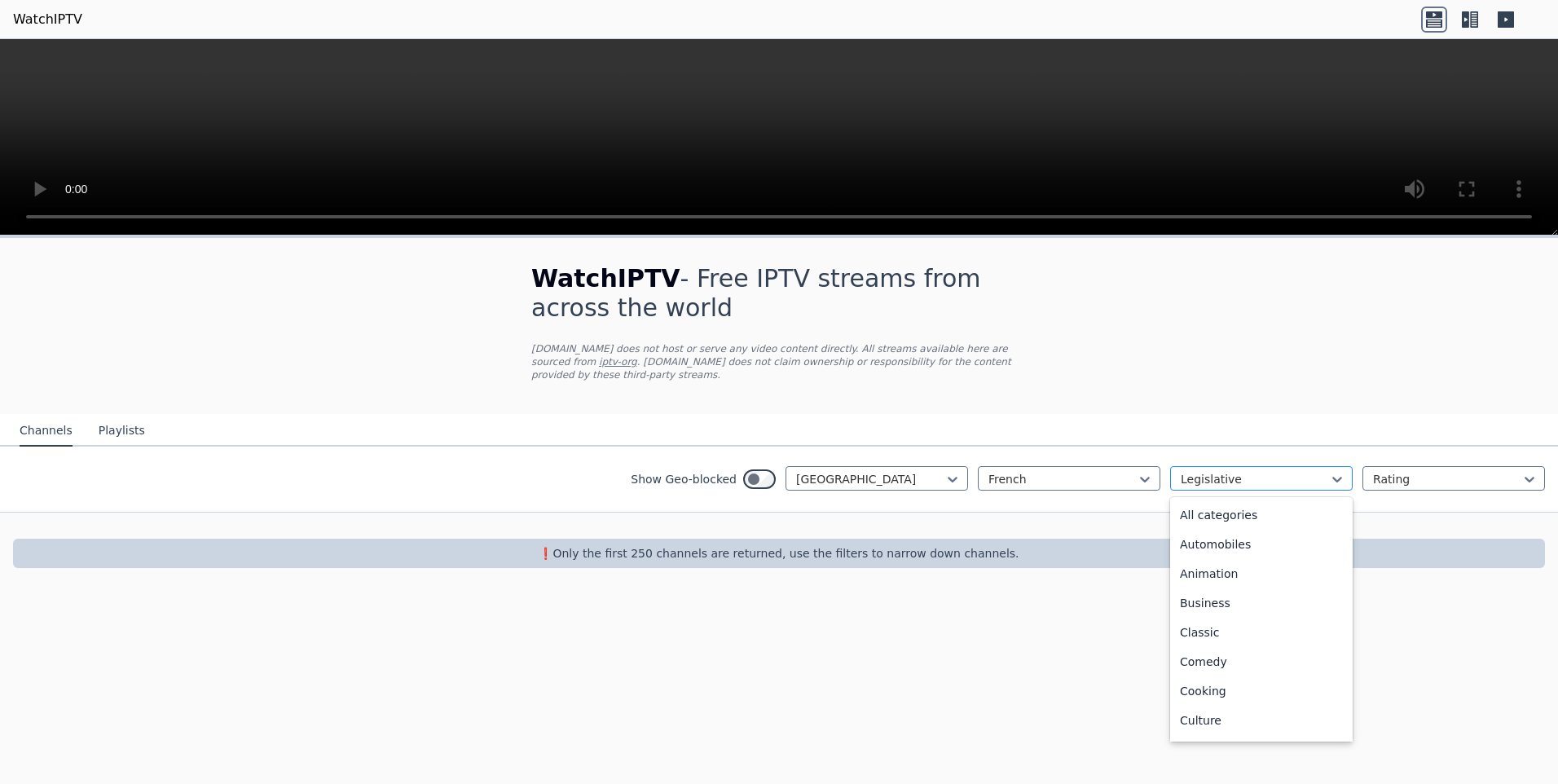
click at [1223, 472] on div at bounding box center [1255, 478] width 148 height 16
click at [1228, 673] on div "General" at bounding box center [1260, 687] width 182 height 29
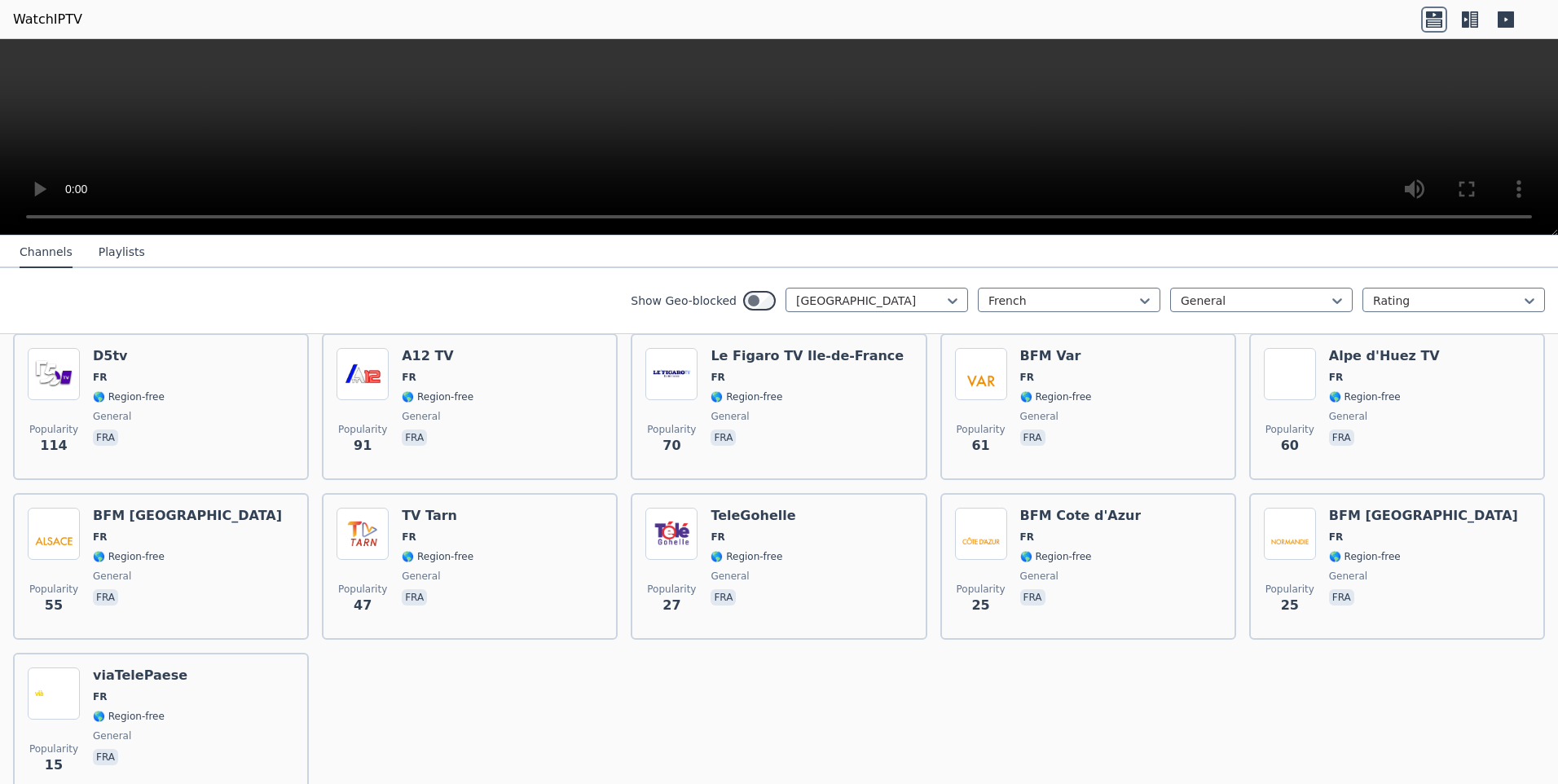
scroll to position [181, 0]
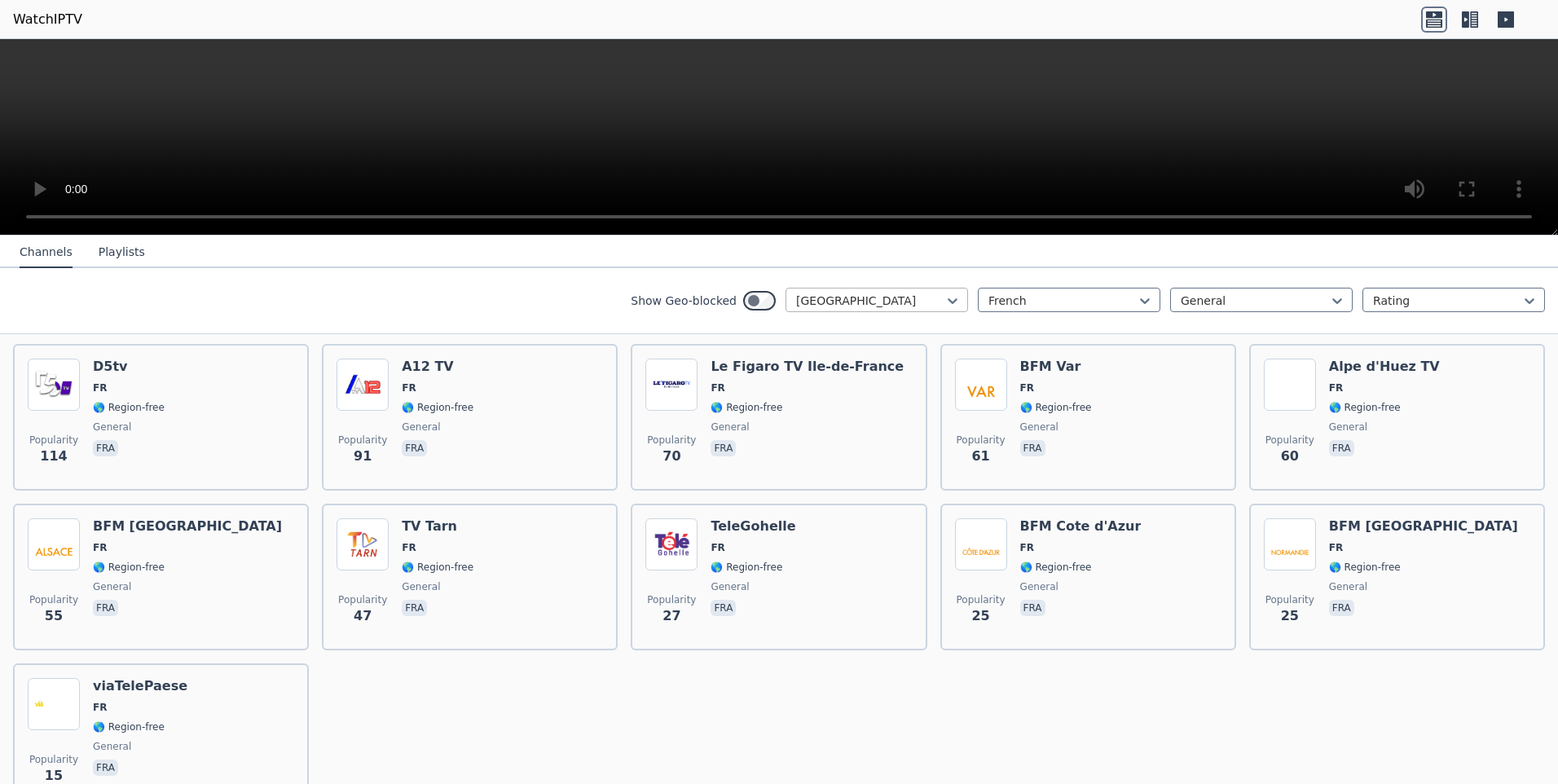
click at [900, 302] on div at bounding box center [870, 300] width 148 height 16
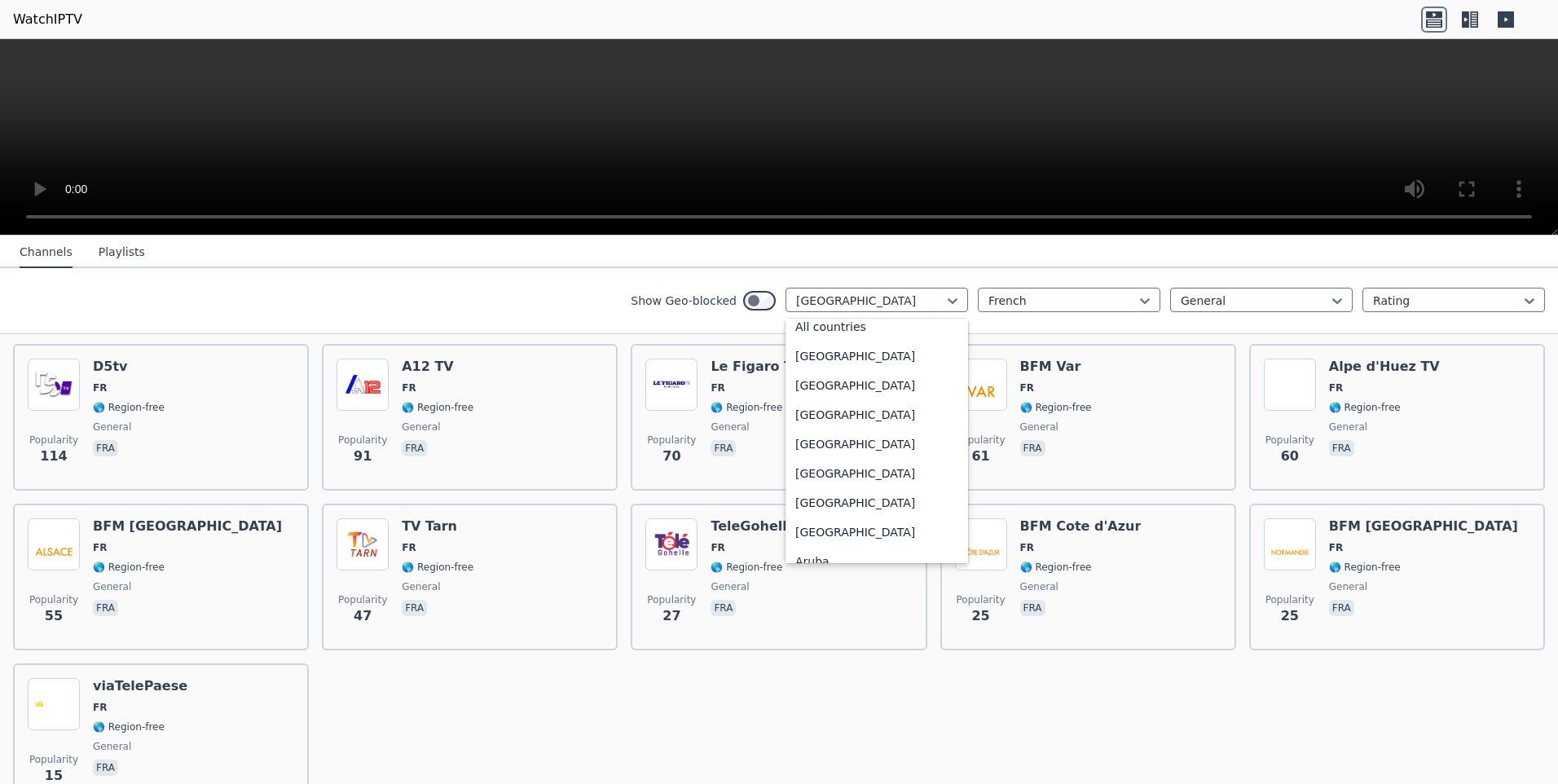
scroll to position [0, 0]
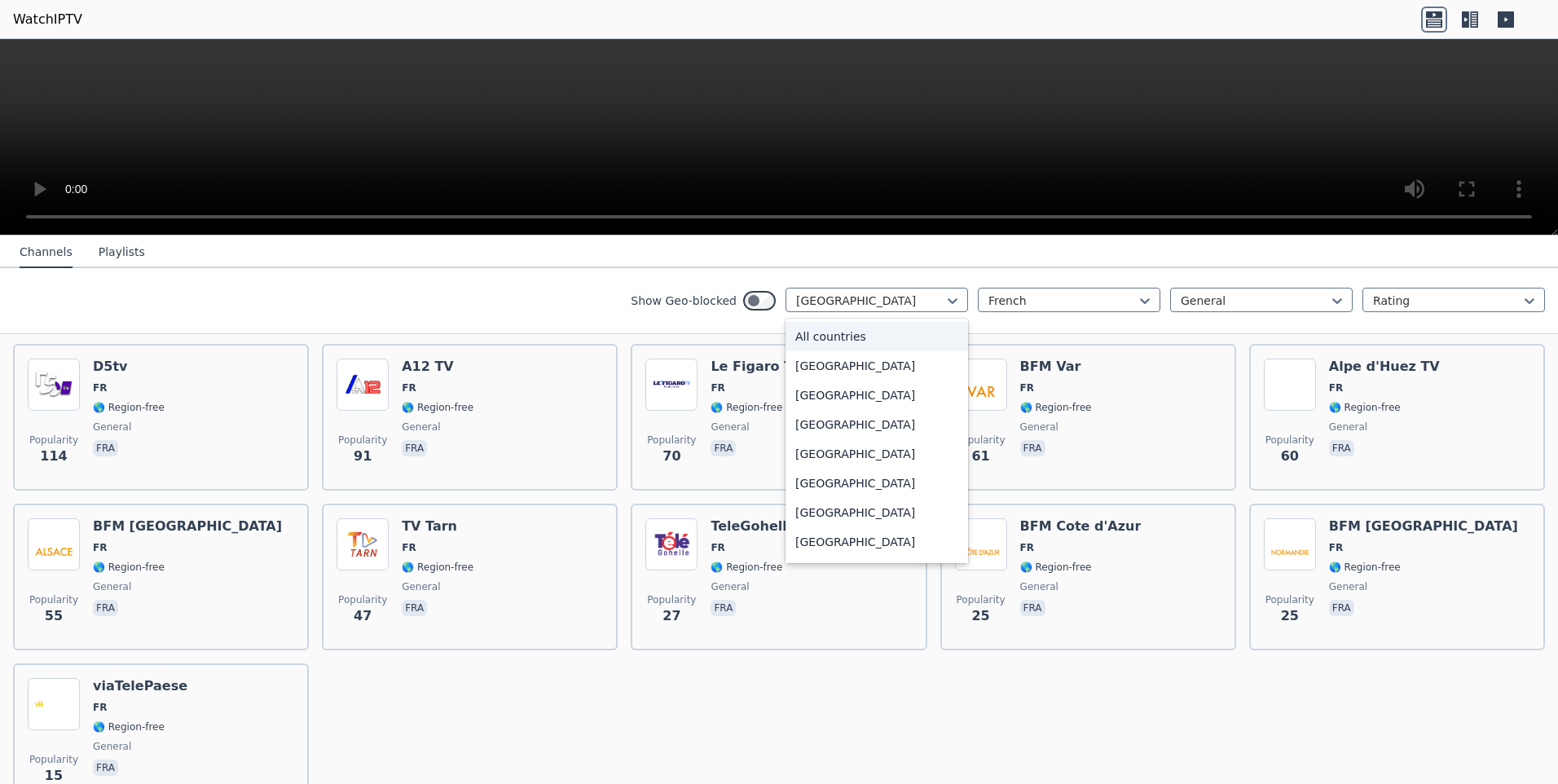
click at [842, 341] on div "All countries" at bounding box center [876, 336] width 182 height 29
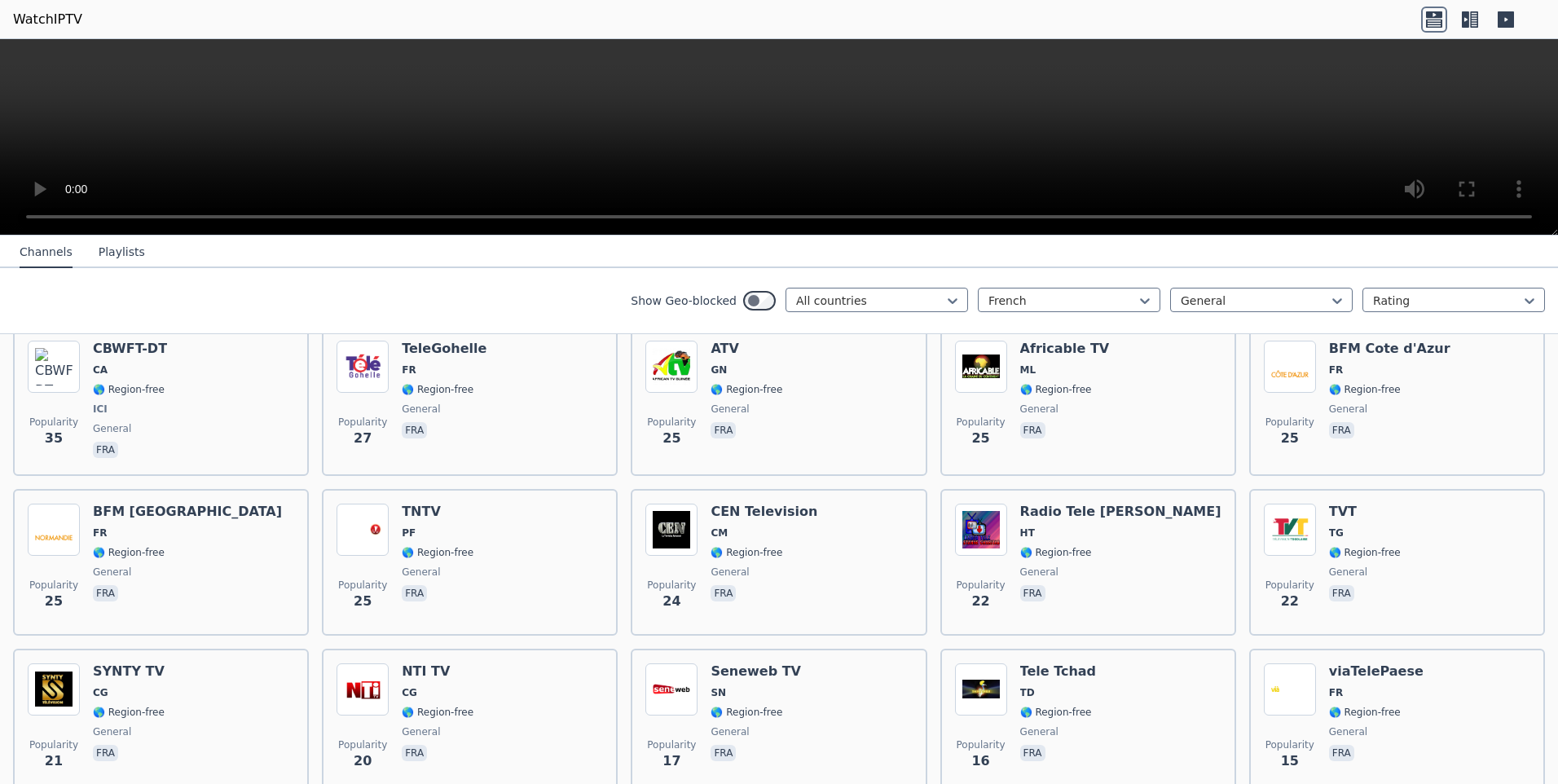
scroll to position [910, 0]
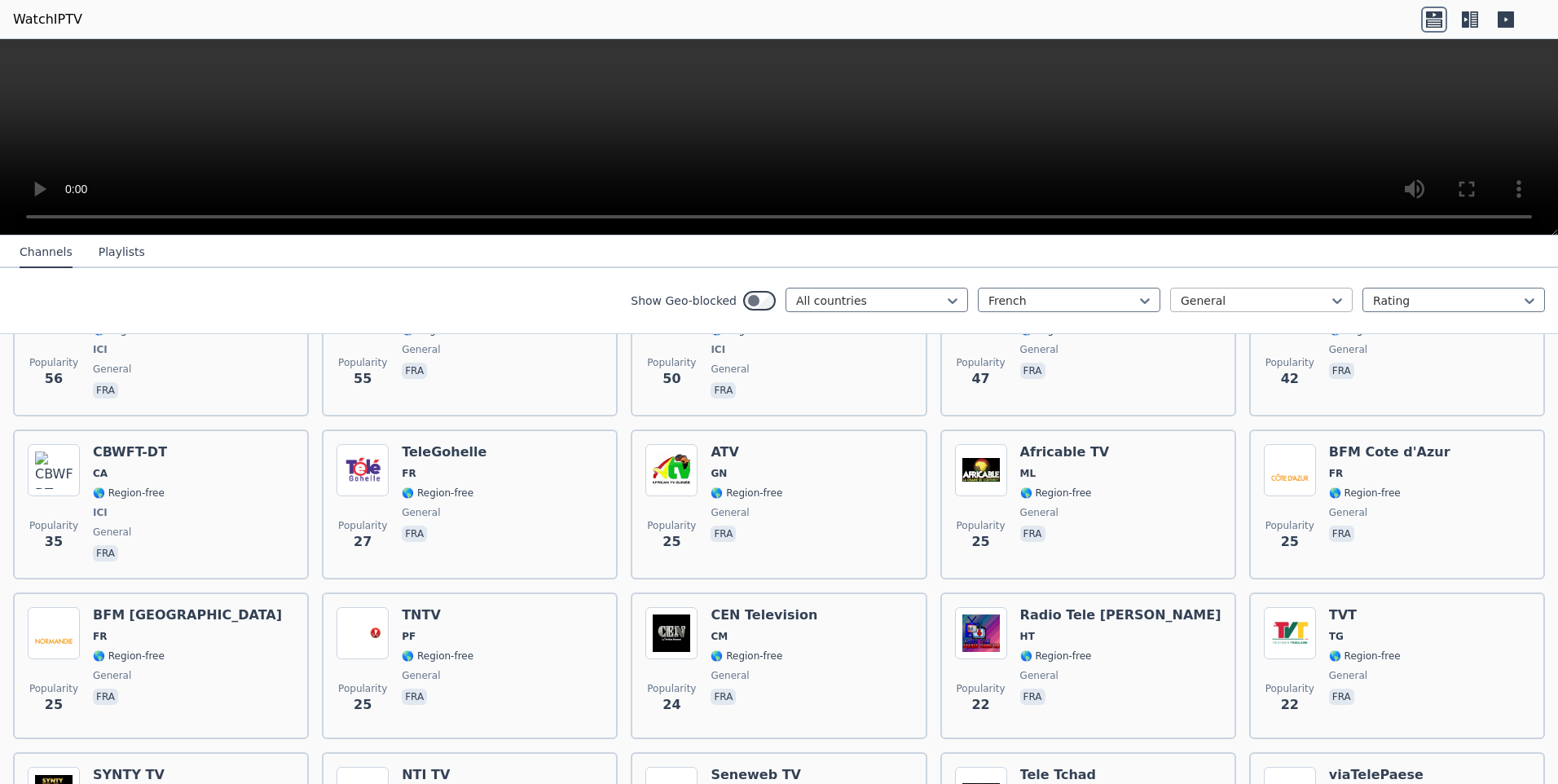
click at [1198, 305] on div at bounding box center [1255, 300] width 148 height 16
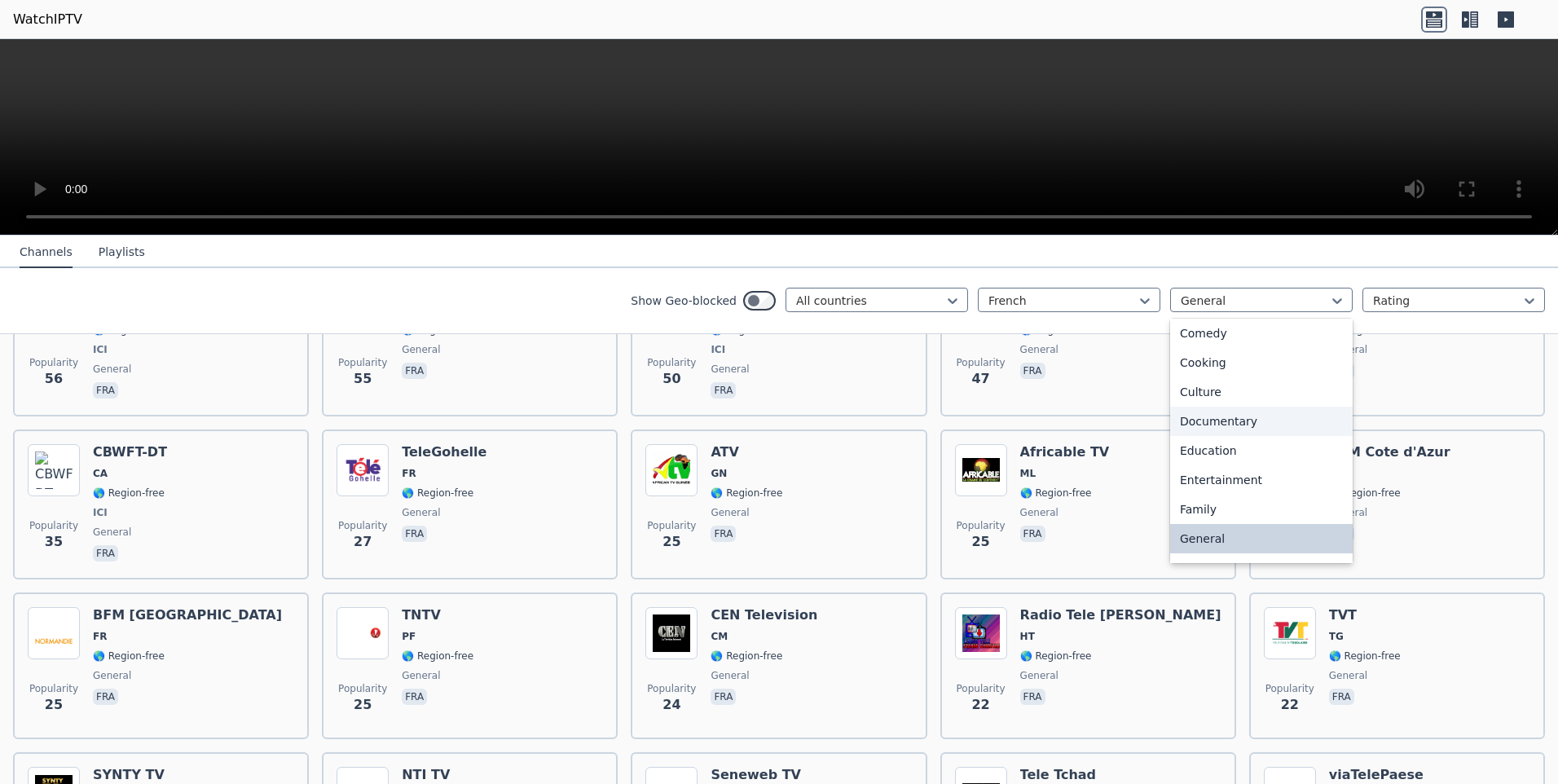
scroll to position [554, 0]
click at [1214, 486] on div "Sports" at bounding box center [1260, 486] width 182 height 29
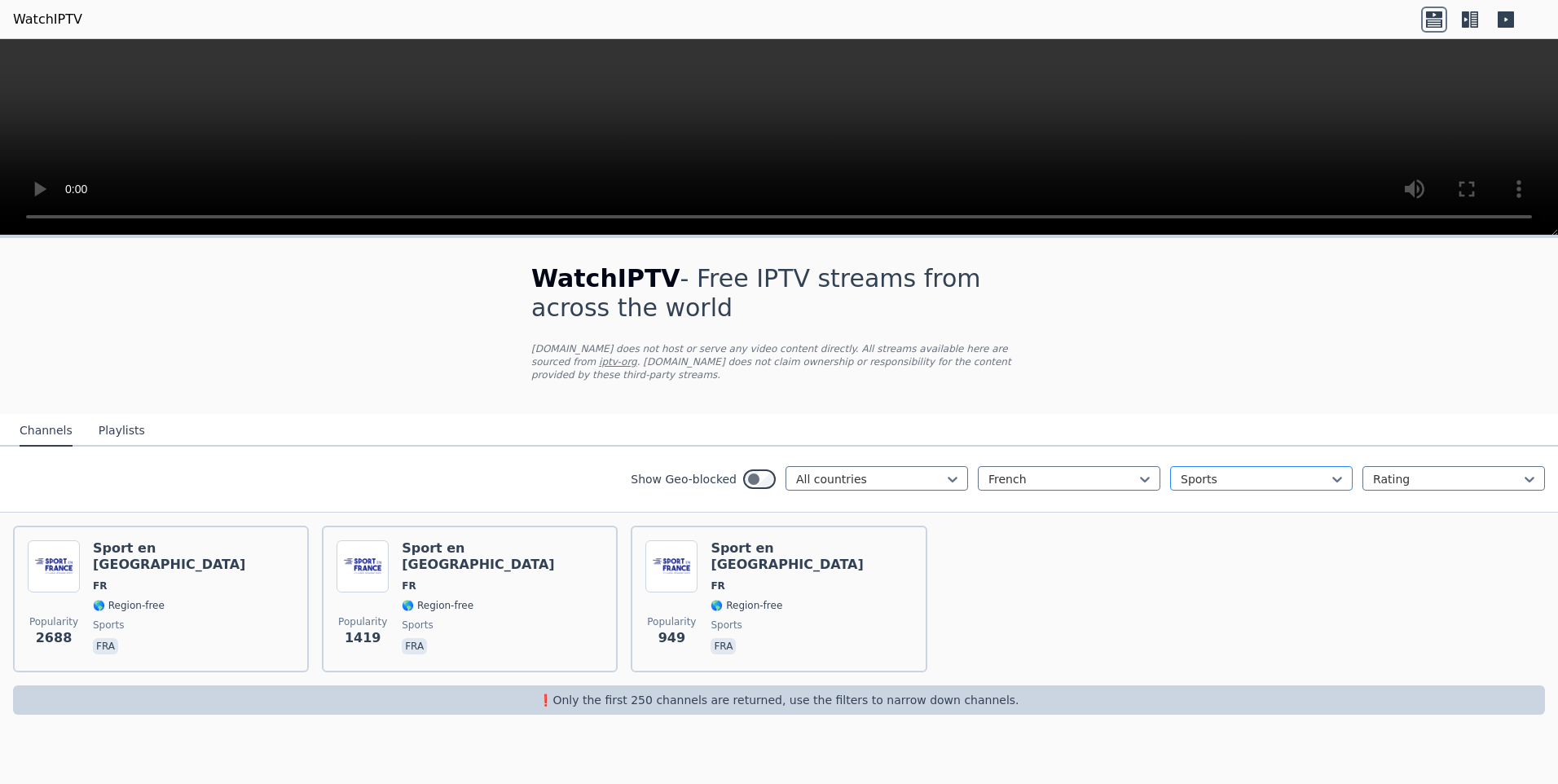
click at [1216, 471] on div at bounding box center [1255, 478] width 148 height 16
click at [1214, 645] on div "Science" at bounding box center [1260, 658] width 182 height 29
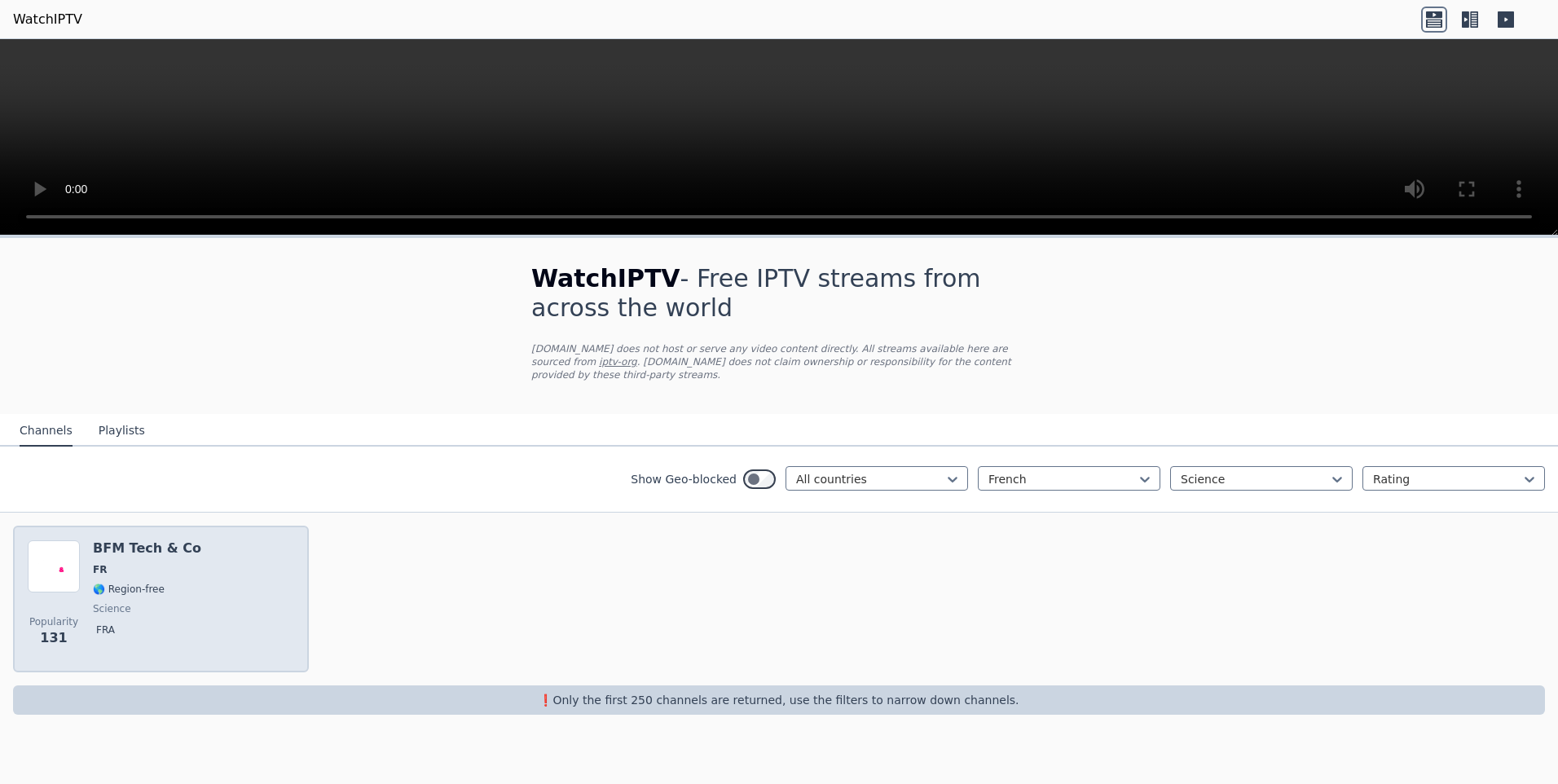
click at [141, 547] on div "BFM Tech & Co FR 🌎 Region-free science fra" at bounding box center [147, 598] width 109 height 117
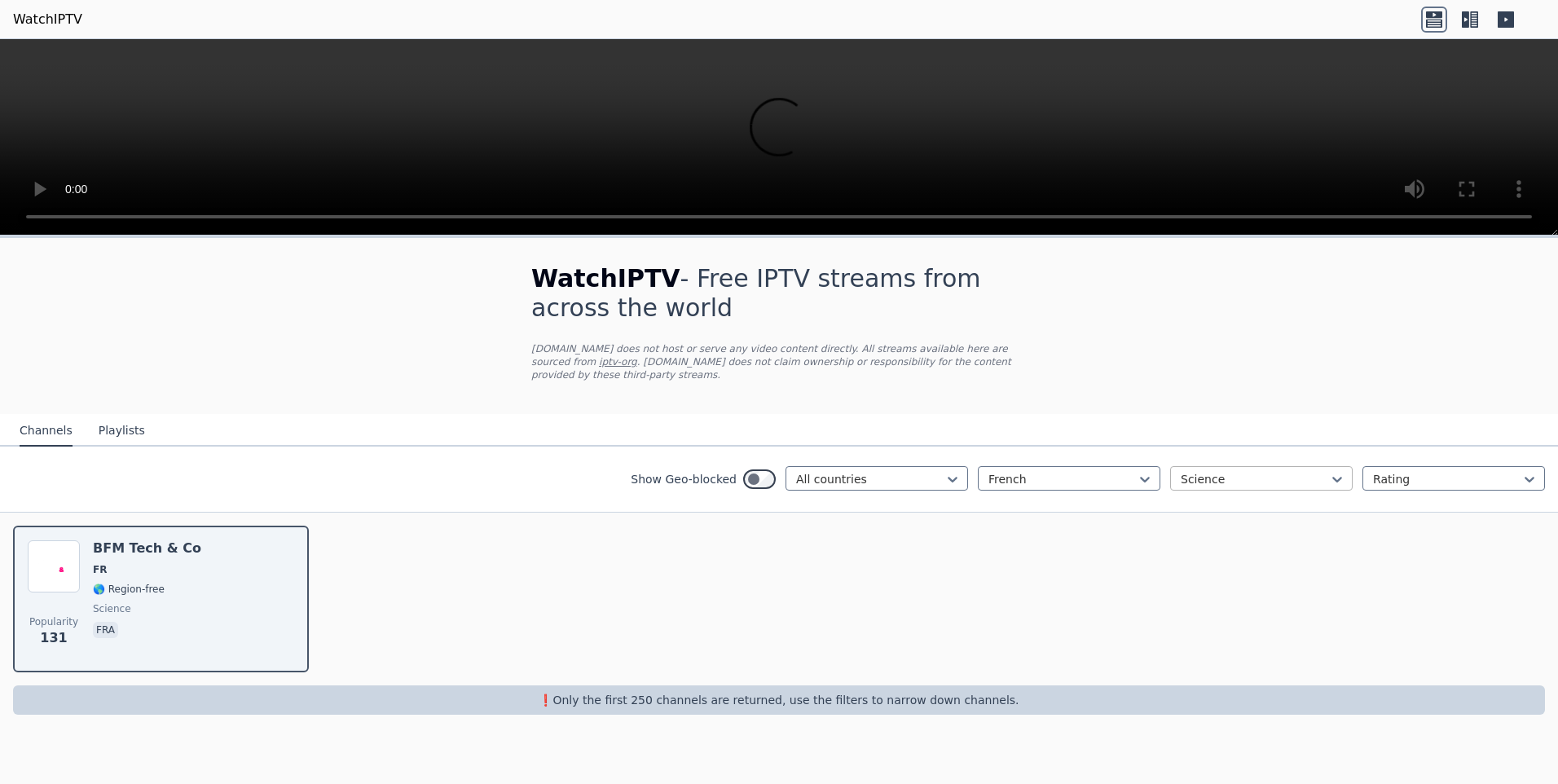
click at [1231, 471] on div at bounding box center [1255, 478] width 148 height 16
click at [1220, 656] on div "Comedy" at bounding box center [1260, 661] width 182 height 29
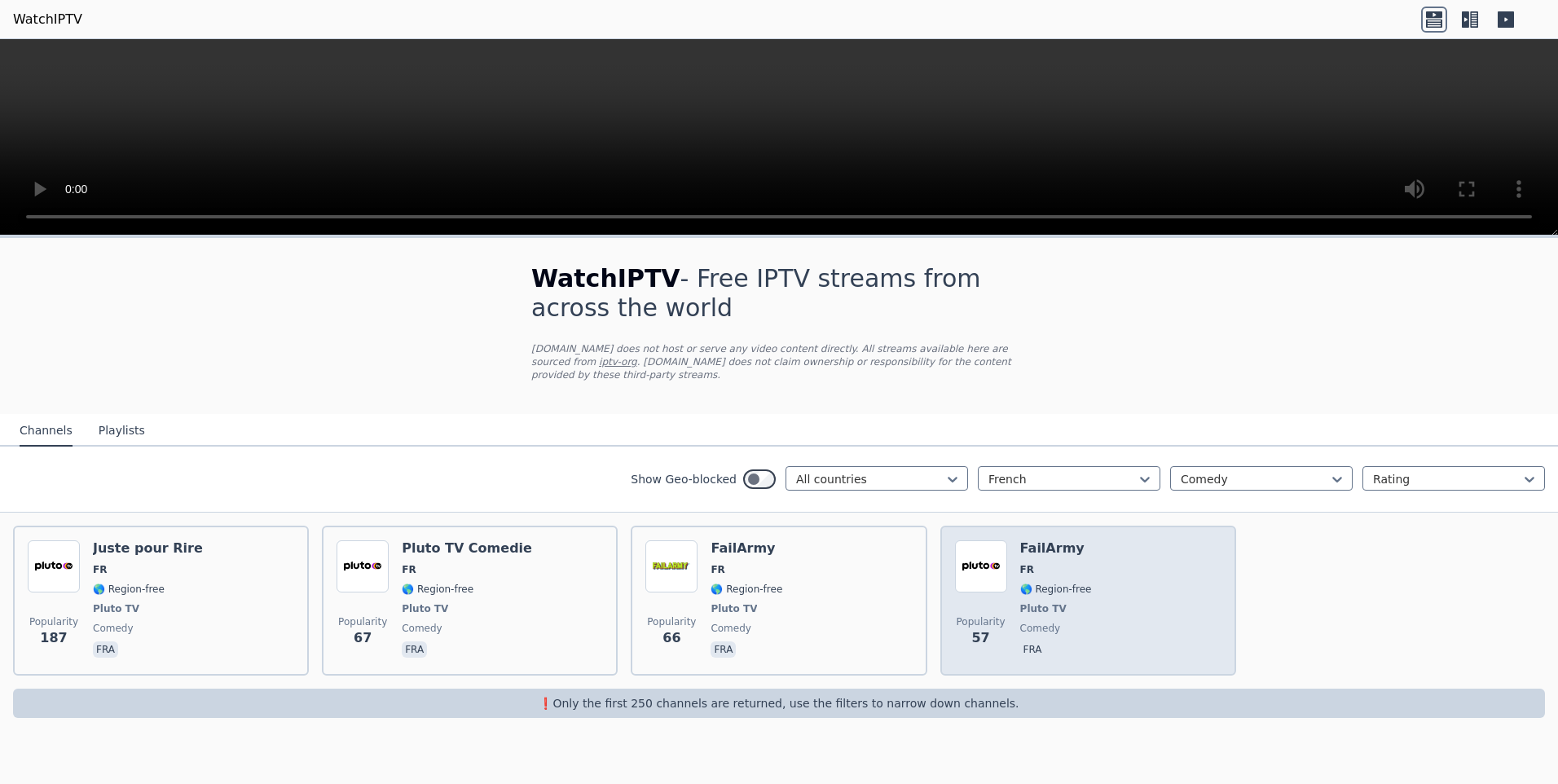
click at [1071, 602] on span "Pluto TV" at bounding box center [1056, 608] width 72 height 13
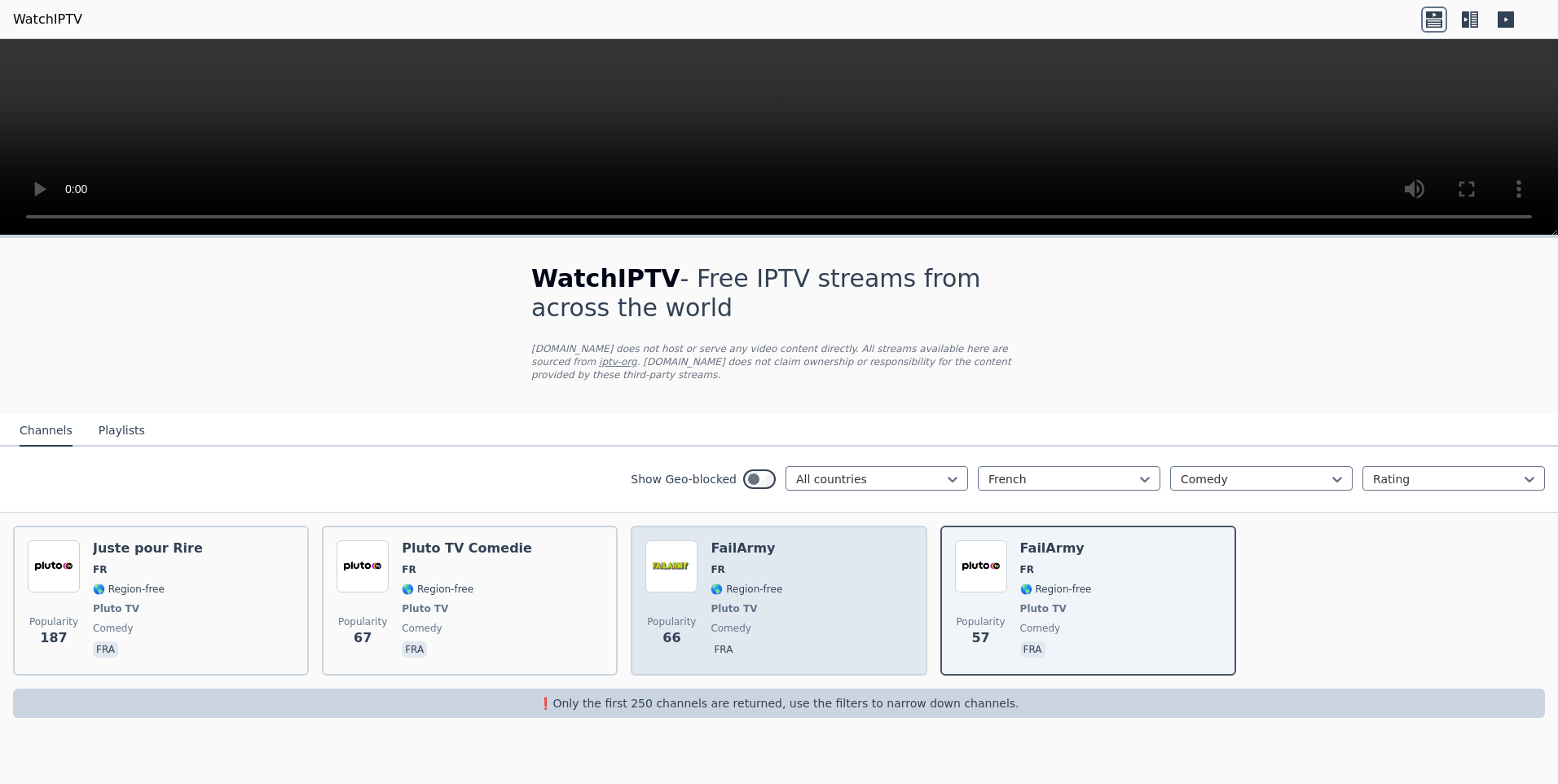
click at [827, 597] on div "Popularity 66 FailArmy FR 🌎 Region-free Pluto TV comedy fra" at bounding box center [779, 600] width 267 height 121
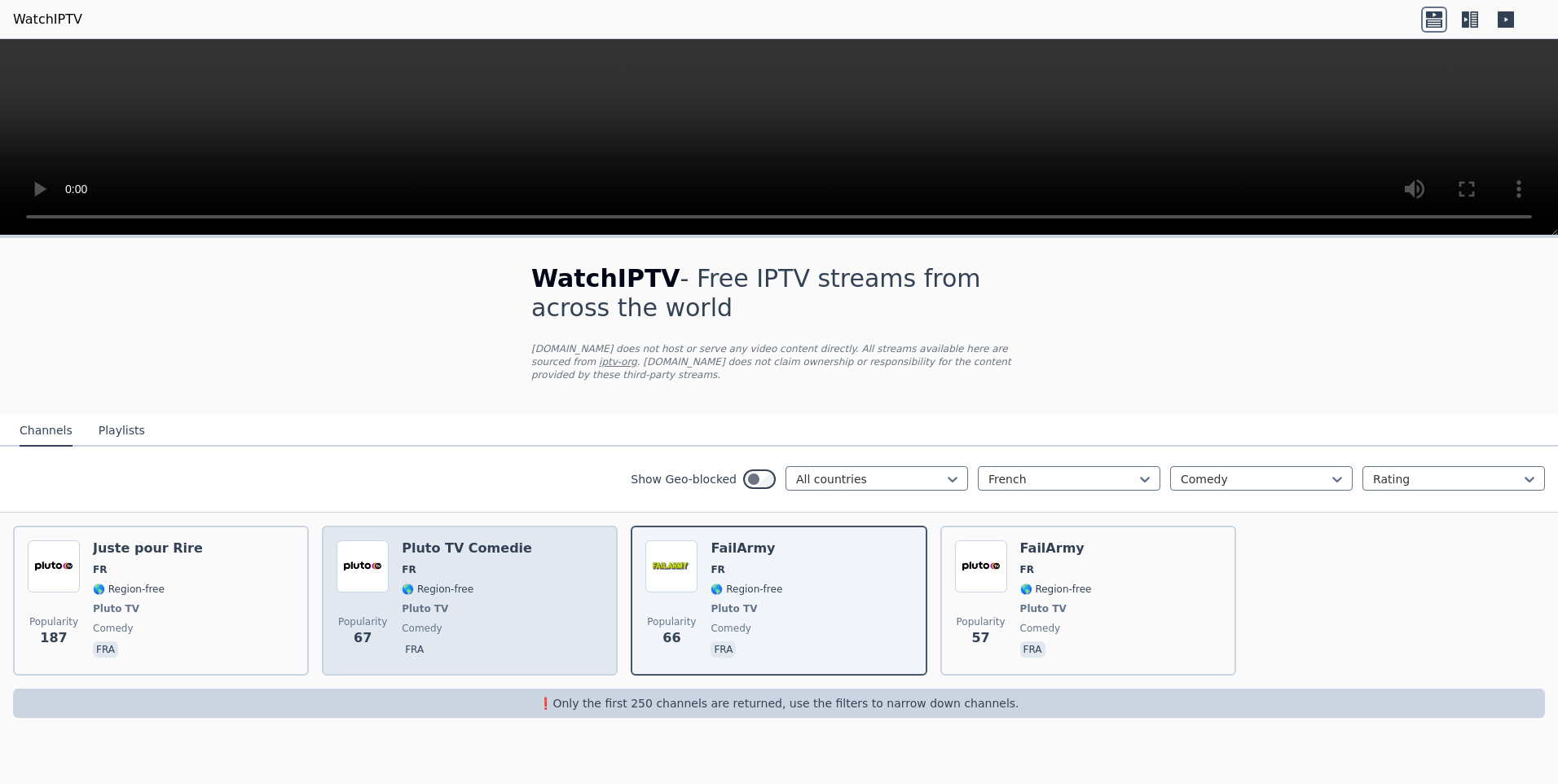
click at [439, 582] on span "🌎 Region-free" at bounding box center [437, 588] width 72 height 13
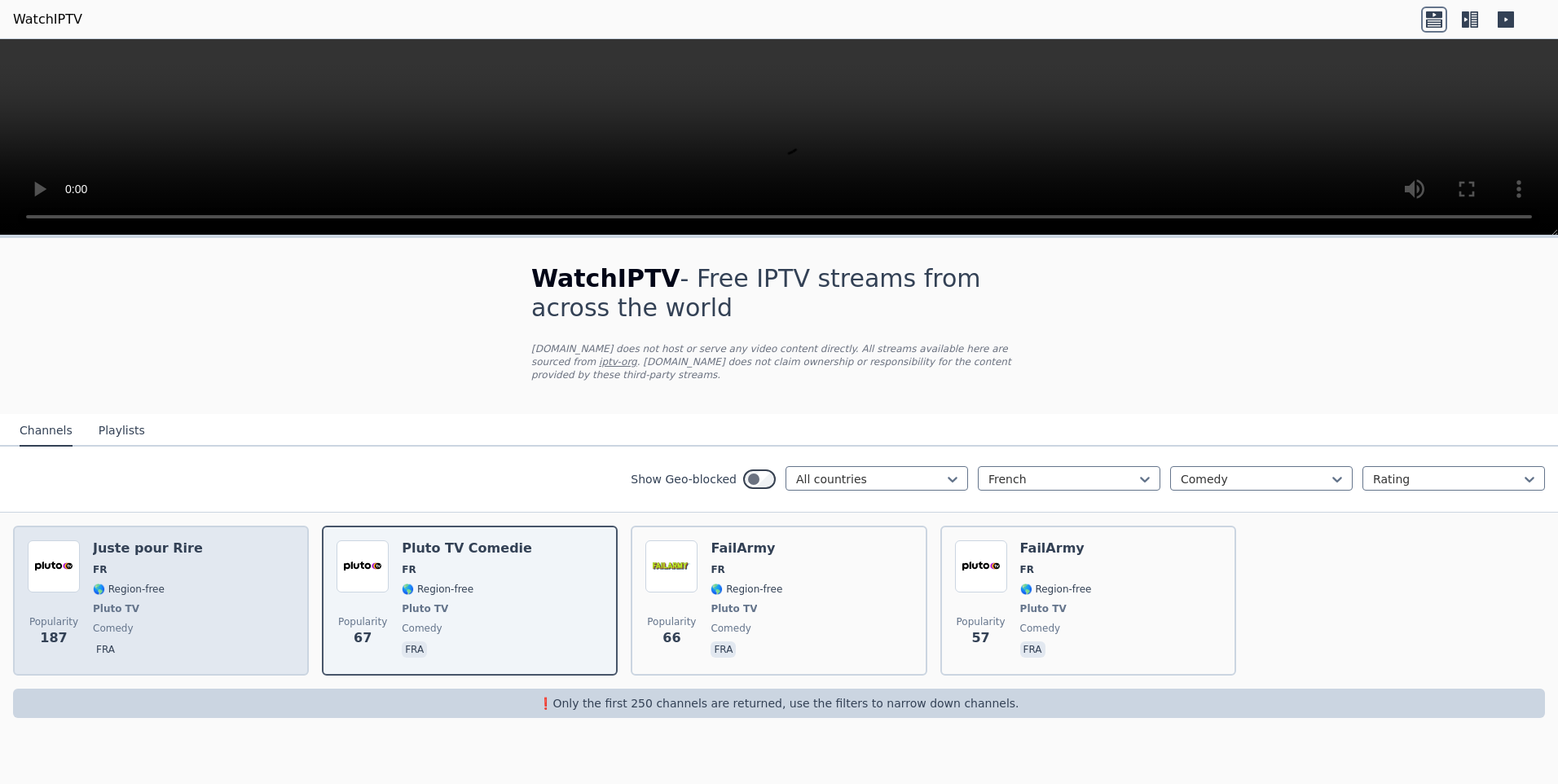
click at [193, 558] on div "Popularity 187 Juste pour Rire FR 🌎 Region-free Pluto TV comedy fra" at bounding box center [161, 600] width 267 height 121
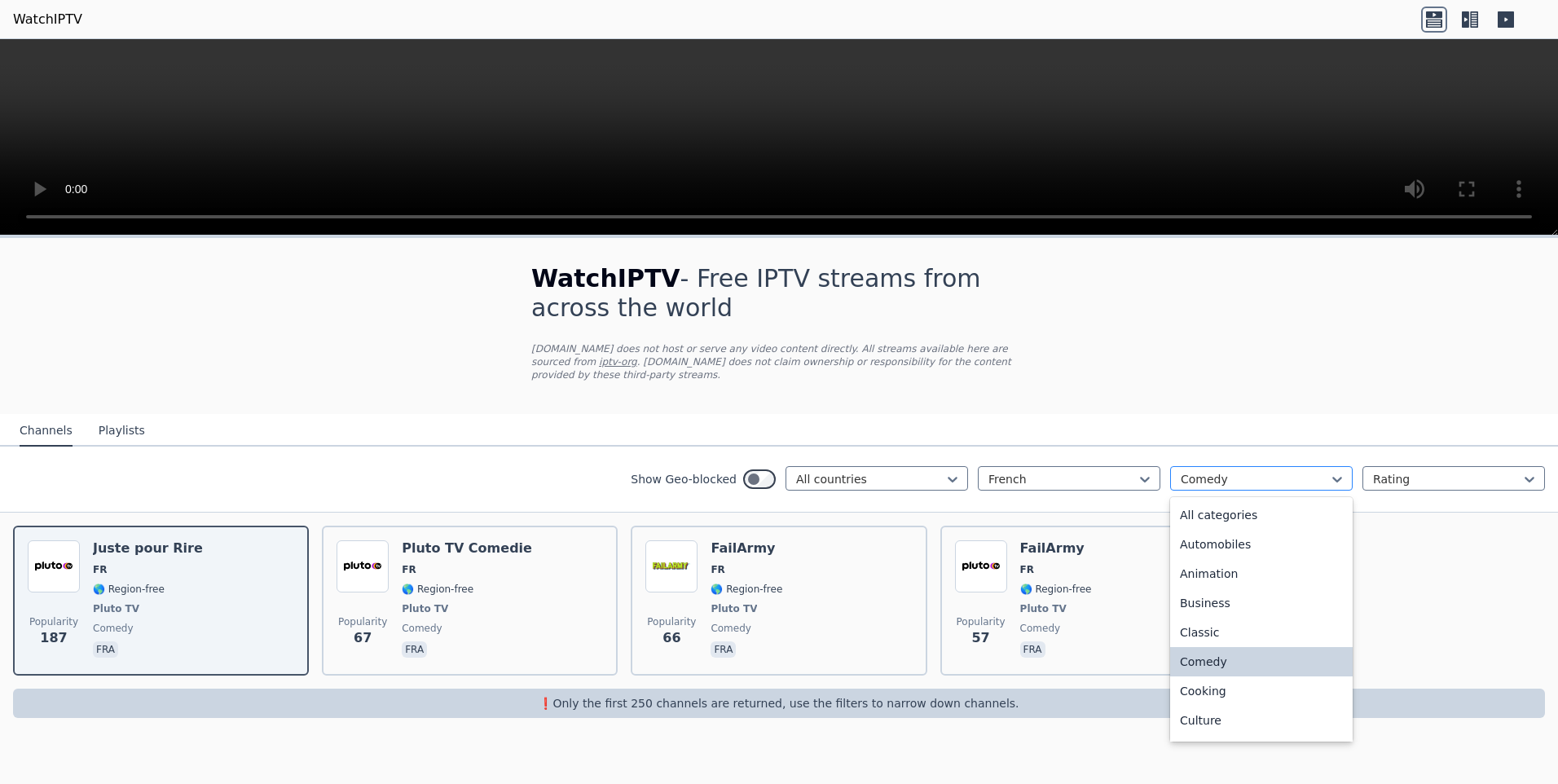
click at [1288, 471] on div at bounding box center [1255, 478] width 148 height 16
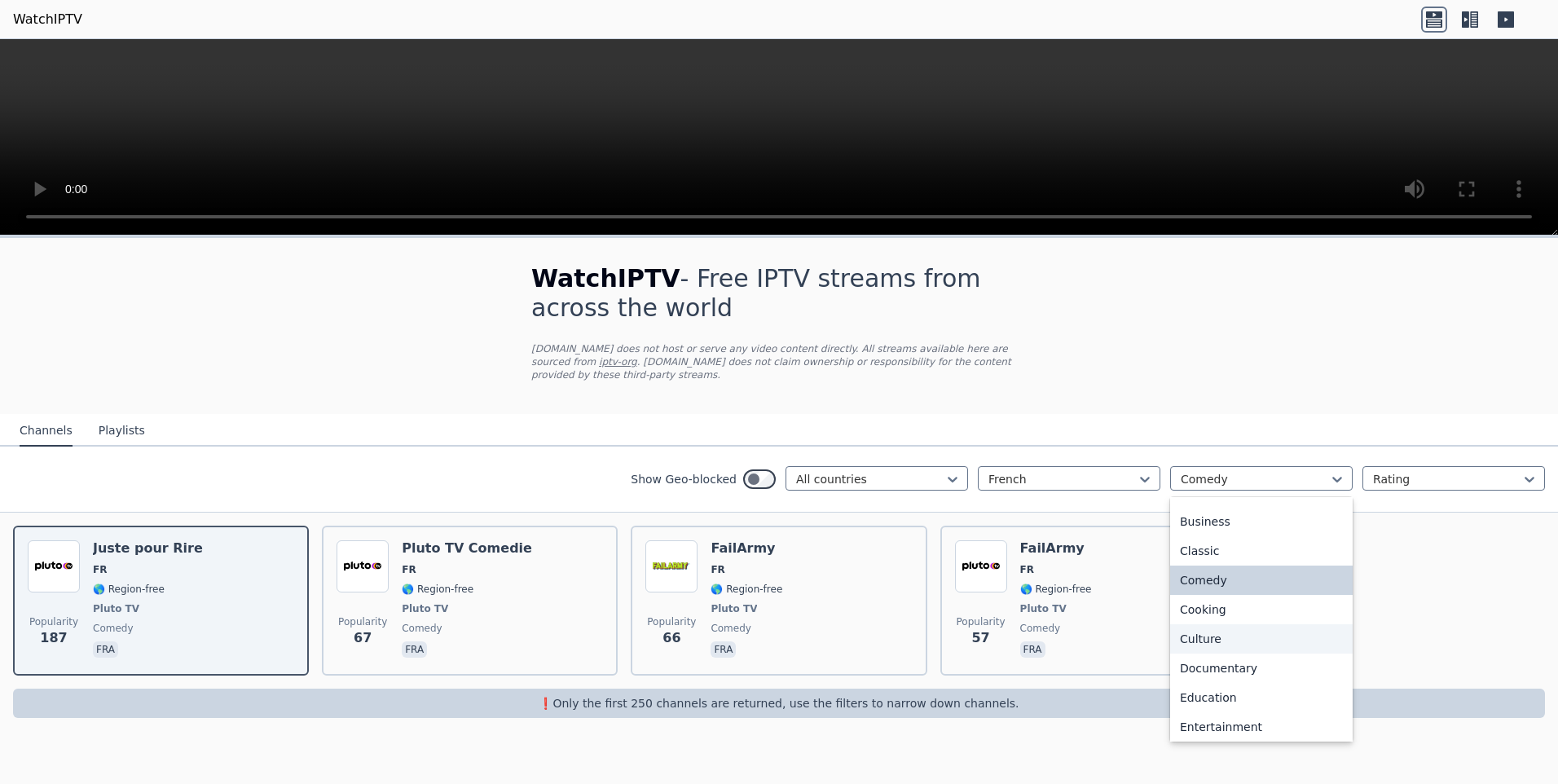
scroll to position [163, 0]
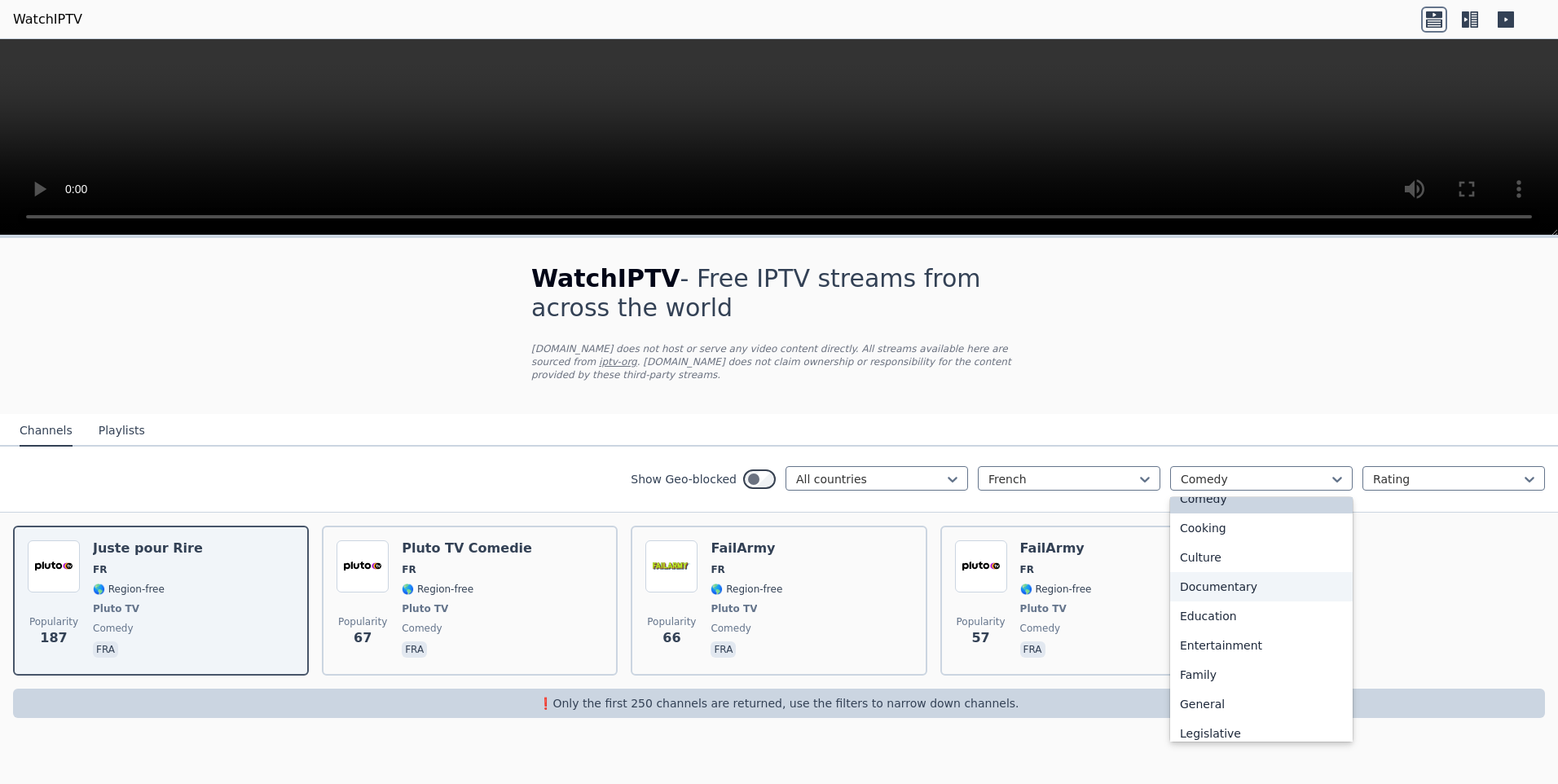
click at [1248, 577] on div "Documentary" at bounding box center [1260, 586] width 182 height 29
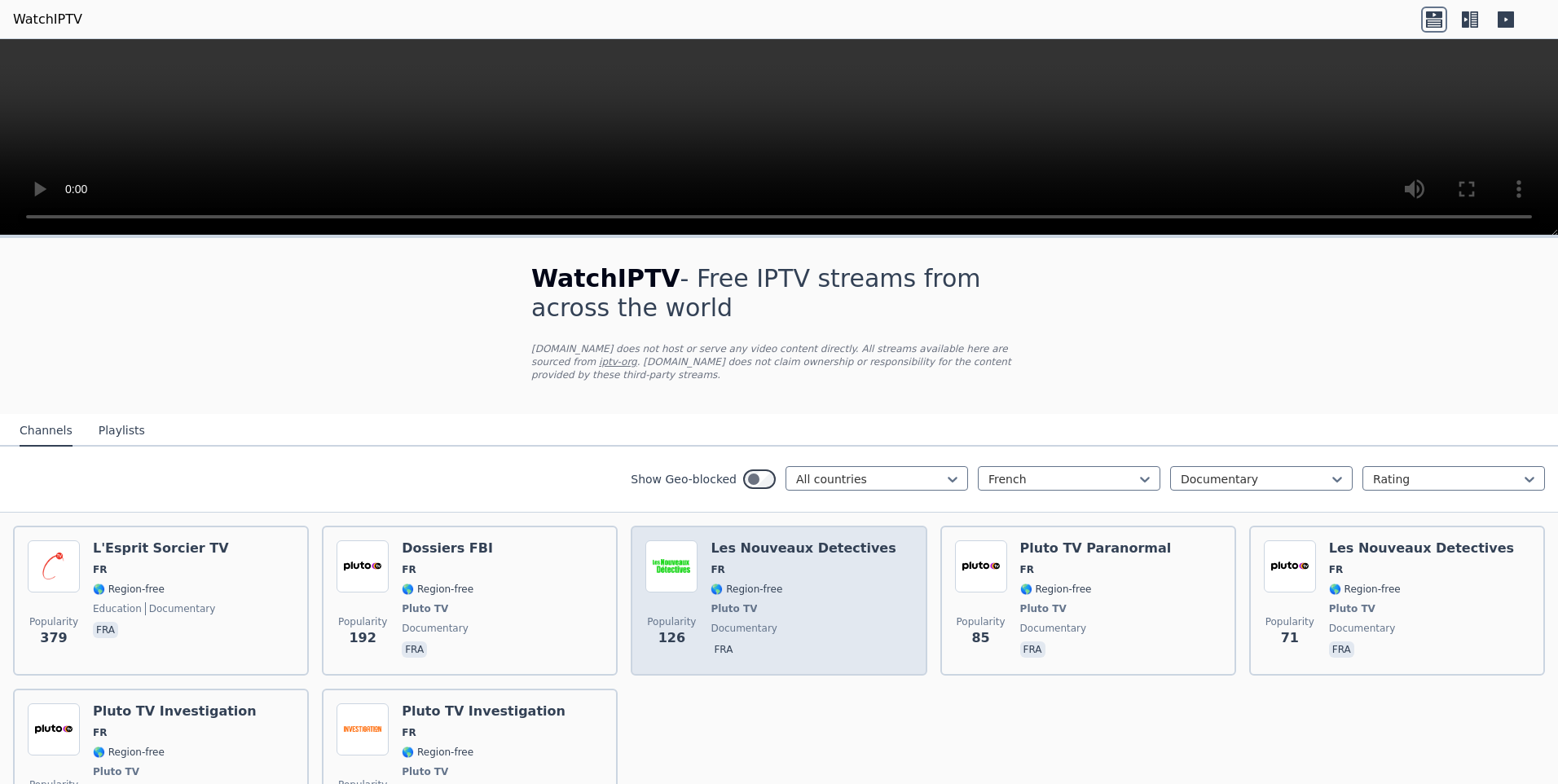
click at [759, 621] on span "documentary" at bounding box center [743, 628] width 66 height 13
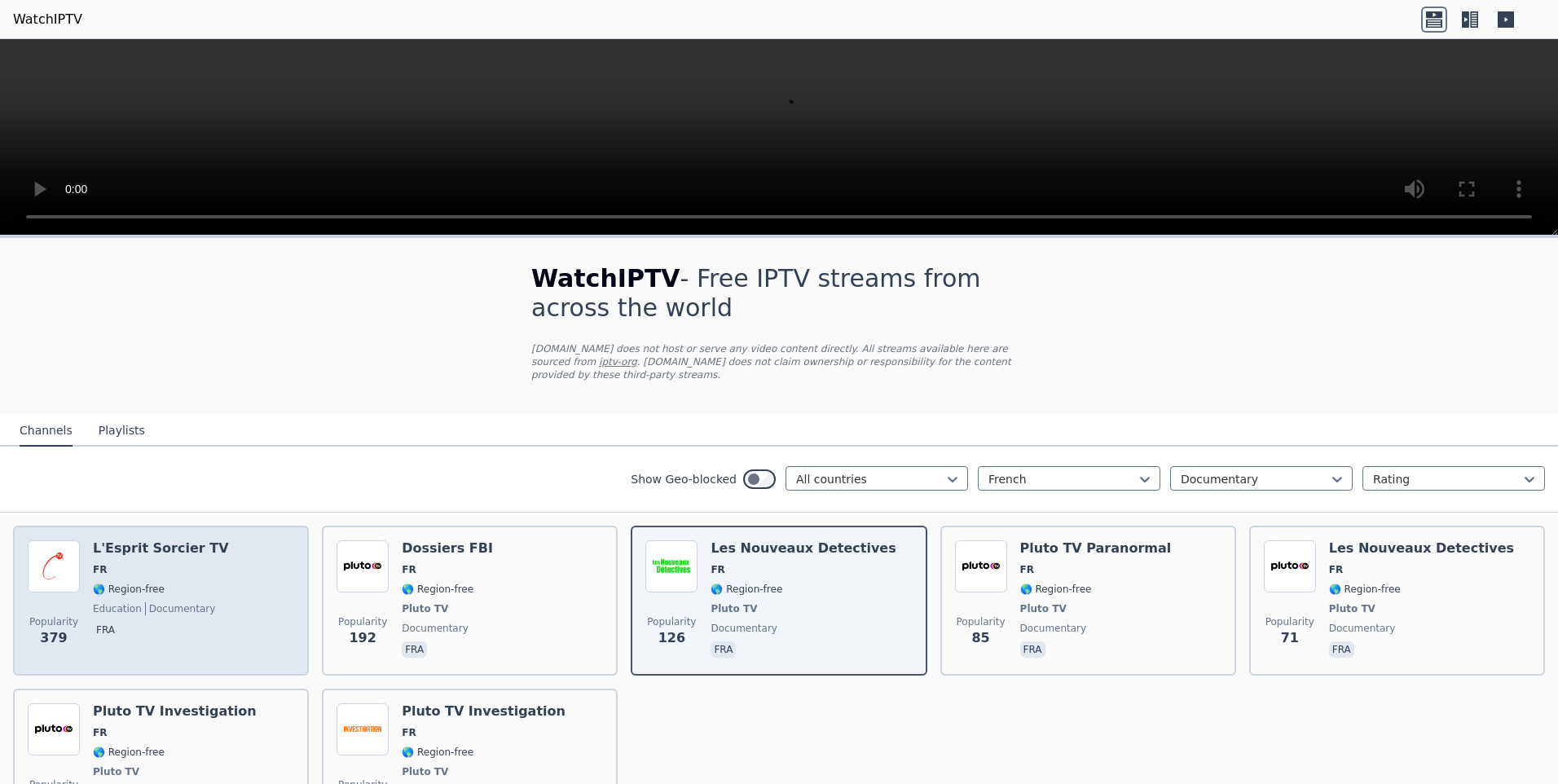
click at [125, 603] on div "L'Esprit Sorcier TV FR 🌎 Region-free education documentary fra" at bounding box center [160, 600] width 136 height 121
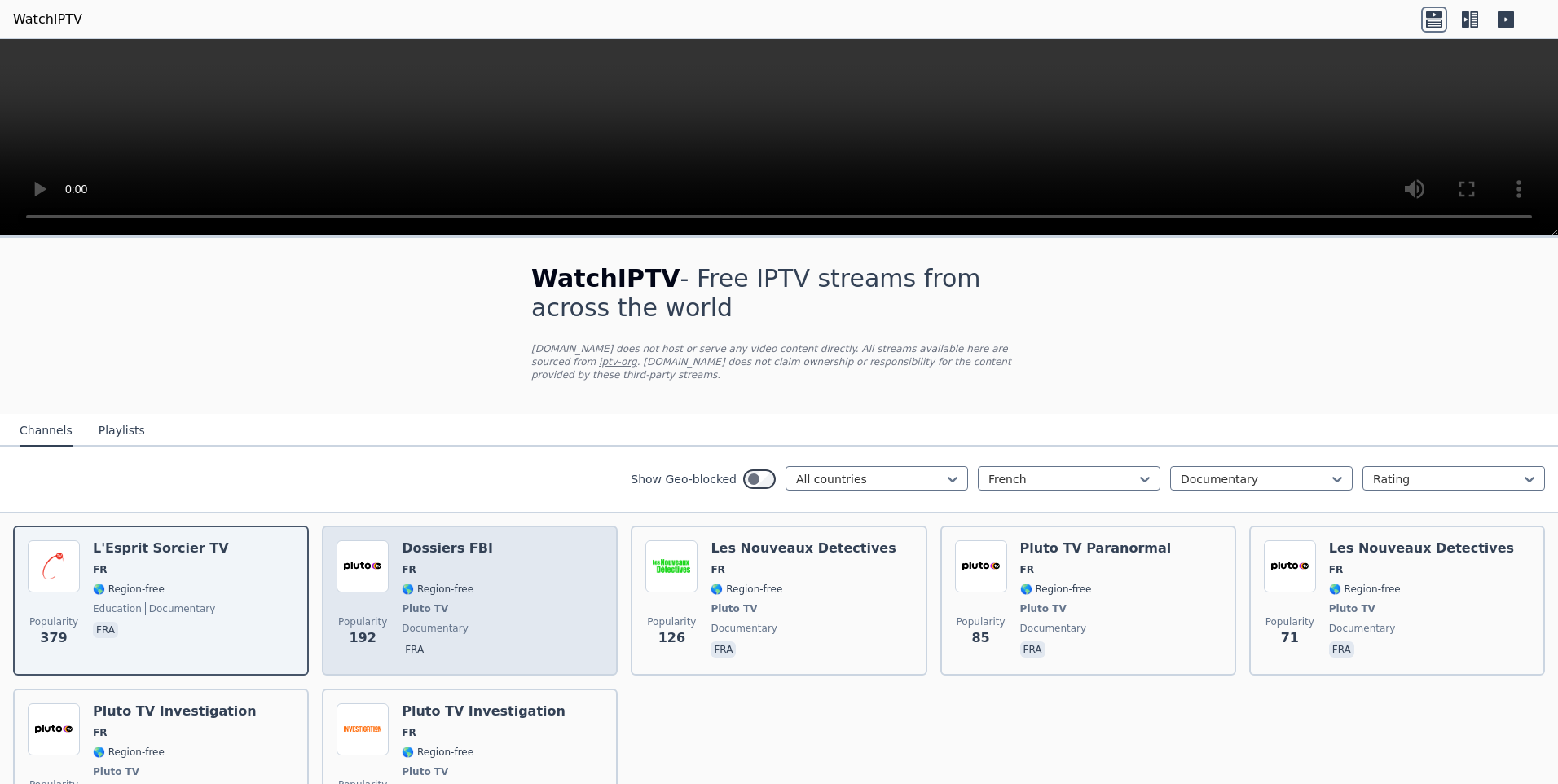
click at [476, 603] on div "Popularity 192 Dossiers FBI FR 🌎 Region-free Pluto TV documentary fra" at bounding box center [470, 600] width 267 height 121
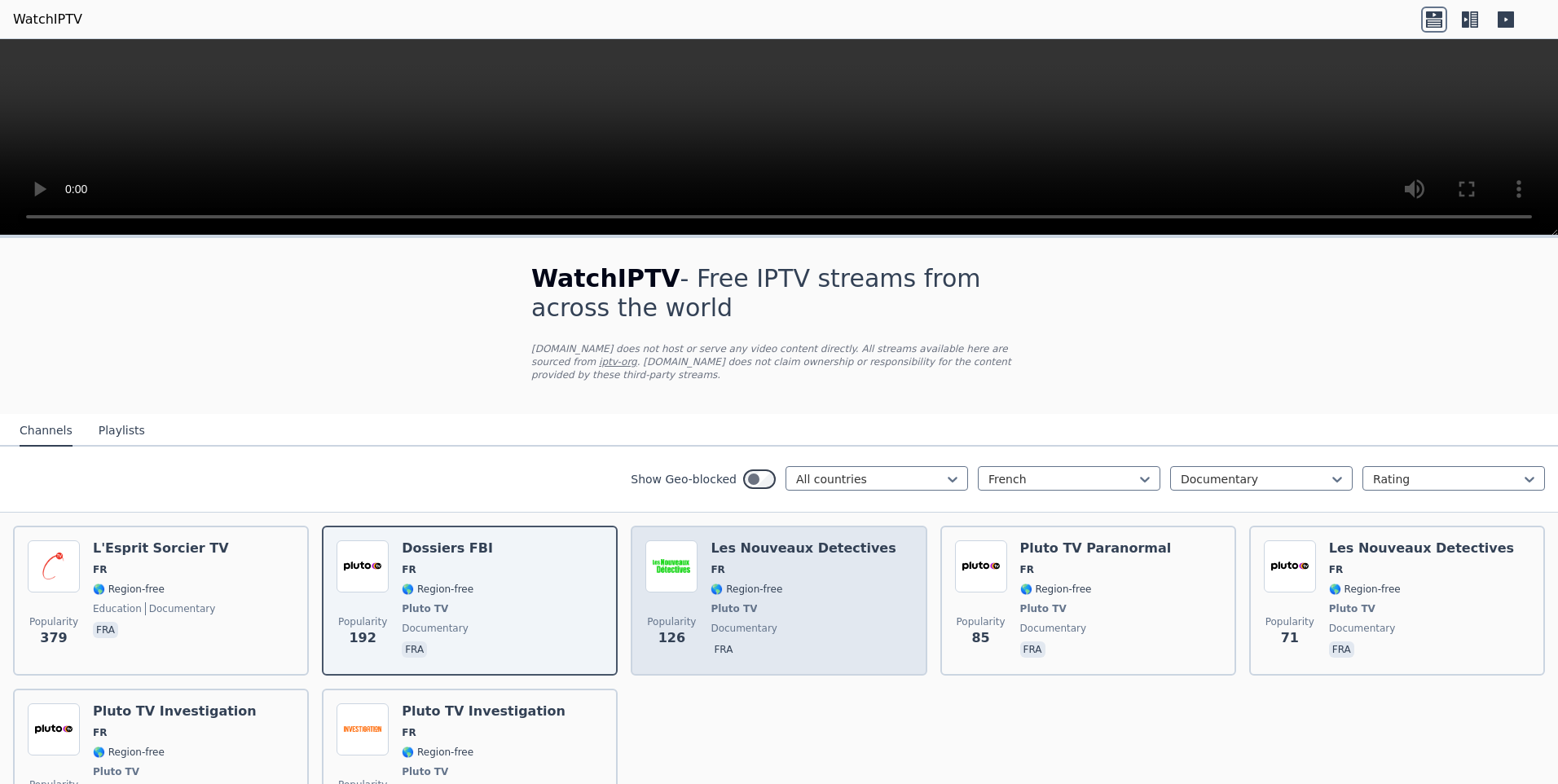
click at [790, 602] on span "Pluto TV" at bounding box center [803, 608] width 185 height 13
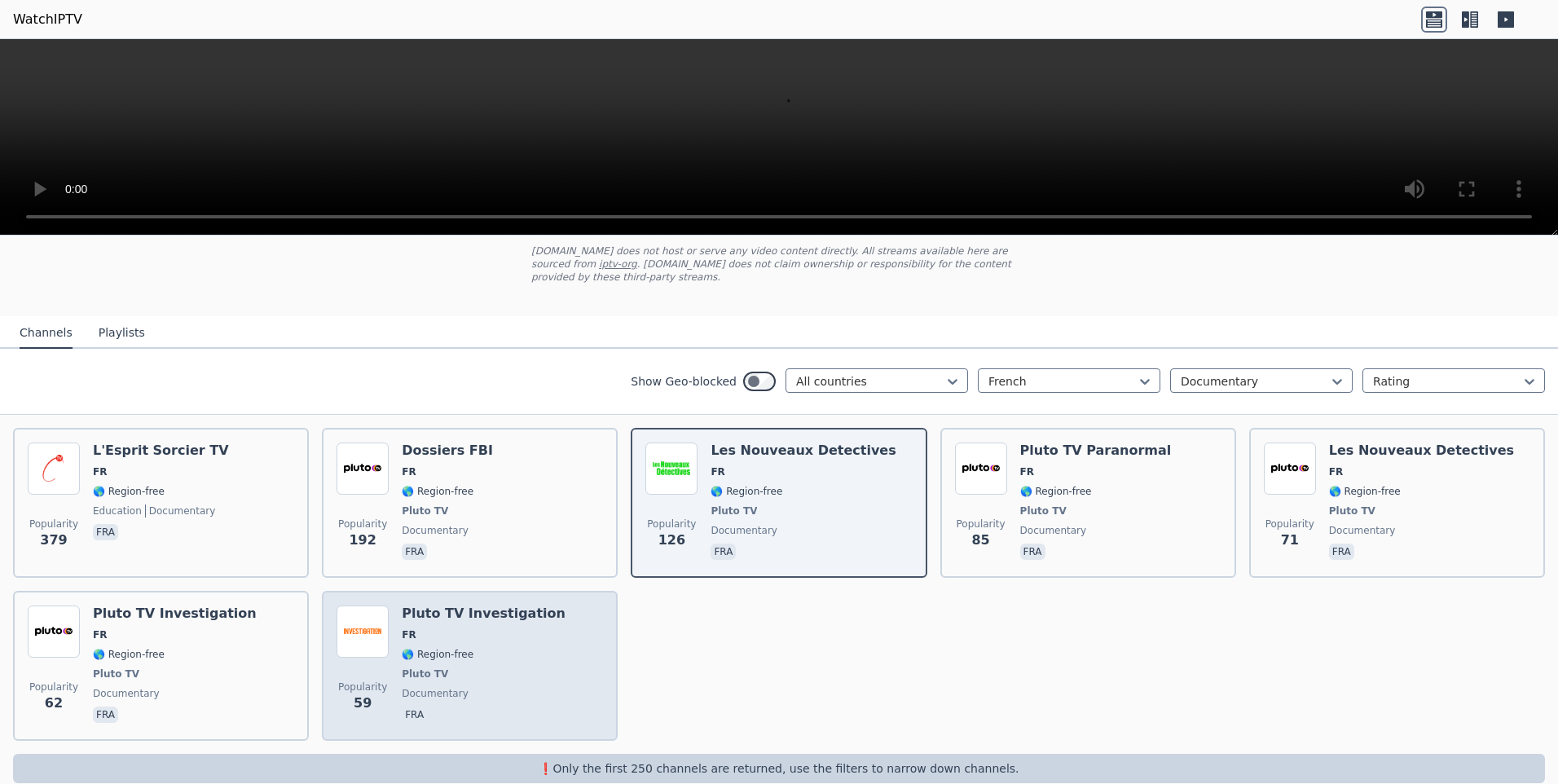
scroll to position [109, 0]
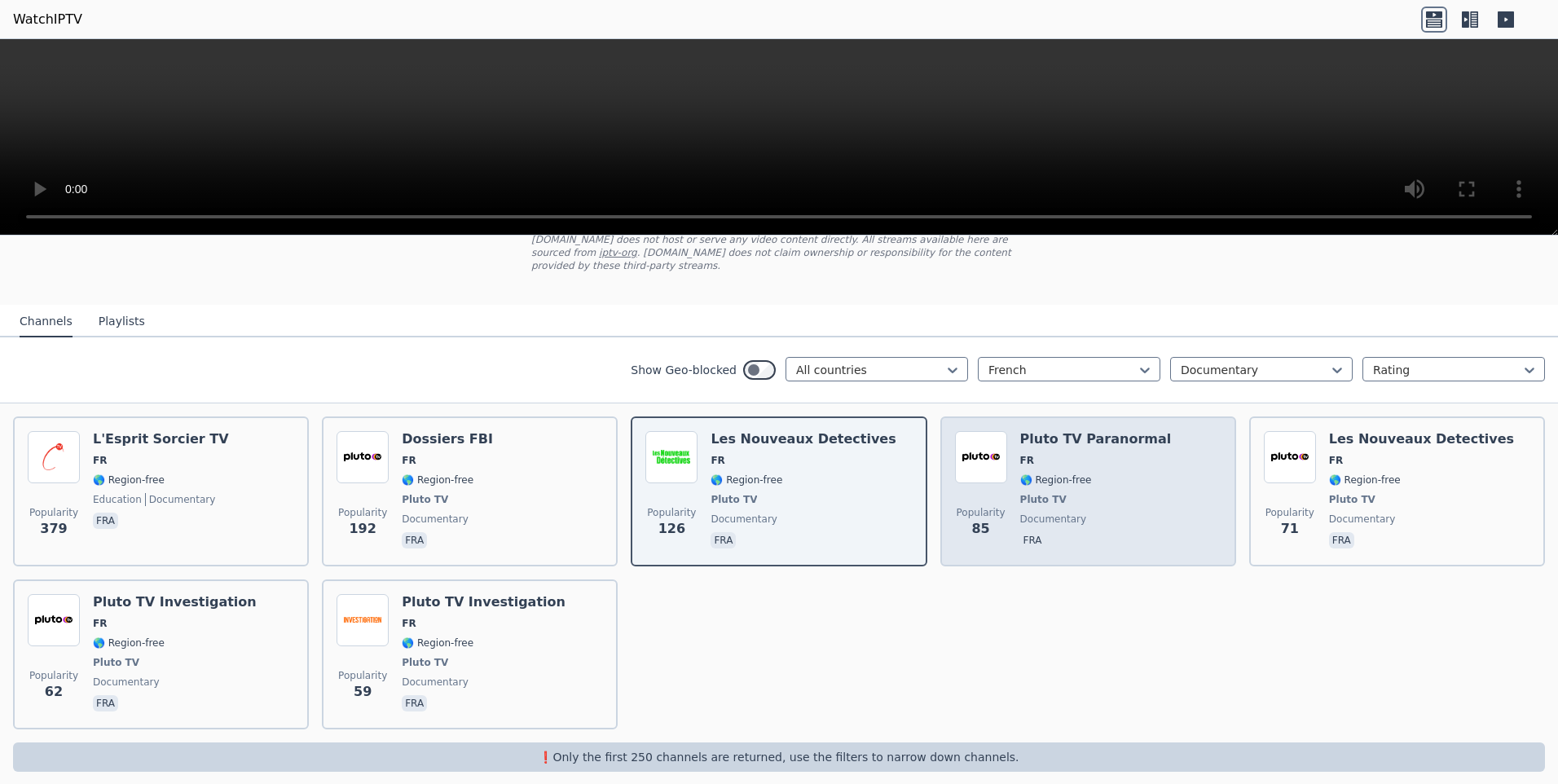
click at [1097, 473] on span "🌎 Region-free" at bounding box center [1096, 480] width 152 height 13
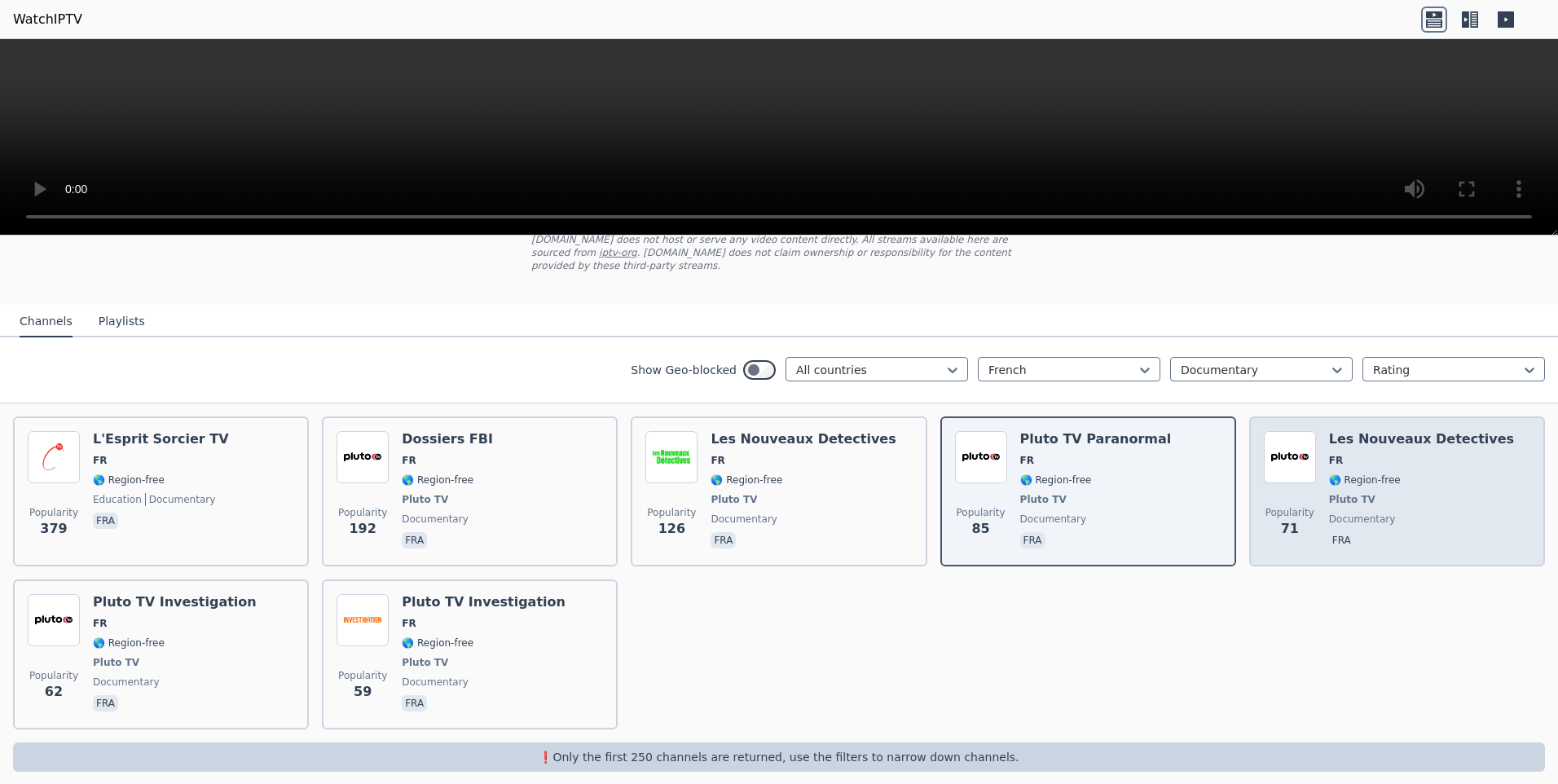
click at [1329, 457] on div "Les Nouveaux Detectives FR 🌎 Region-free Pluto TV documentary fra" at bounding box center [1421, 491] width 185 height 121
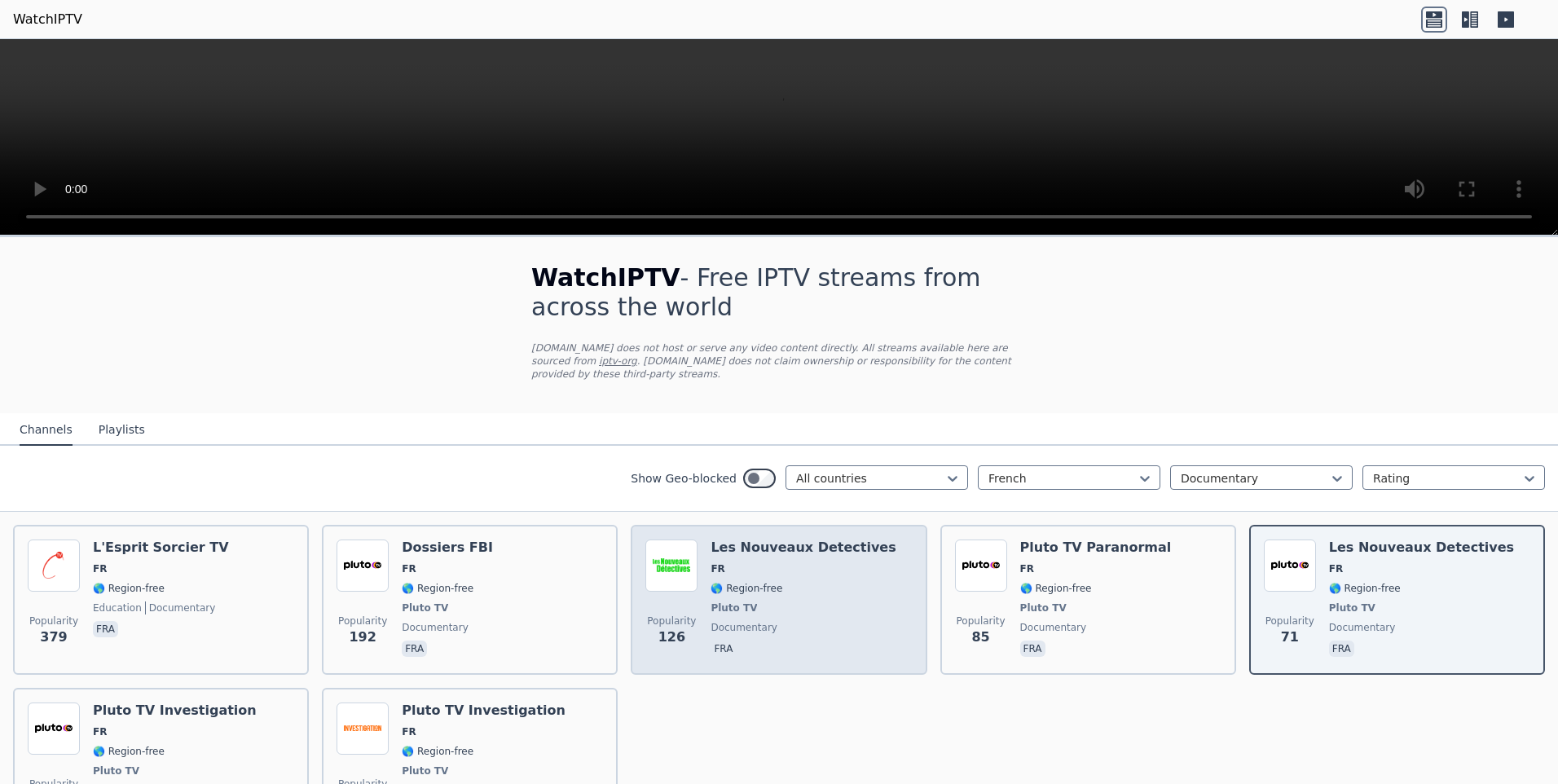
scroll to position [0, 0]
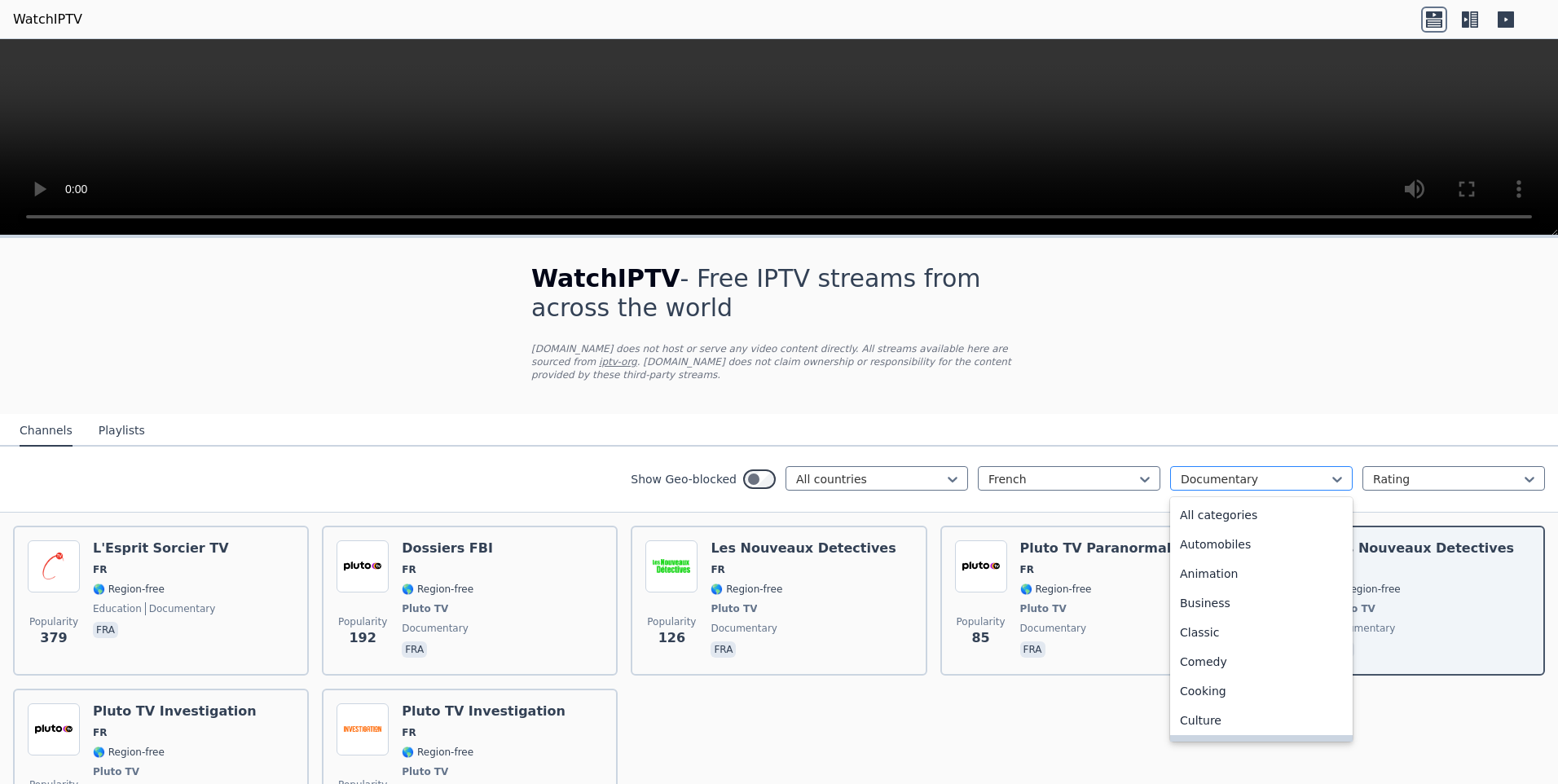
click at [1189, 466] on div "Documentary" at bounding box center [1260, 478] width 182 height 24
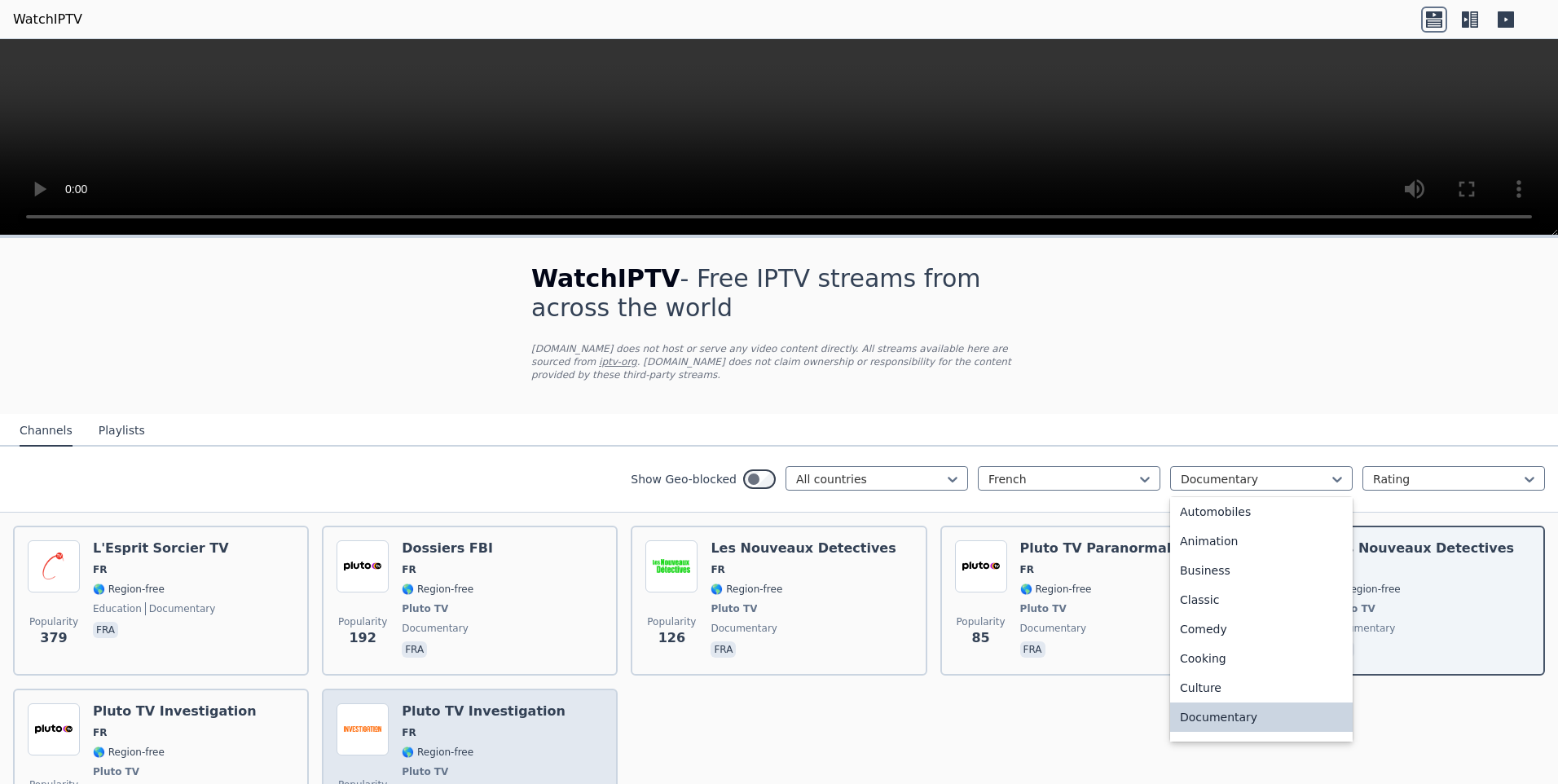
click at [371, 703] on img at bounding box center [363, 729] width 52 height 52
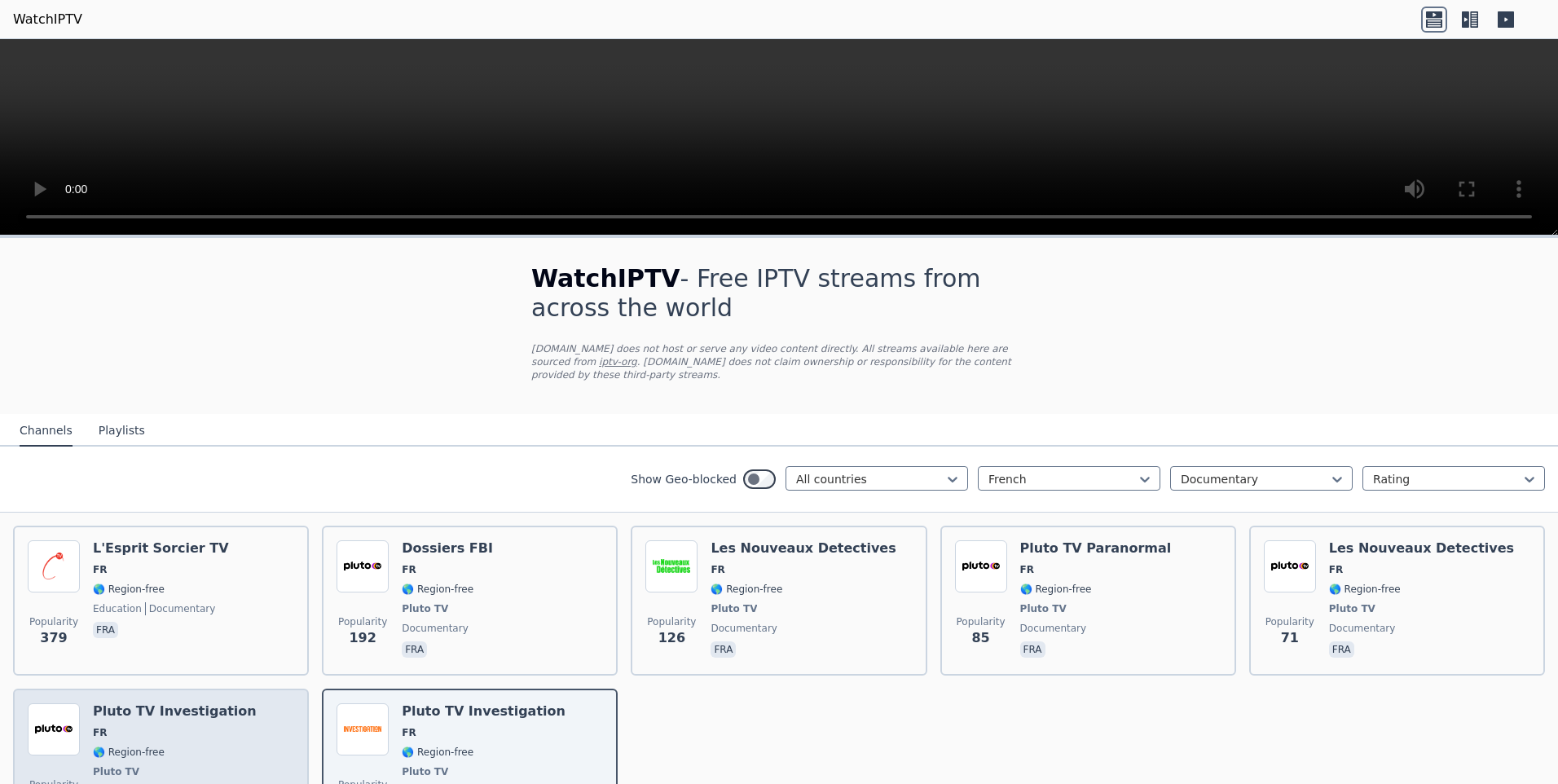
click at [206, 746] on span "🌎 Region-free" at bounding box center [174, 752] width 164 height 13
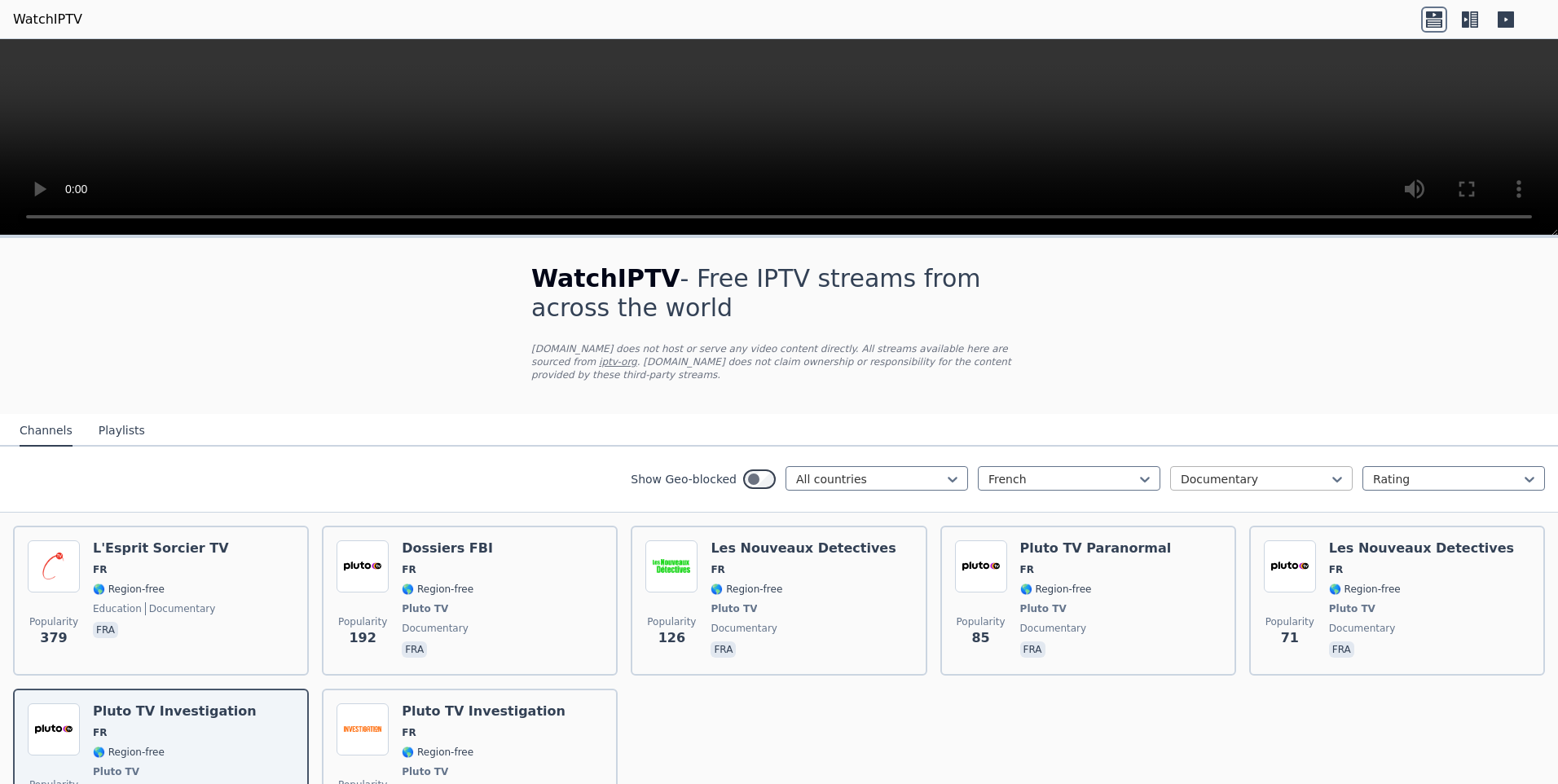
click at [1244, 471] on div at bounding box center [1255, 478] width 148 height 16
click at [1200, 582] on div "Movies" at bounding box center [1260, 596] width 182 height 29
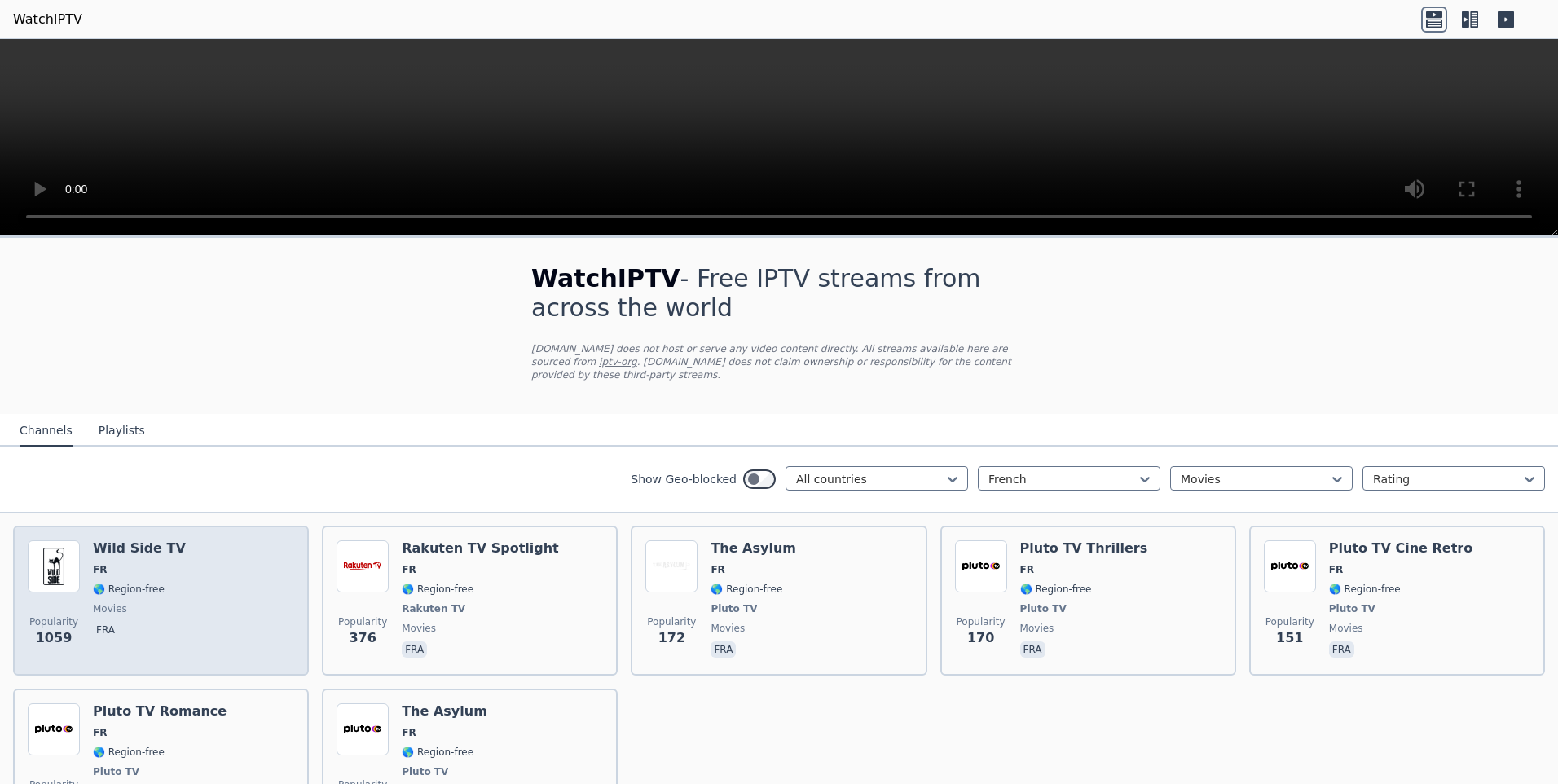
click at [192, 600] on div "Popularity 1059 Wild Side TV FR 🌎 Region-free movies fra" at bounding box center [161, 600] width 267 height 121
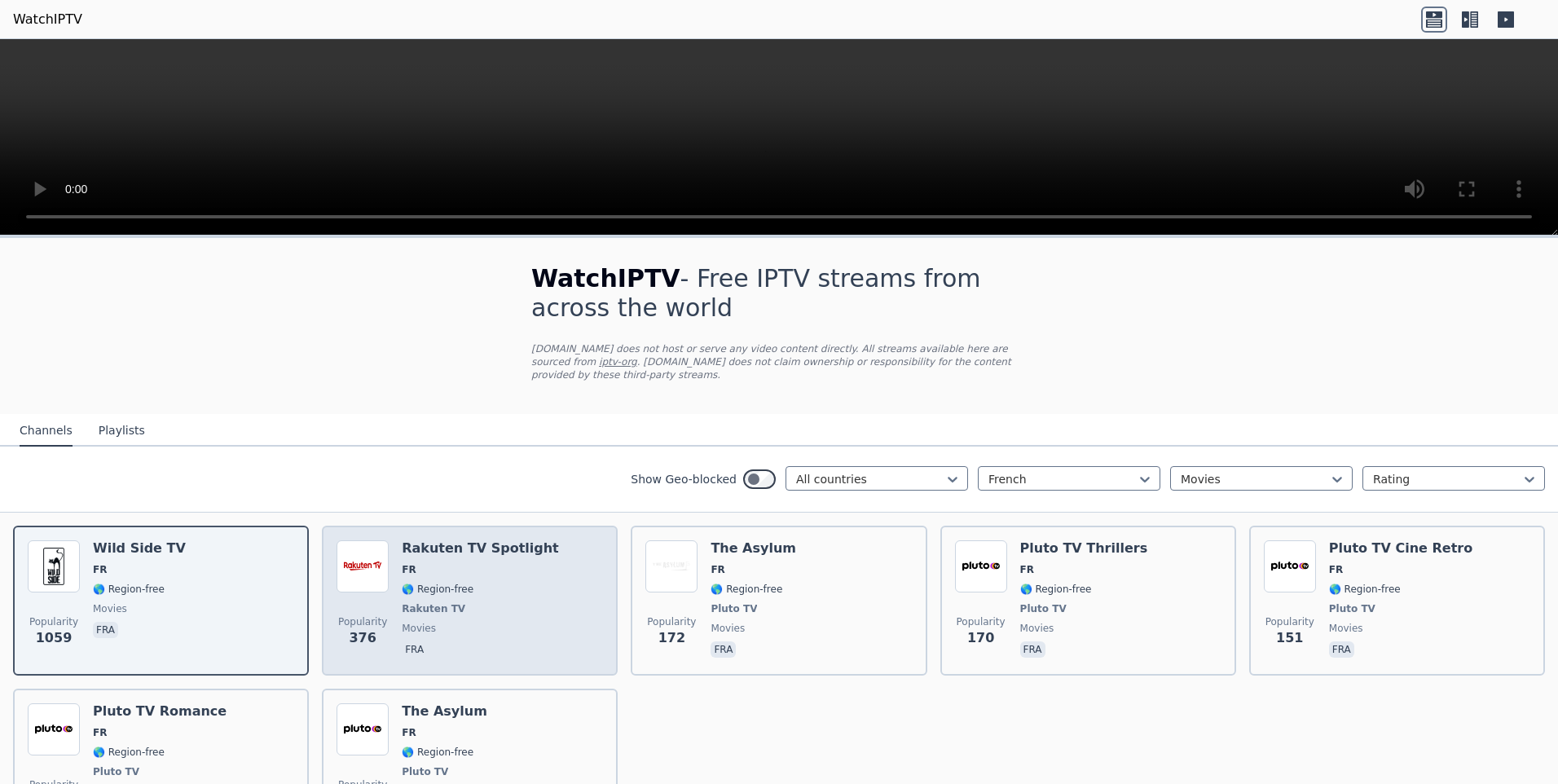
click at [443, 606] on div "Rakuten TV Spotlight FR 🌎 Region-free Rakuten TV movies fra" at bounding box center [480, 600] width 157 height 121
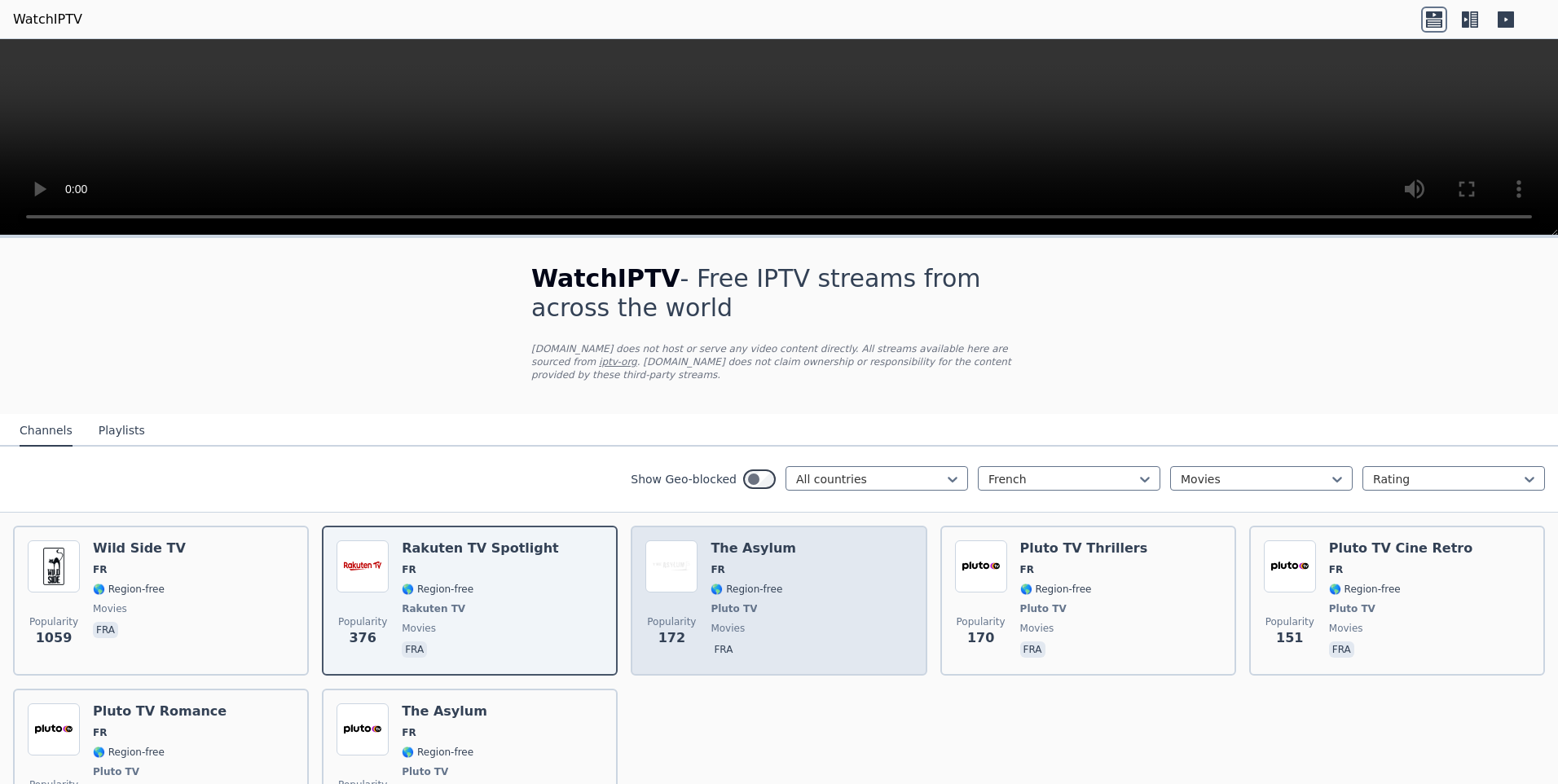
click at [803, 616] on div "Popularity 172 The Asylum FR 🌎 Region-free Pluto TV movies fra" at bounding box center [779, 600] width 267 height 121
